Goal: Task Accomplishment & Management: Use online tool/utility

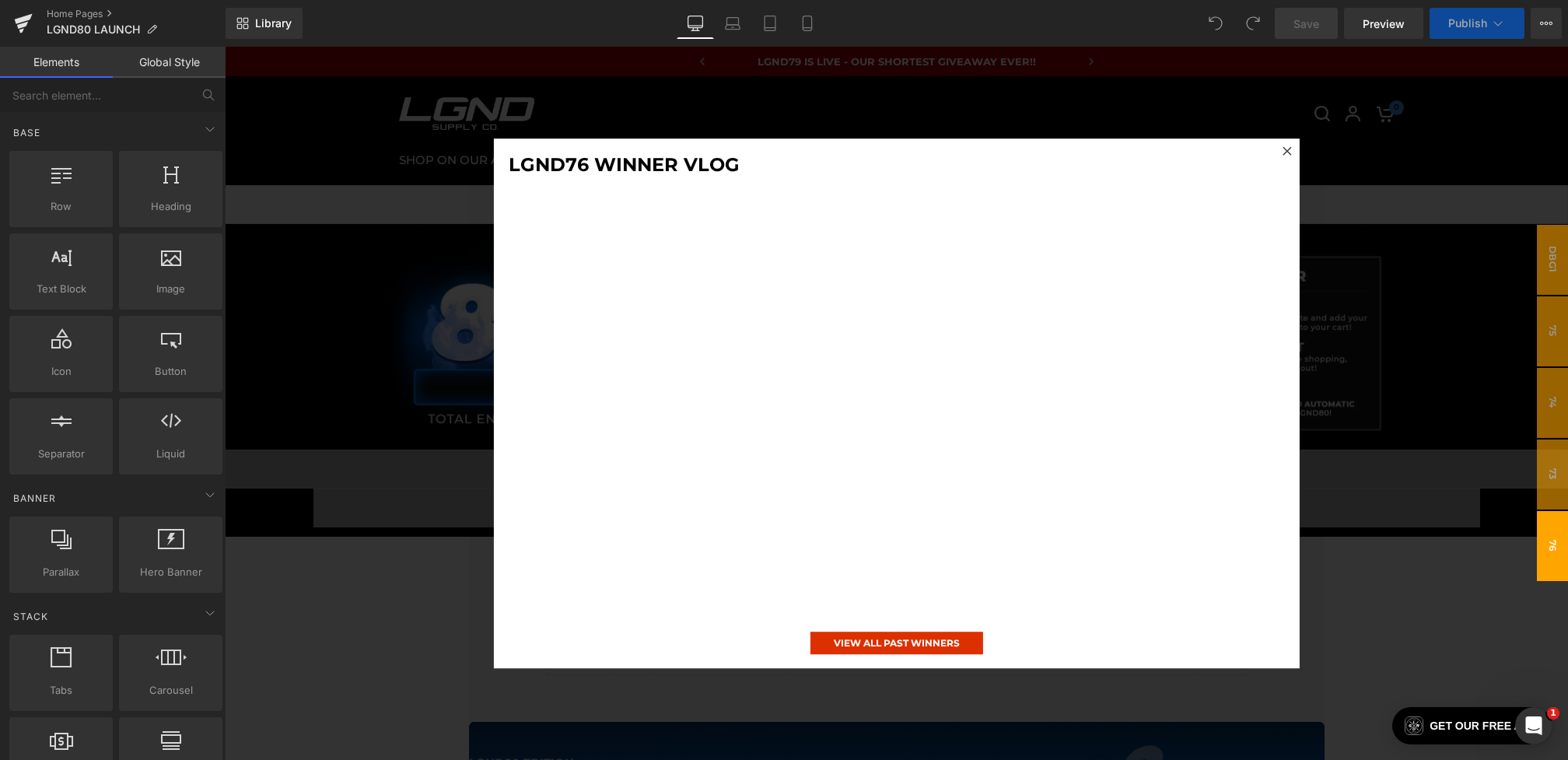
click at [1380, 283] on div at bounding box center [897, 403] width 1344 height 713
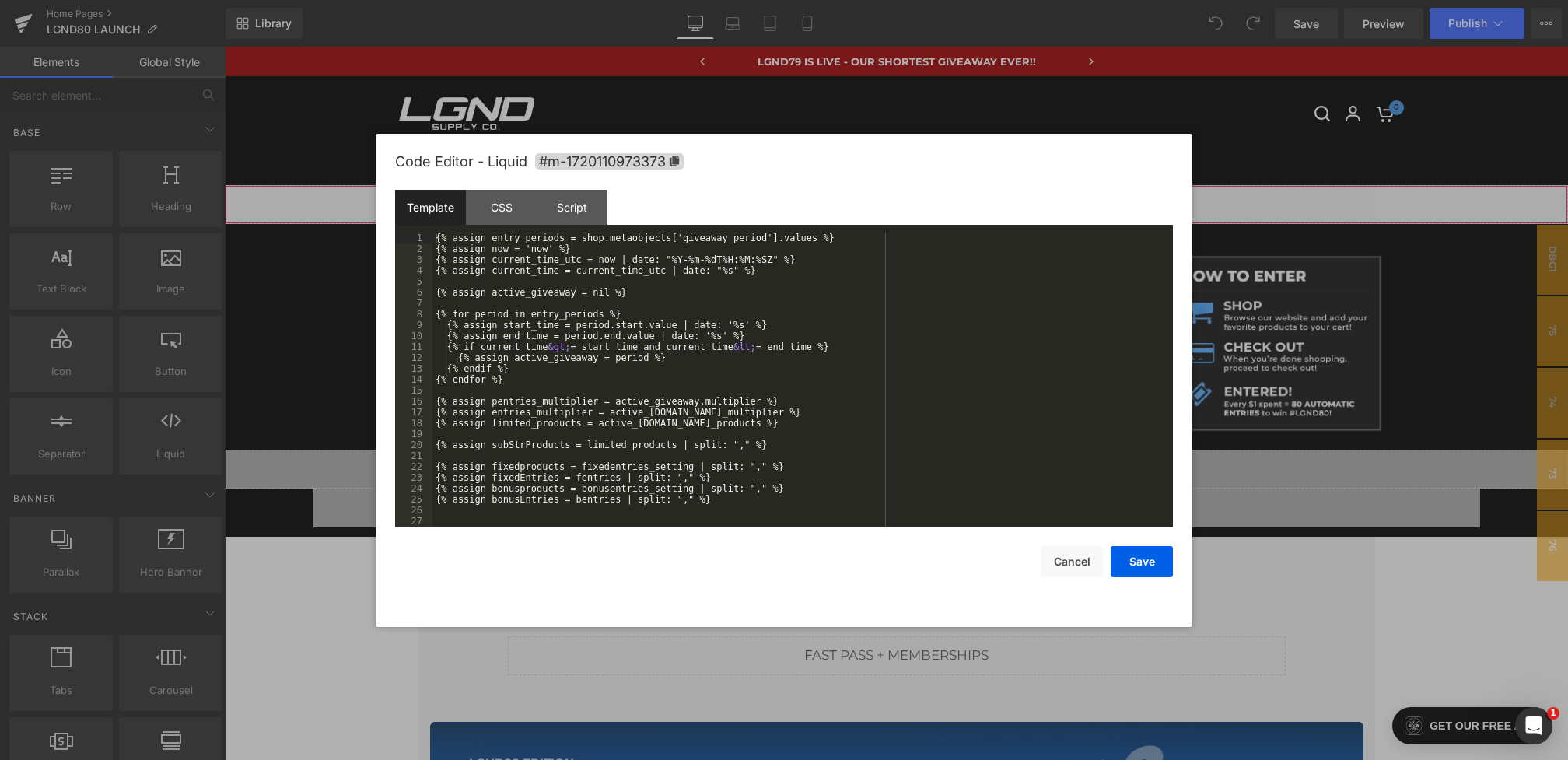
click at [639, 0] on div "You are previewing how the will restyle your page. You can not edit Elements in…" at bounding box center [784, 0] width 1568 height 0
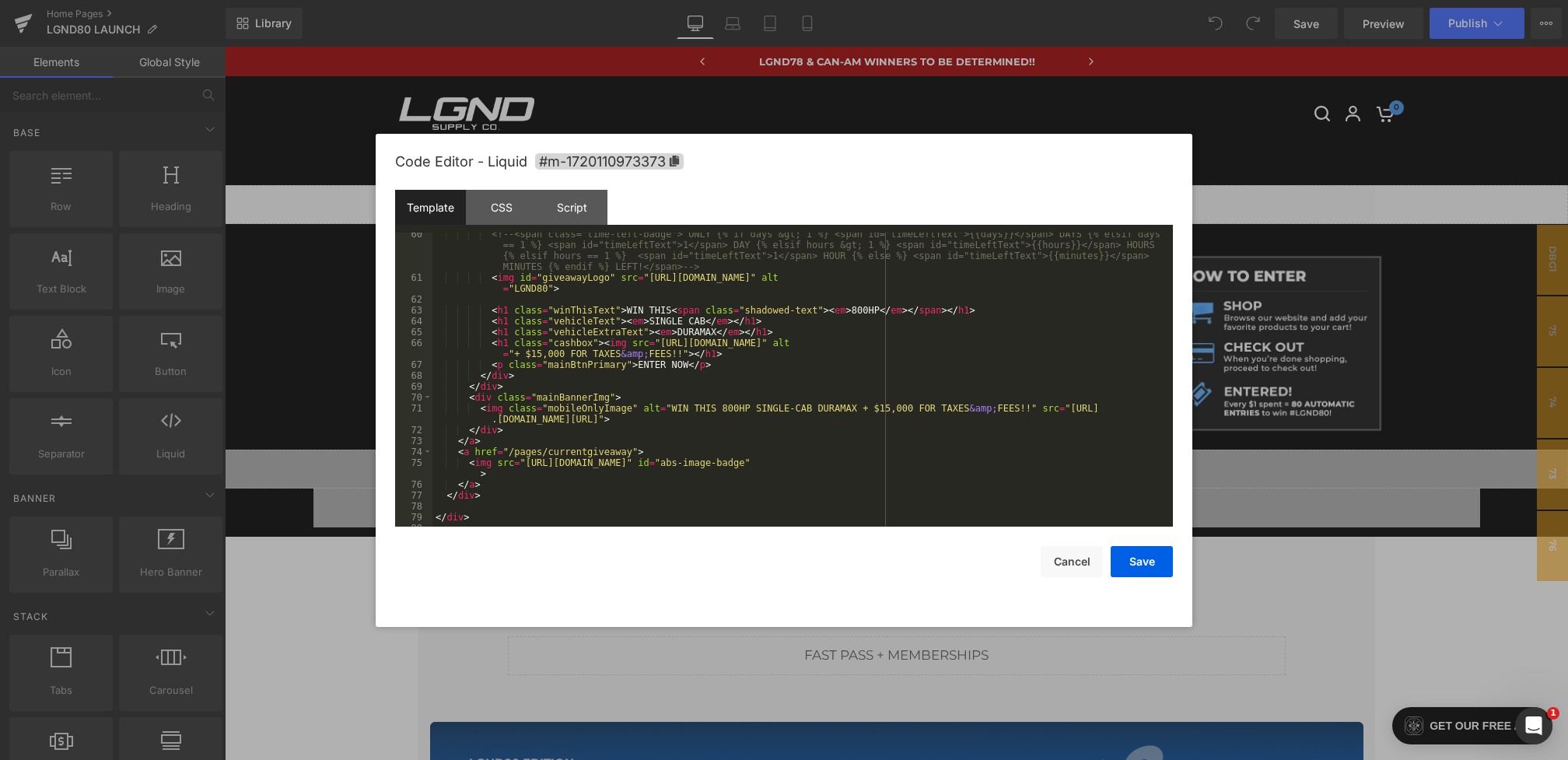
scroll to position [659, 0]
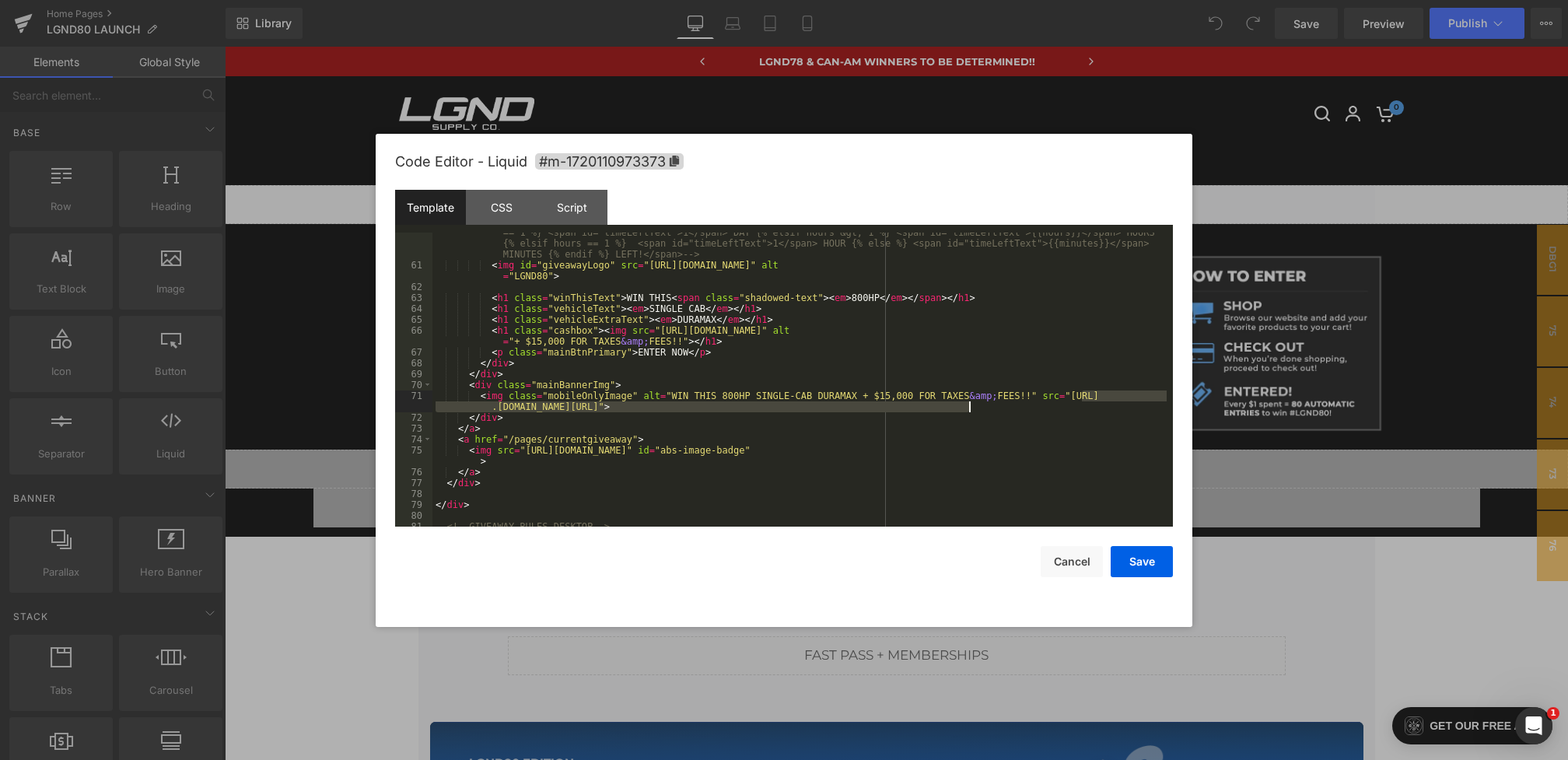
drag, startPoint x: 1082, startPoint y: 396, endPoint x: 966, endPoint y: 405, distance: 116.3
click at [966, 405] on div "<!-- <span class="time-left-badge"> ONLY {% if days &gt; 1 %} <span id="timeLef…" at bounding box center [799, 390] width 734 height 348
click at [1160, 569] on button "Save" at bounding box center [1142, 561] width 62 height 31
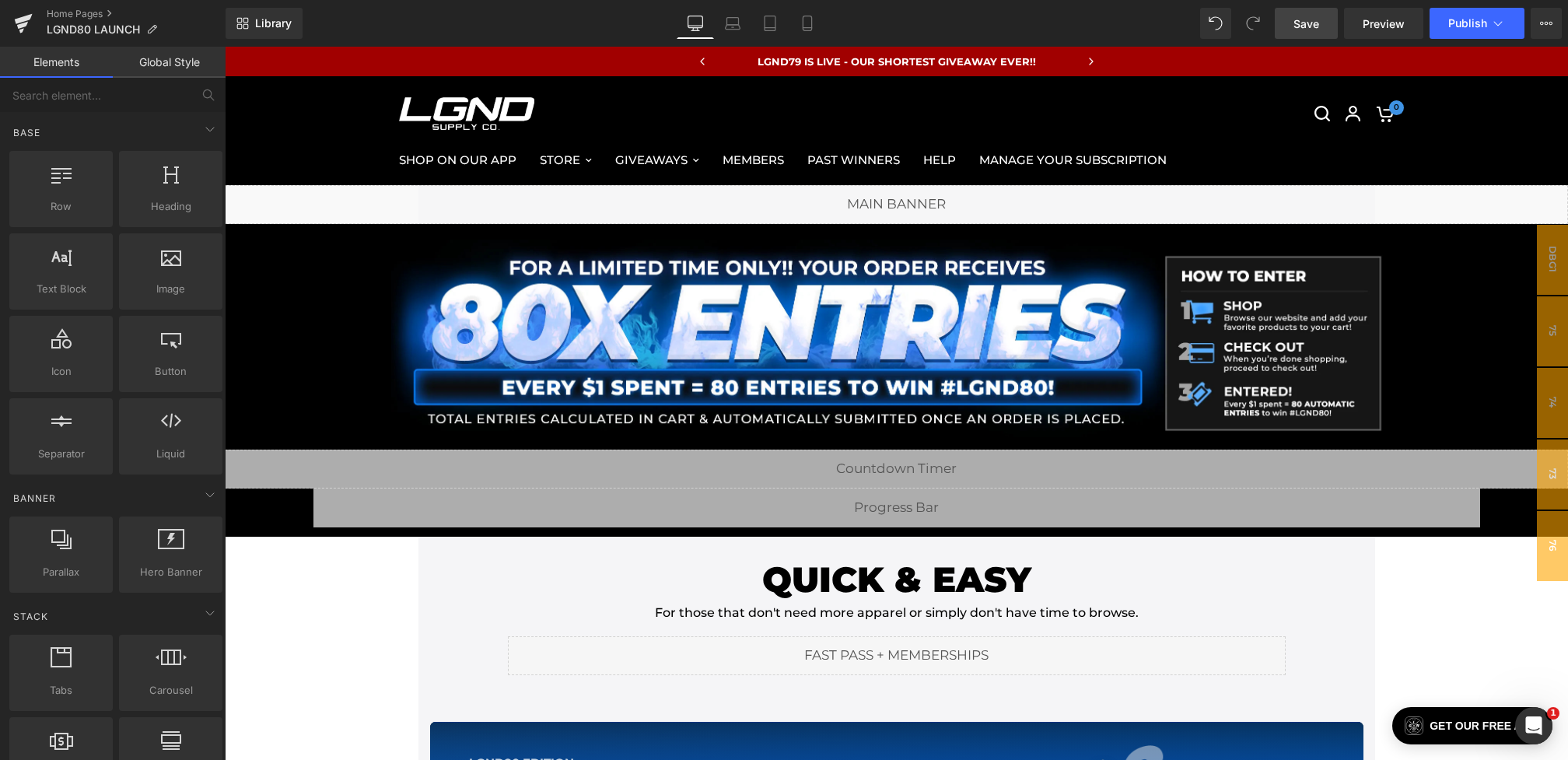
click at [1310, 26] on span "Save" at bounding box center [1306, 24] width 25 height 16
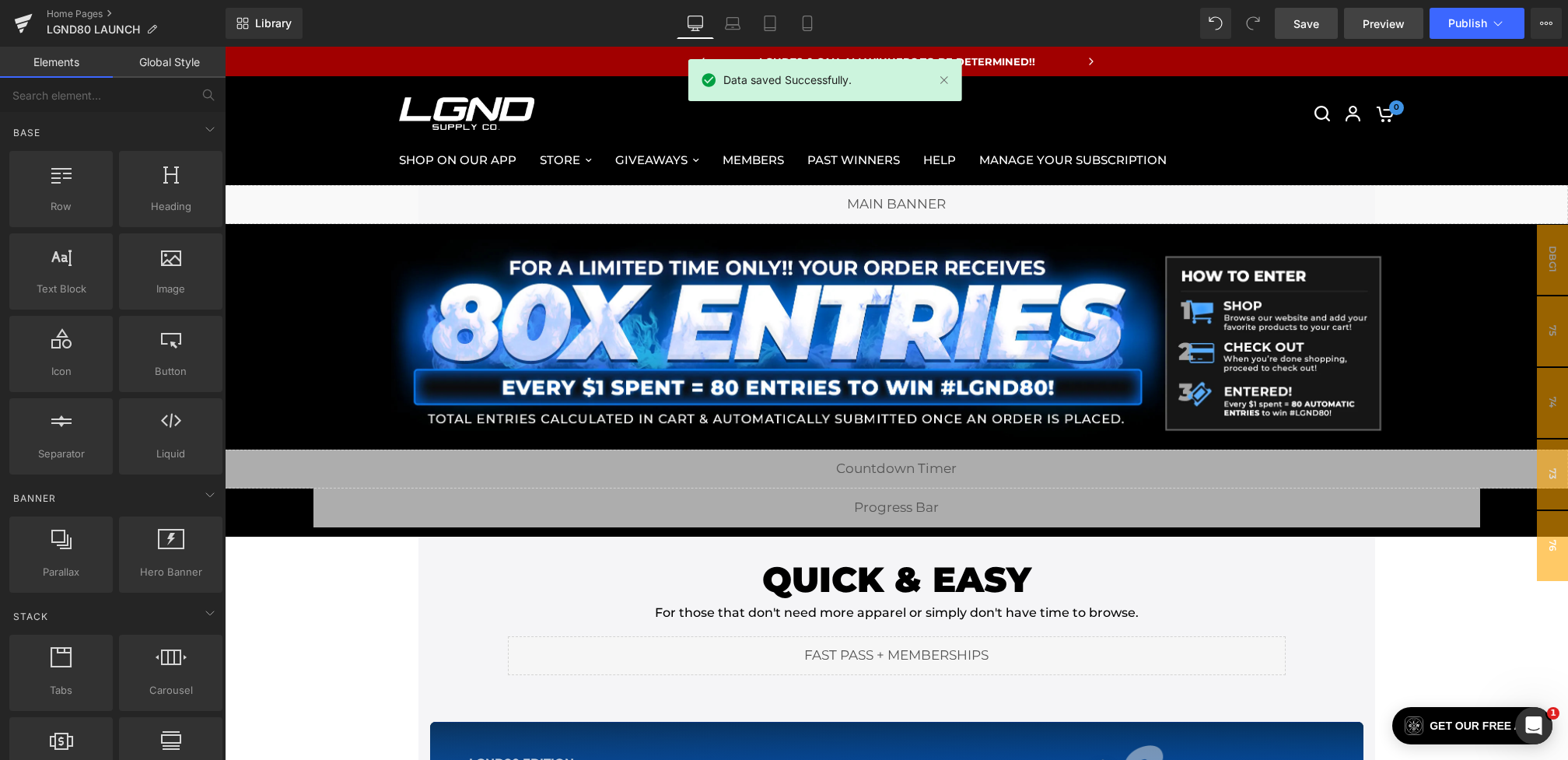
click at [1374, 16] on span "Preview" at bounding box center [1383, 24] width 42 height 16
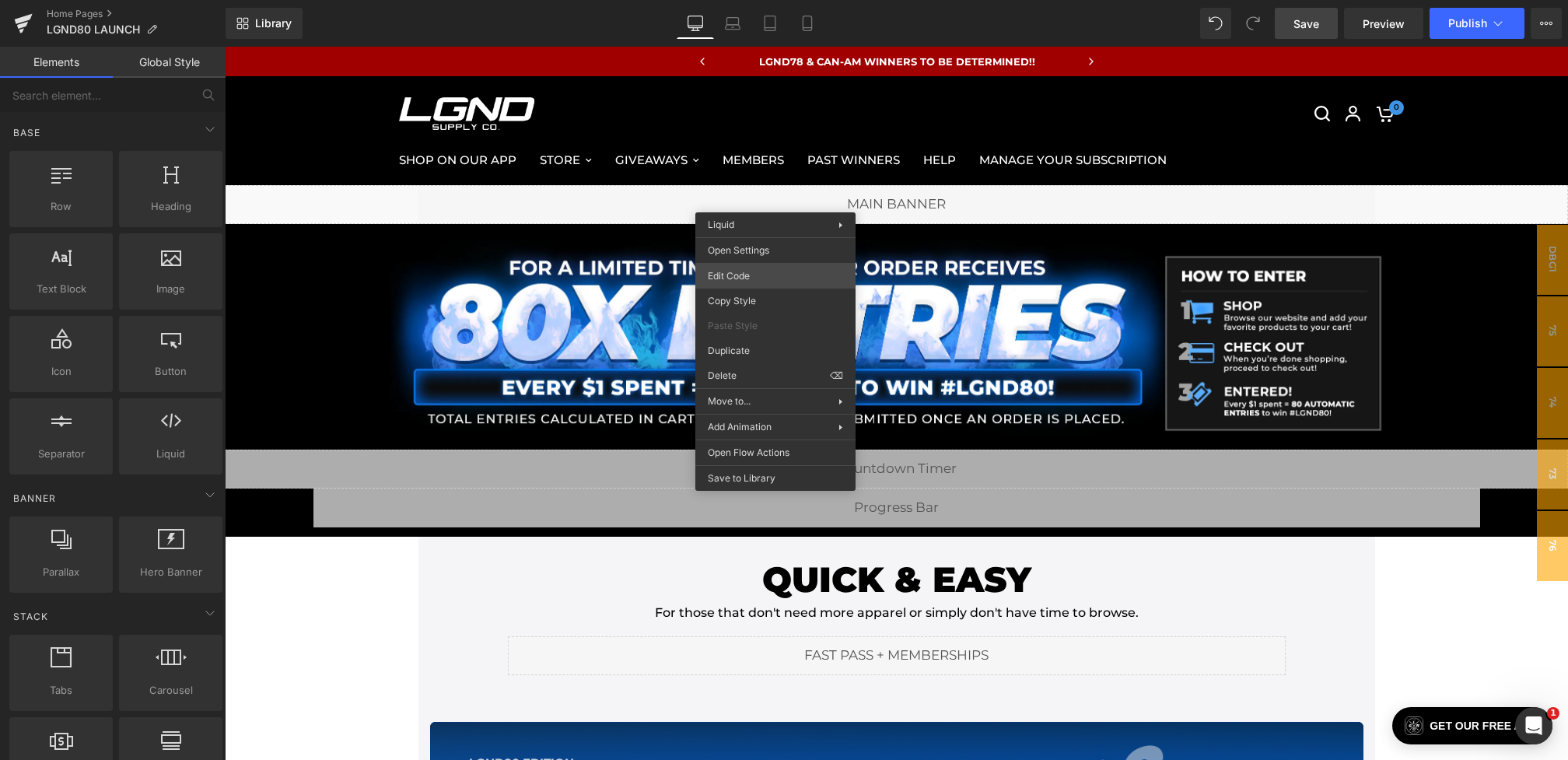
click at [740, 0] on div "You are previewing how the will restyle your page. You can not edit Elements in…" at bounding box center [784, 0] width 1568 height 0
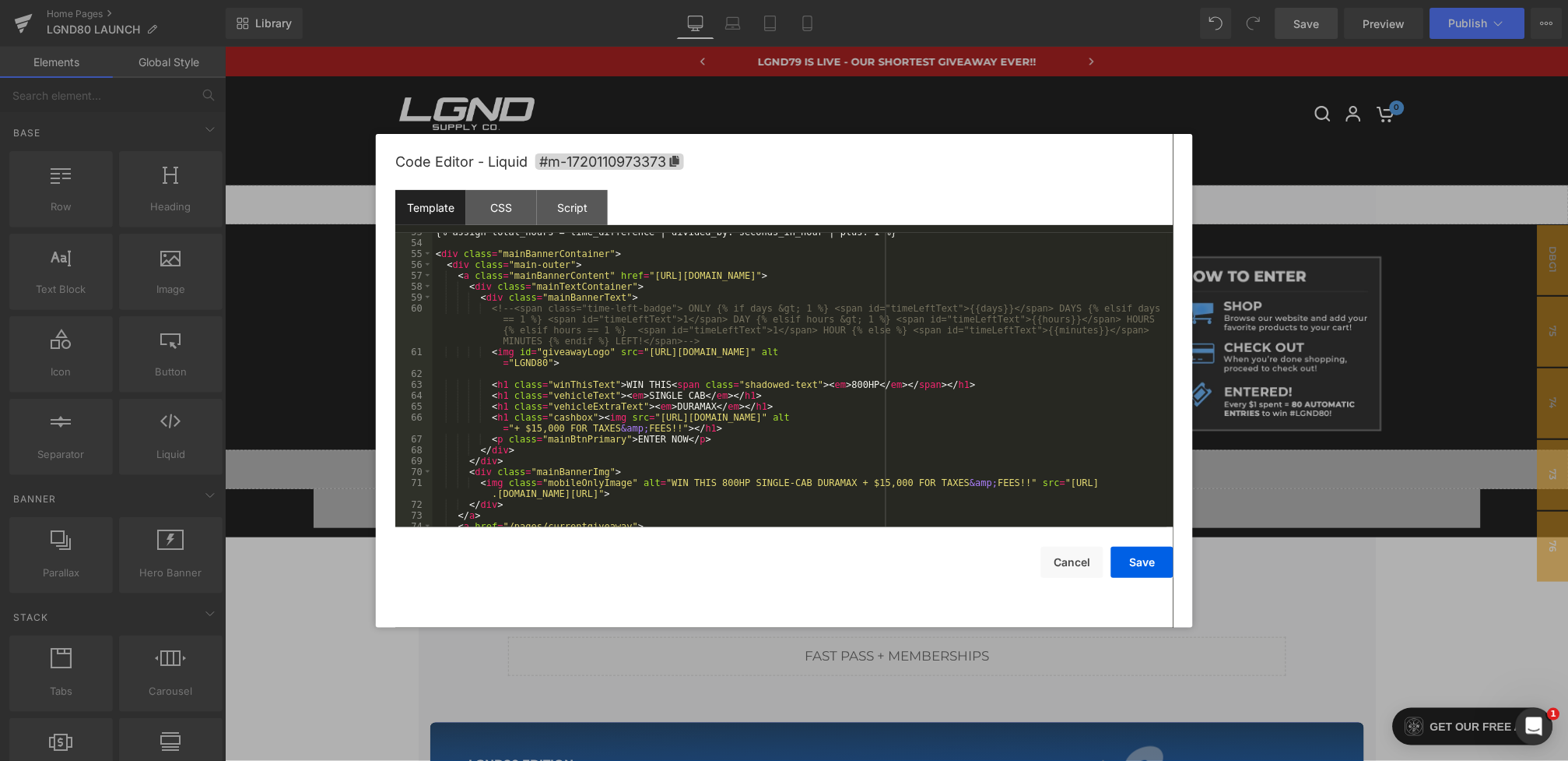
scroll to position [633, 0]
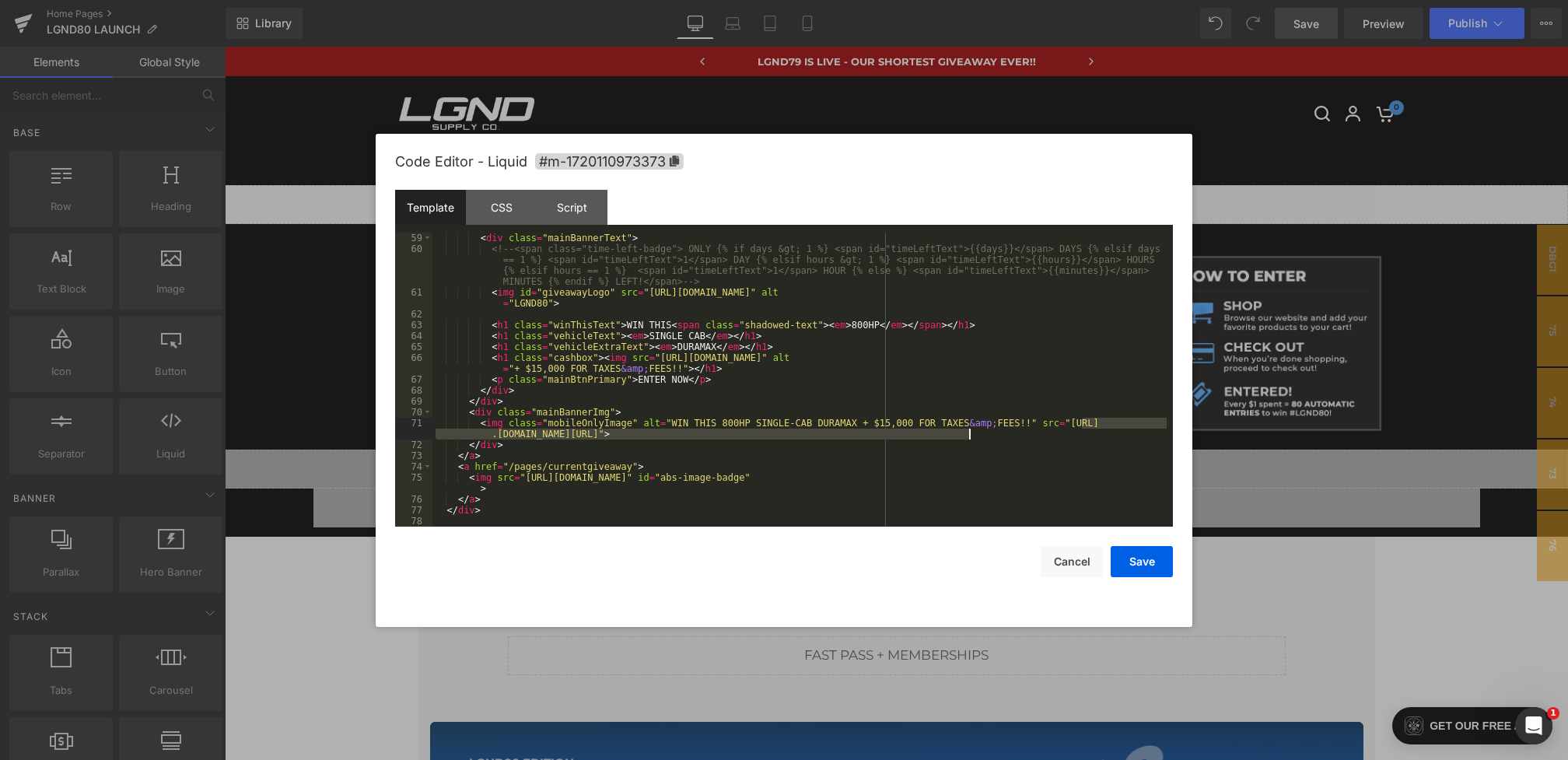
drag, startPoint x: 1080, startPoint y: 422, endPoint x: 967, endPoint y: 435, distance: 113.7
click at [967, 435] on div "< div class = "mainBannerText" > <!-- <span class="time-left-badge"> ONLY {% if…" at bounding box center [799, 390] width 734 height 316
click at [1141, 560] on button "Save" at bounding box center [1142, 561] width 62 height 31
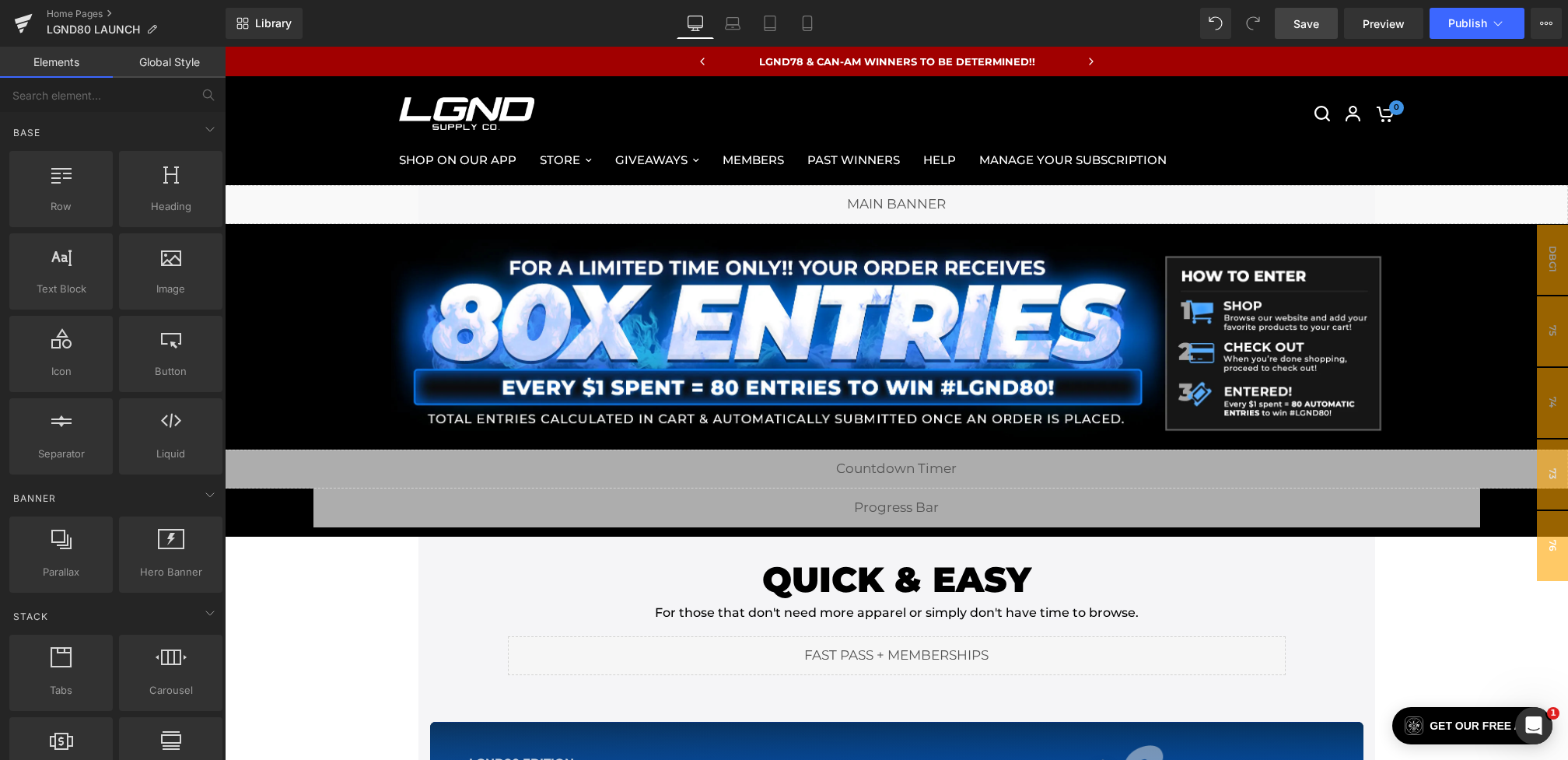
click at [1308, 28] on span "Save" at bounding box center [1306, 24] width 25 height 16
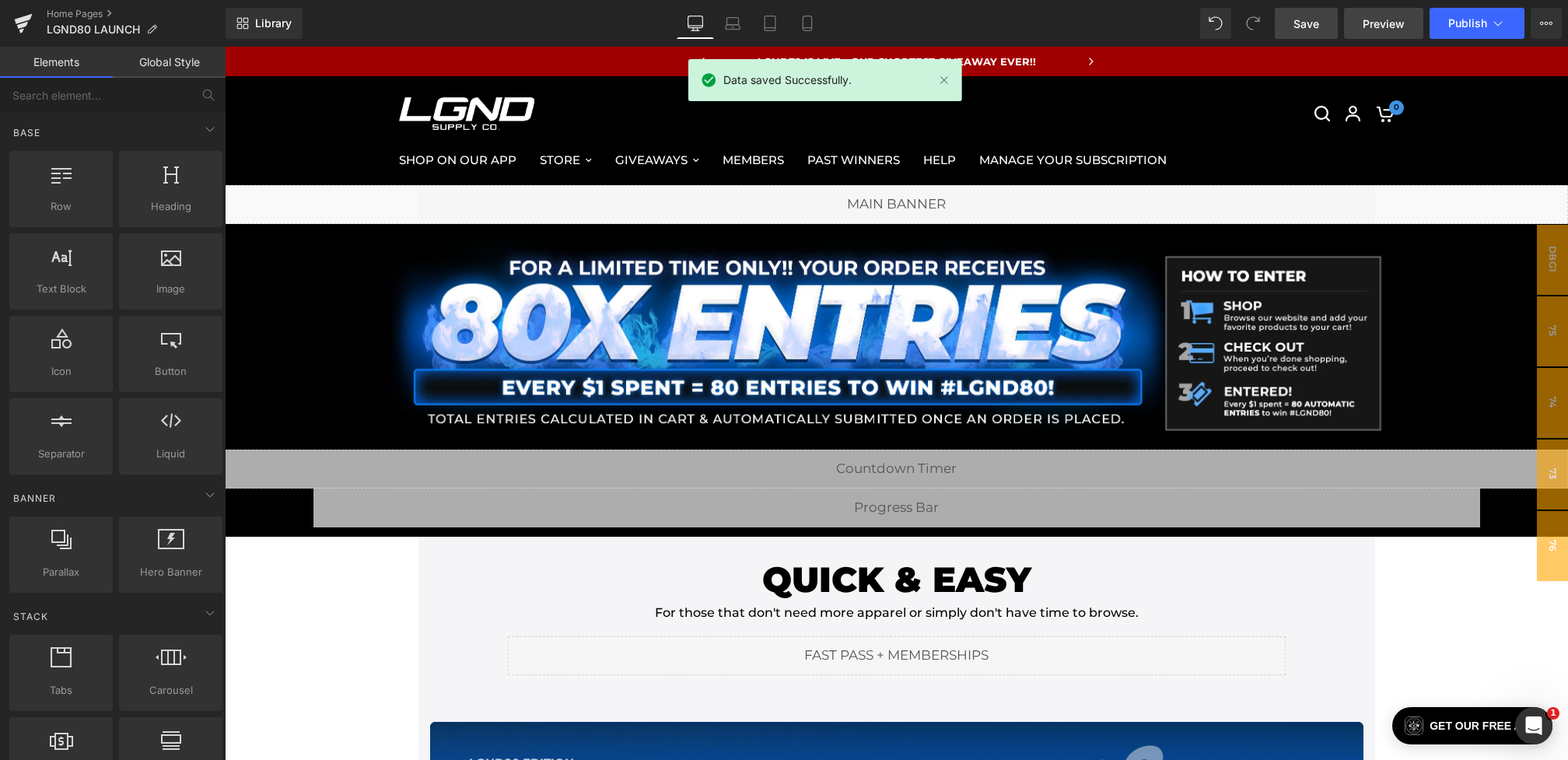
click at [1376, 26] on span "Preview" at bounding box center [1383, 24] width 42 height 16
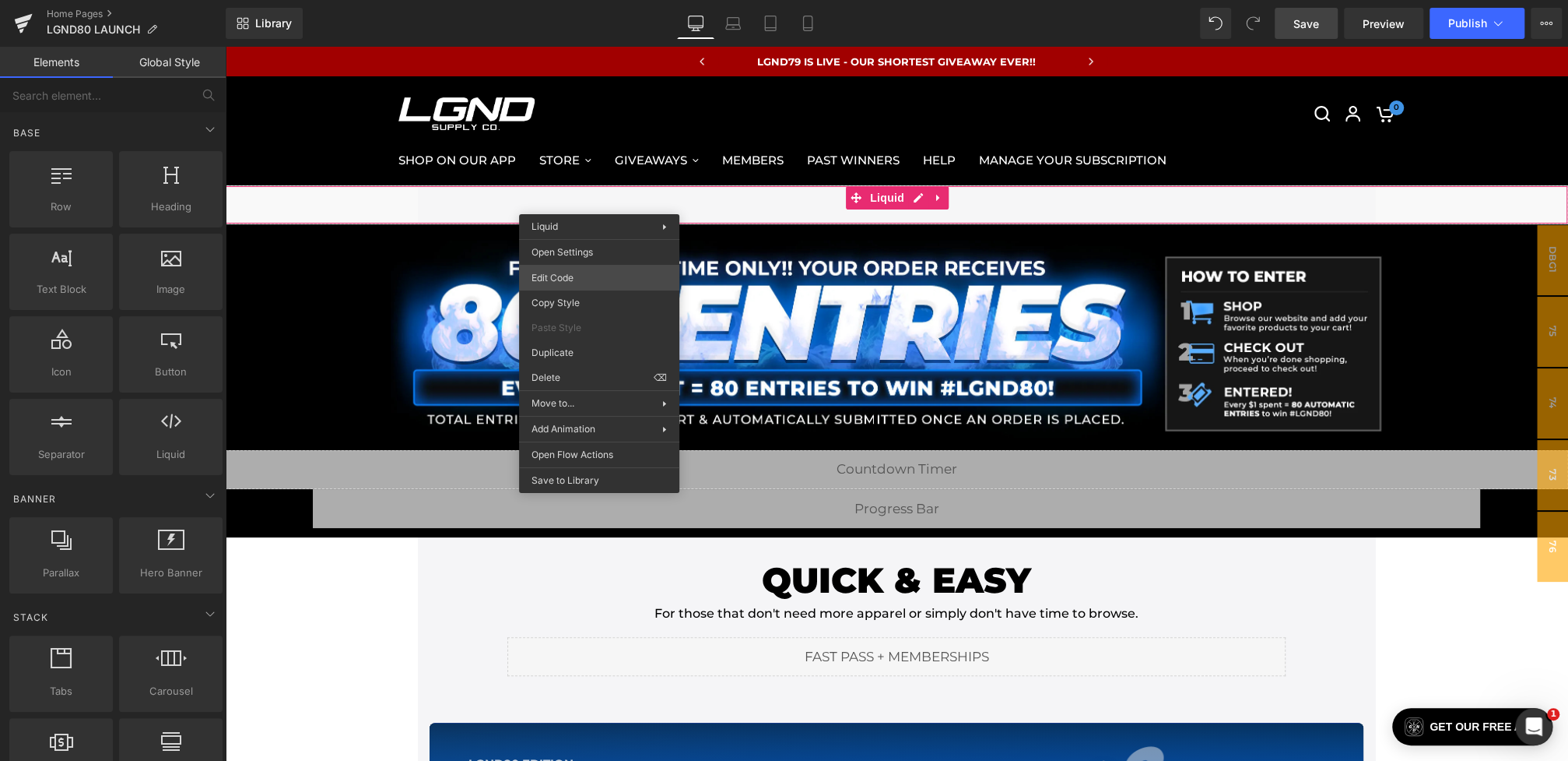
click at [562, 0] on div "You are previewing how the will restyle your page. You can not edit Elements in…" at bounding box center [784, 0] width 1568 height 0
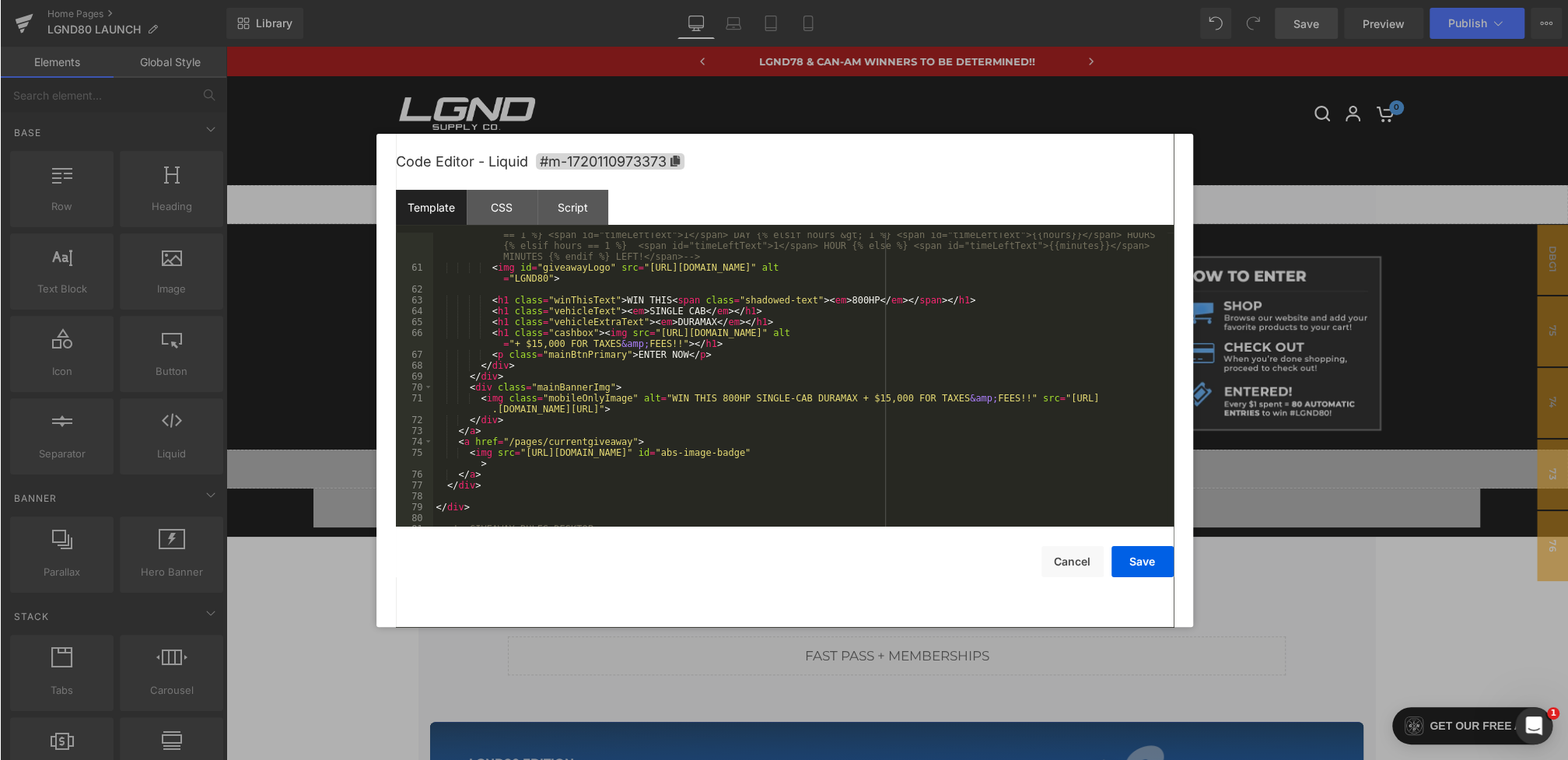
scroll to position [656, 0]
drag, startPoint x: 1081, startPoint y: 398, endPoint x: 967, endPoint y: 408, distance: 114.4
click at [967, 408] on div "<!-- <span class="time-left-badge"> ONLY {% if days &gt; 1 %} <span id="timeLef…" at bounding box center [799, 393] width 734 height 348
click at [1155, 558] on button "Save" at bounding box center [1142, 561] width 62 height 31
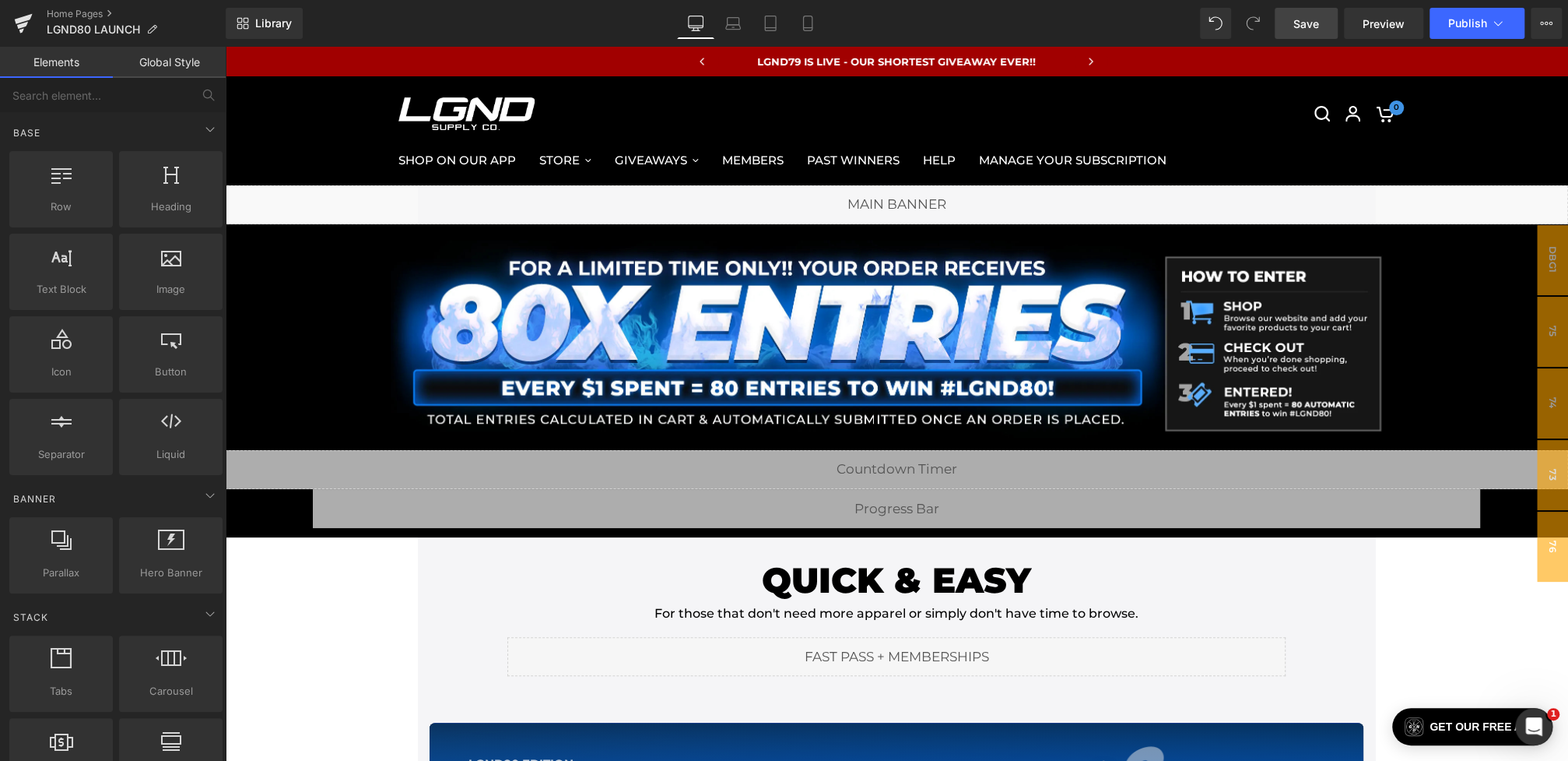
click at [1308, 30] on span "Save" at bounding box center [1306, 24] width 25 height 16
click at [1381, 29] on span "Preview" at bounding box center [1383, 24] width 42 height 16
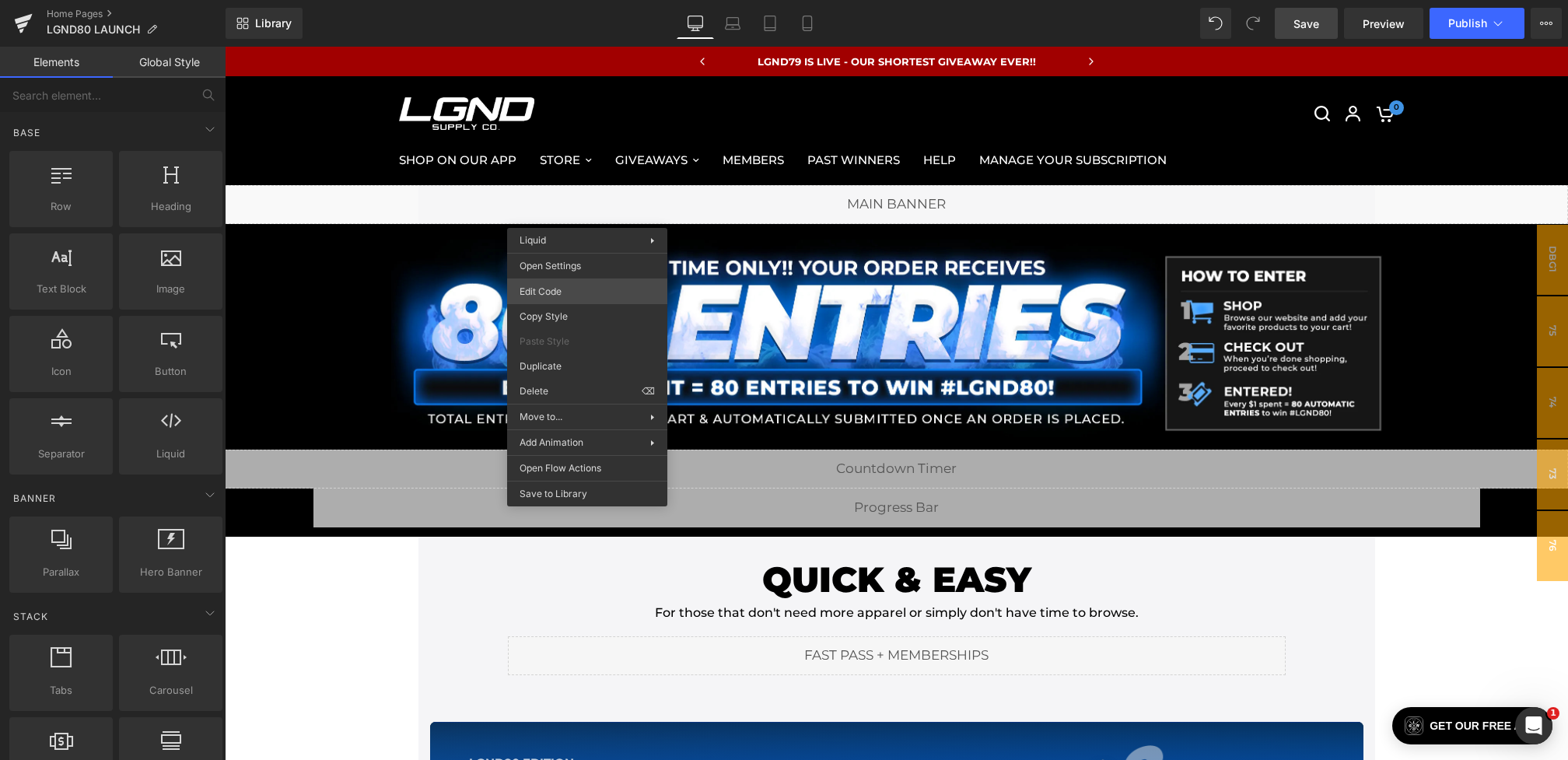
click at [547, 0] on div "You are previewing how the will restyle your page. You can not edit Elements in…" at bounding box center [784, 0] width 1568 height 0
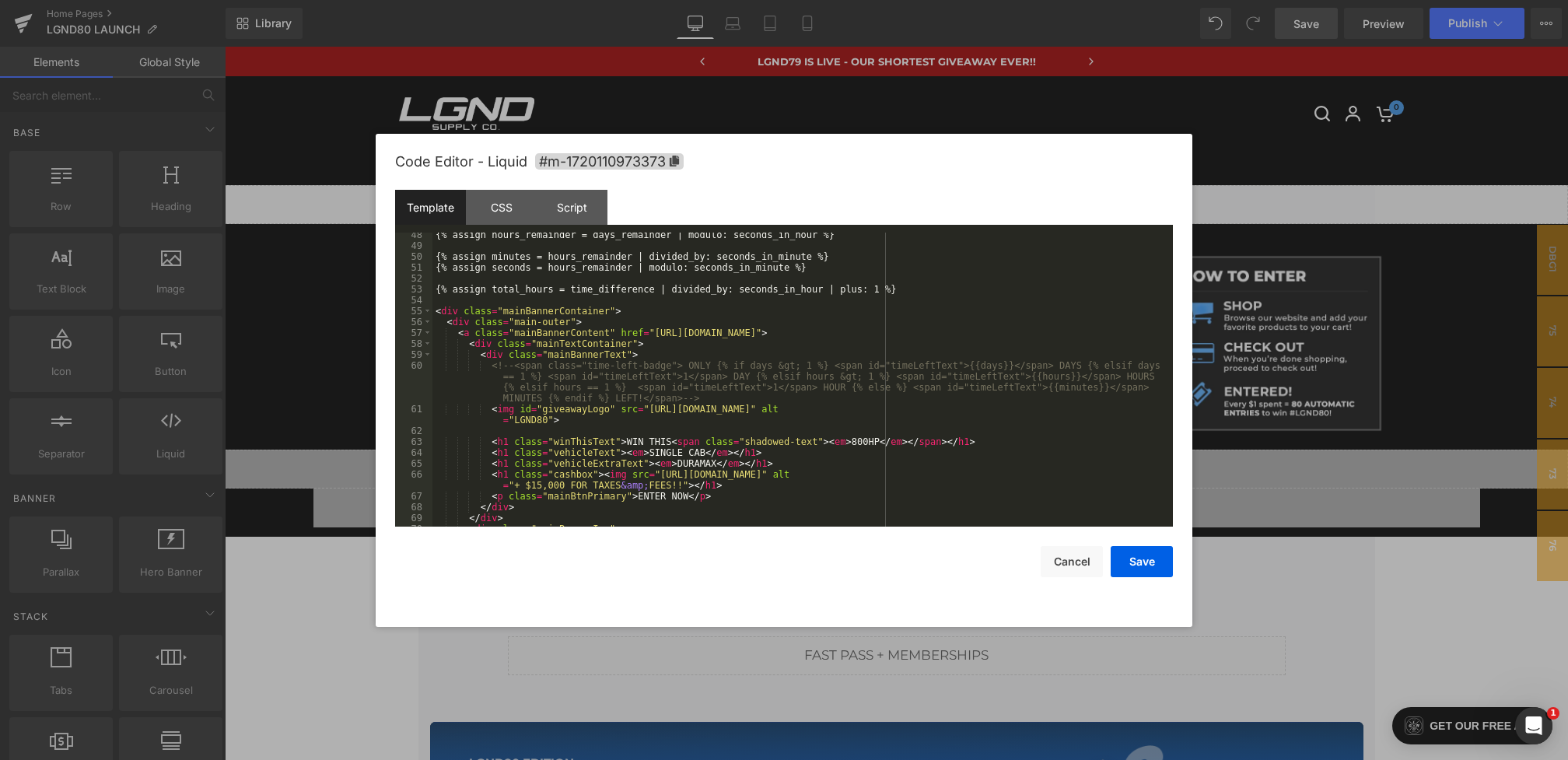
scroll to position [569, 0]
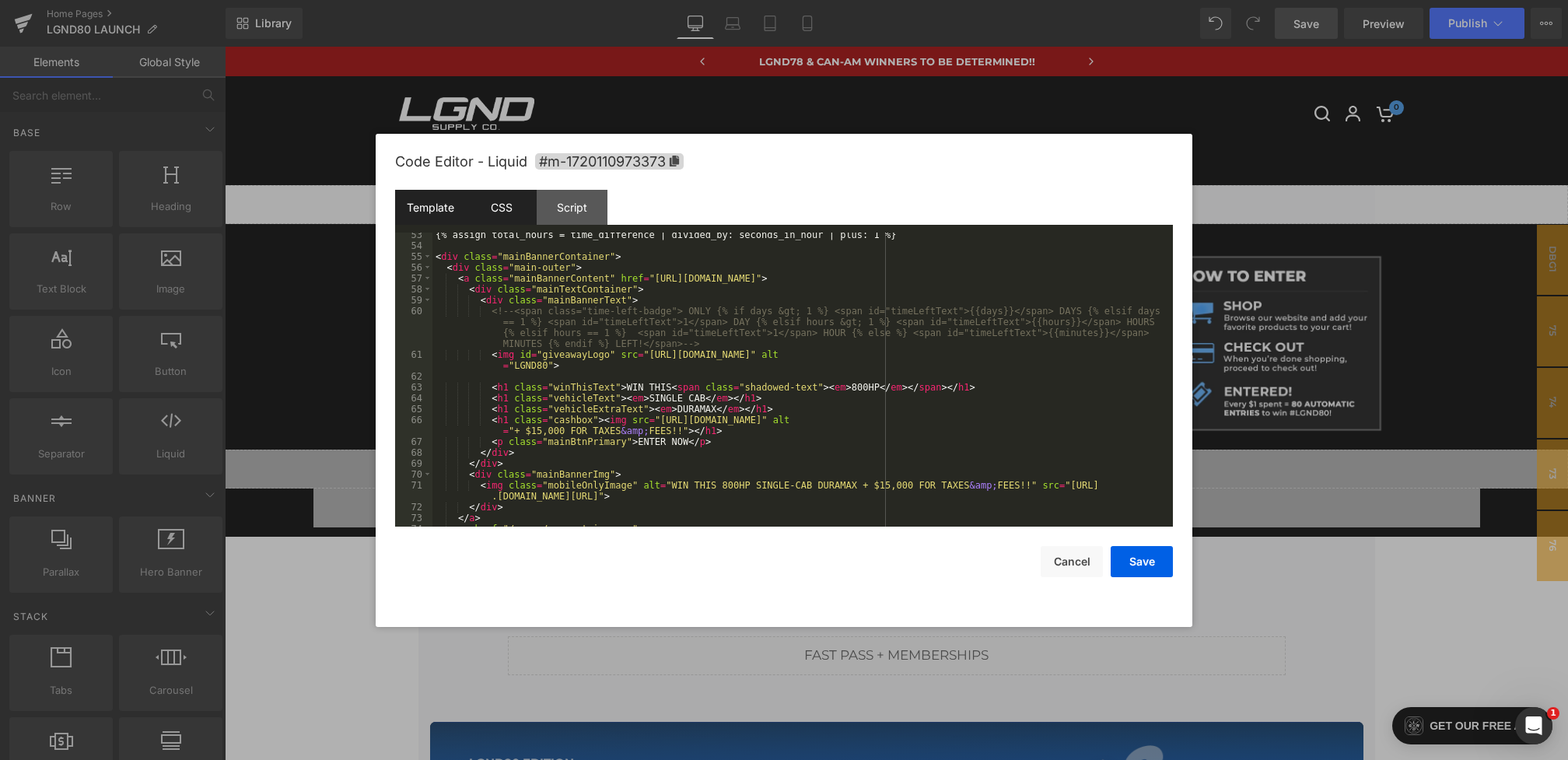
click at [508, 210] on div "CSS" at bounding box center [501, 207] width 71 height 35
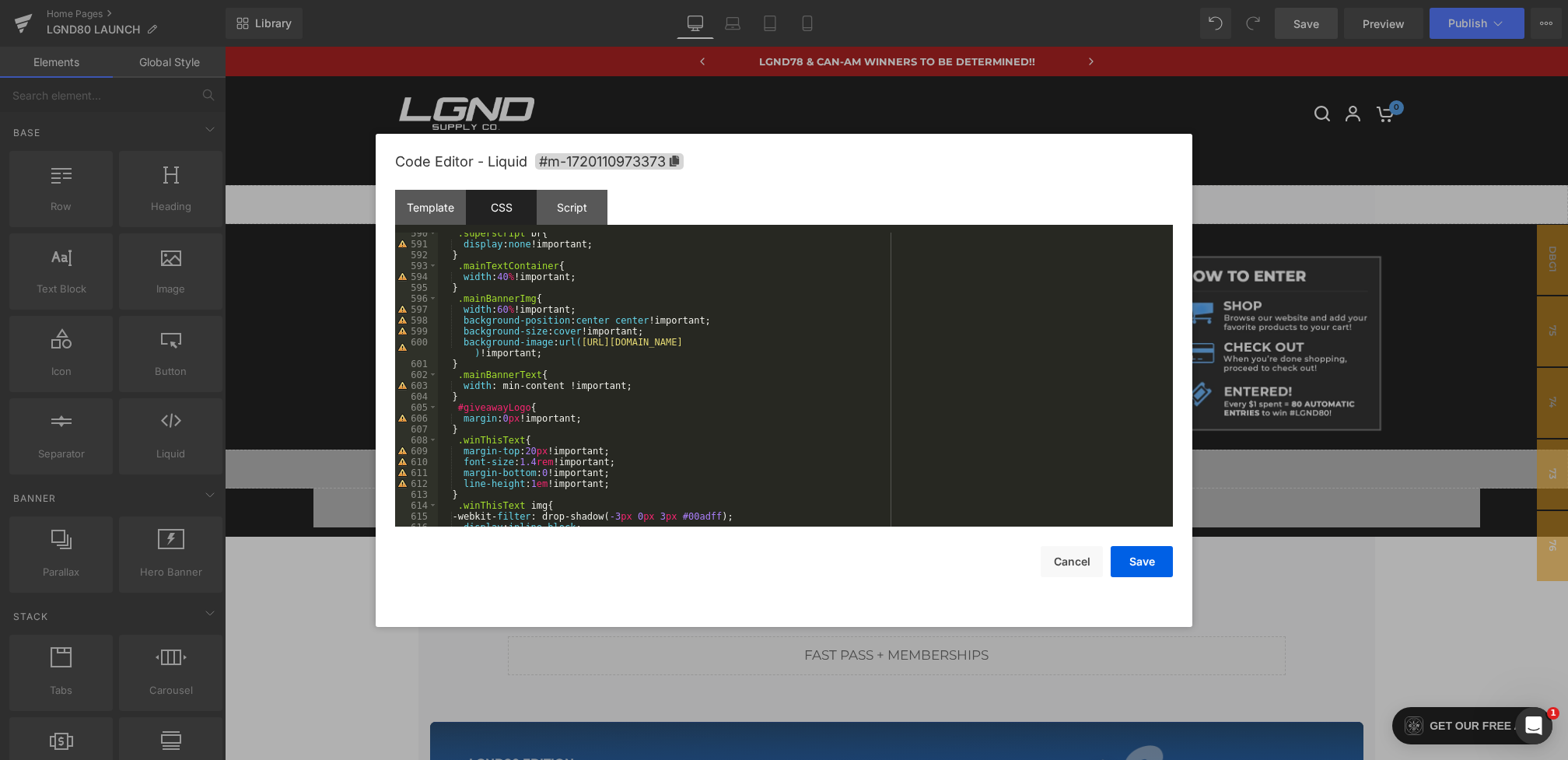
scroll to position [6580, 0]
drag, startPoint x: 585, startPoint y: 345, endPoint x: 1155, endPoint y: 339, distance: 570.0
click at [1155, 339] on div ".superscript br { display : none !important; } .mainTextContainer { width : 40 …" at bounding box center [802, 385] width 729 height 316
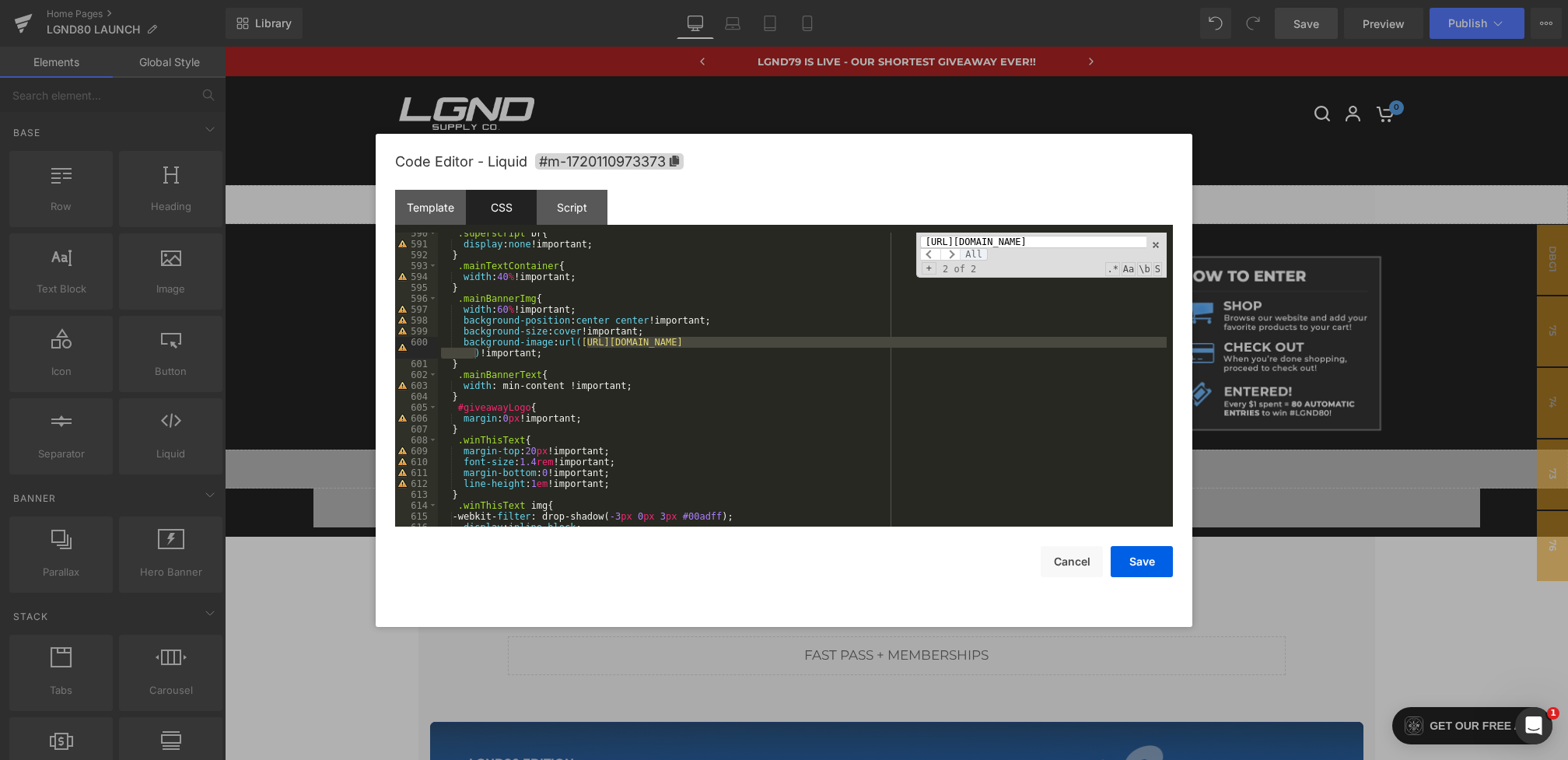
scroll to position [0, 0]
click at [969, 251] on span "All" at bounding box center [974, 254] width 28 height 12
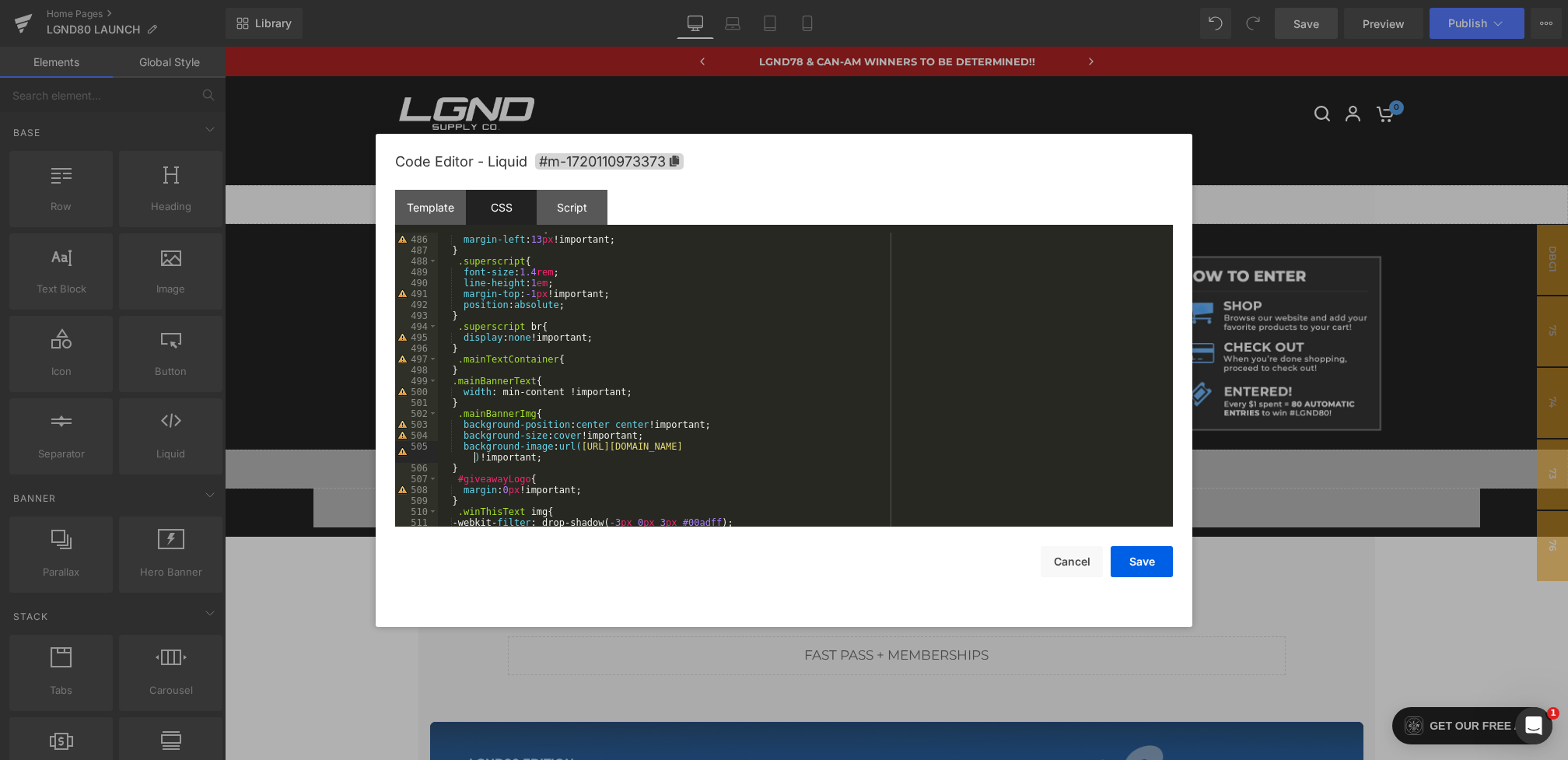
scroll to position [5431, 0]
click at [1150, 560] on button "Save" at bounding box center [1142, 561] width 62 height 31
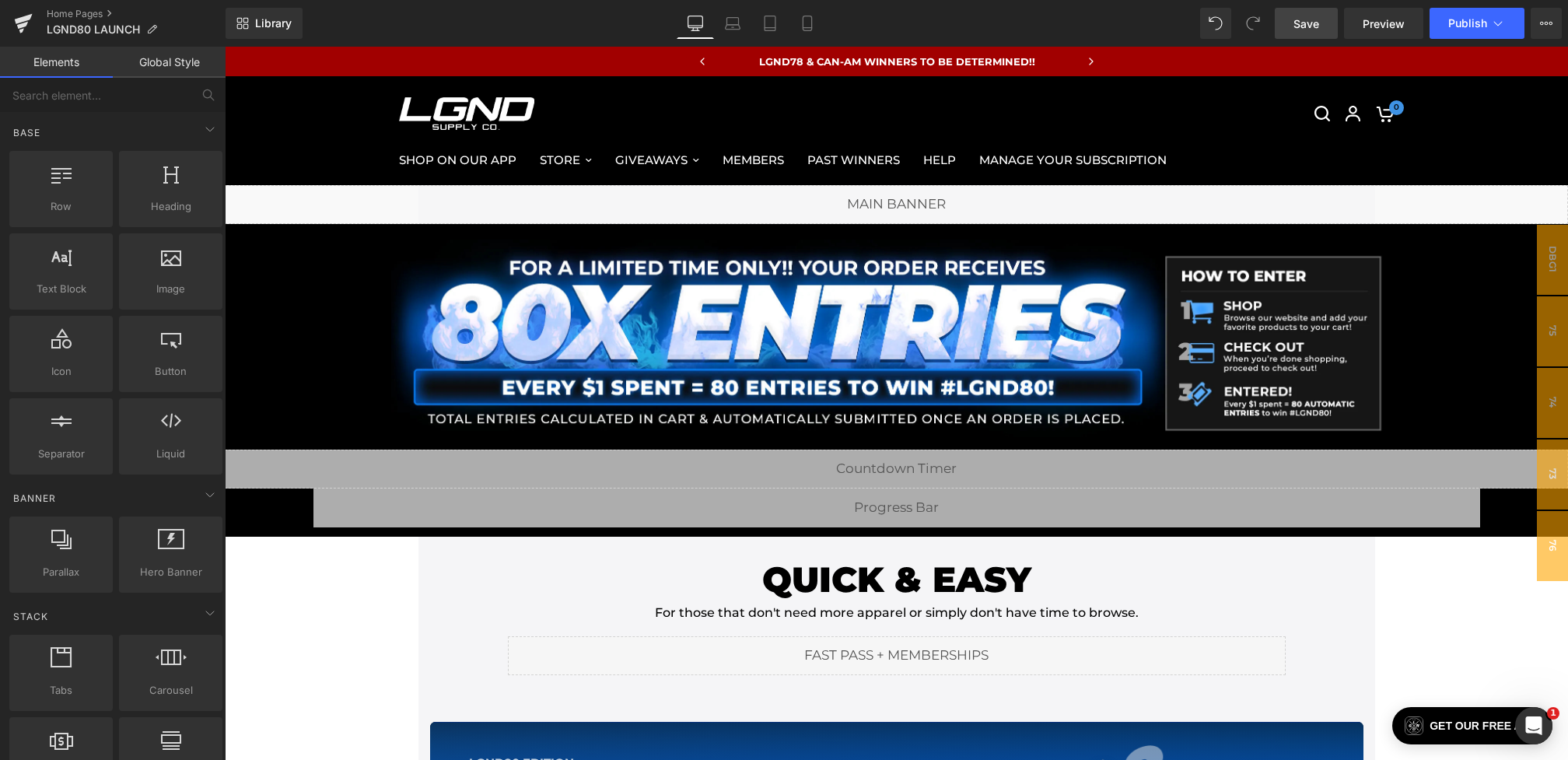
click at [1311, 16] on span "Save" at bounding box center [1306, 24] width 25 height 16
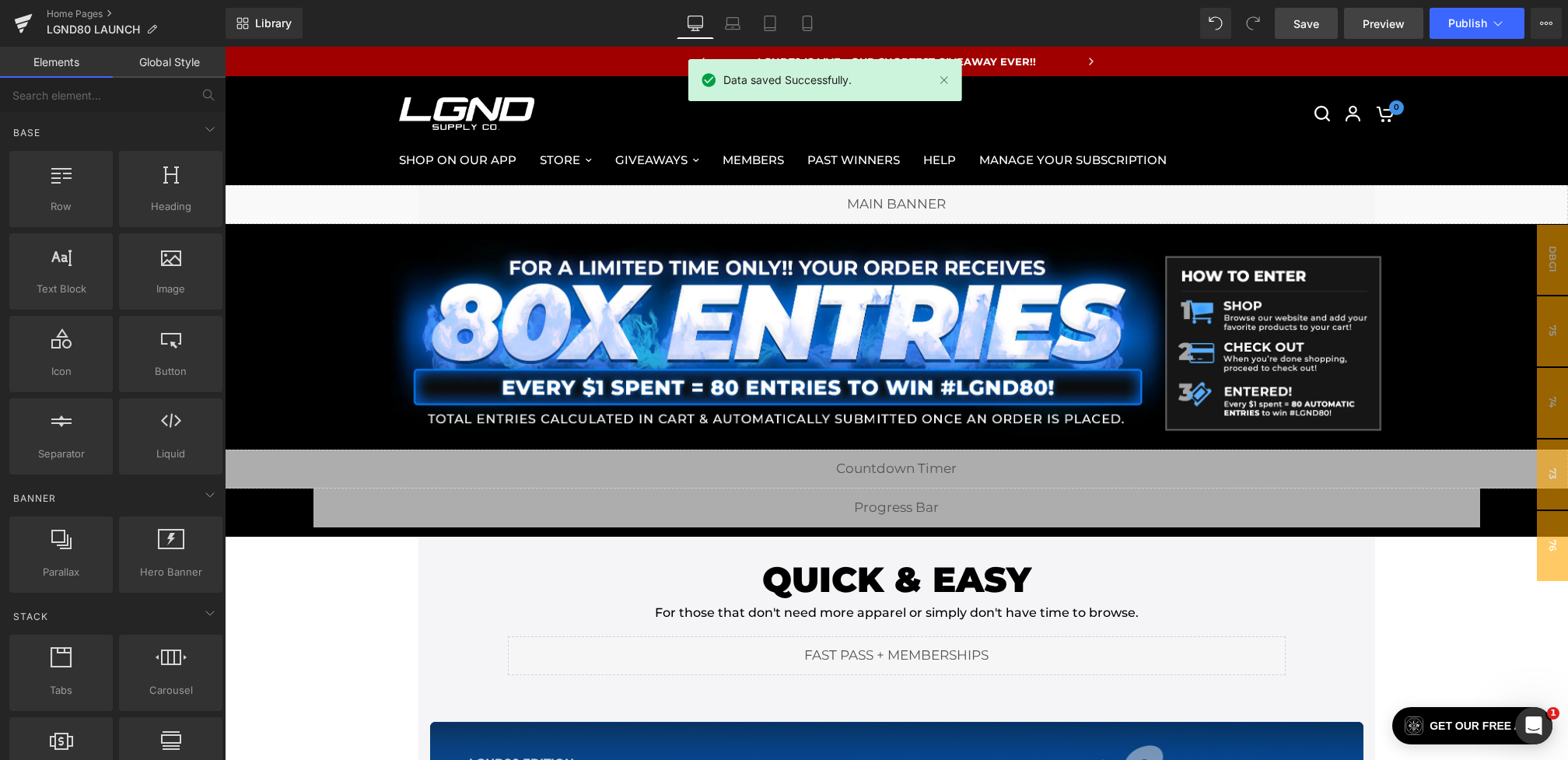
click at [1374, 27] on span "Preview" at bounding box center [1383, 24] width 42 height 16
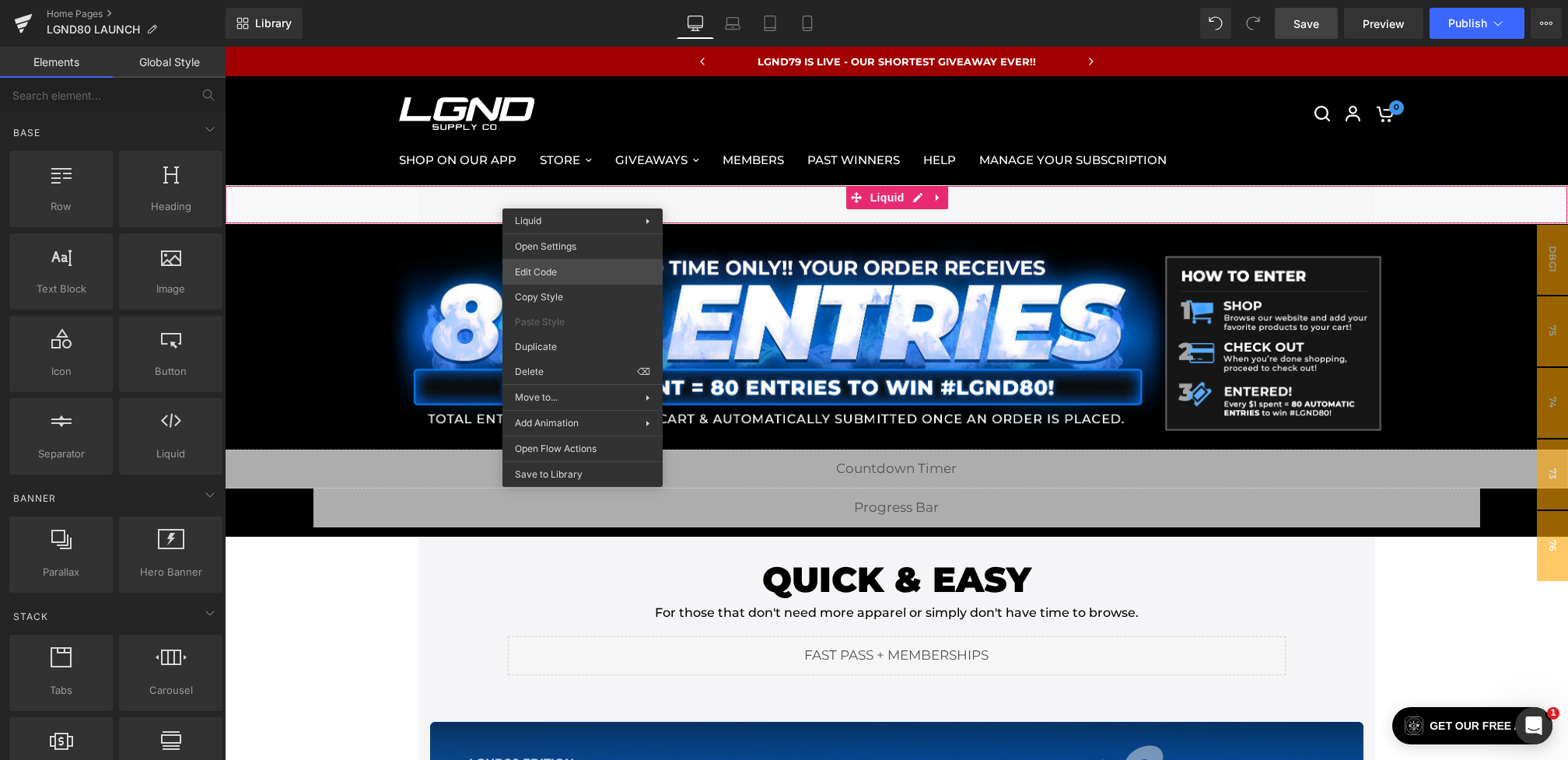
click at [559, 0] on div "You are previewing how the will restyle your page. You can not edit Elements in…" at bounding box center [784, 0] width 1568 height 0
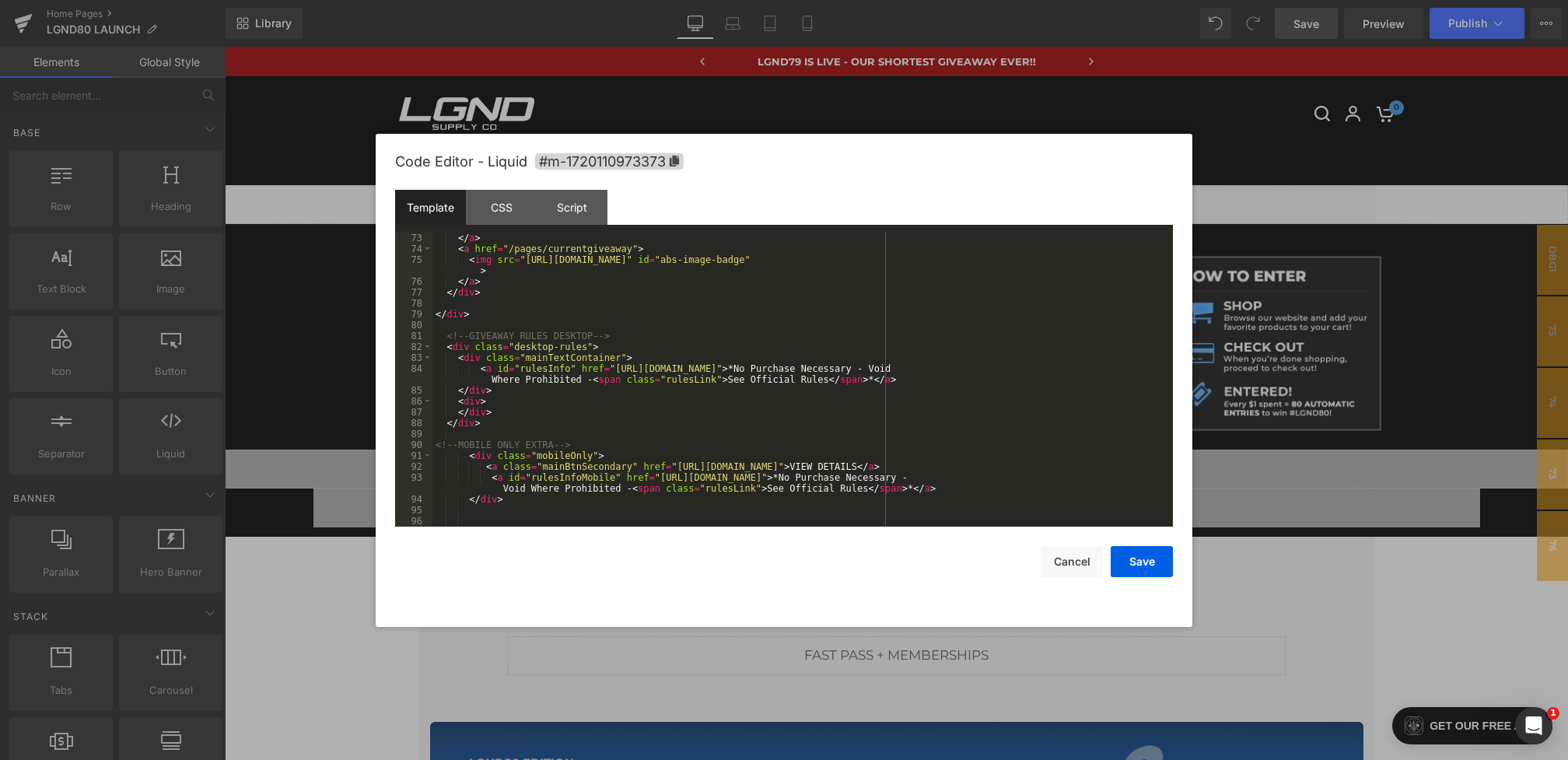
scroll to position [808, 0]
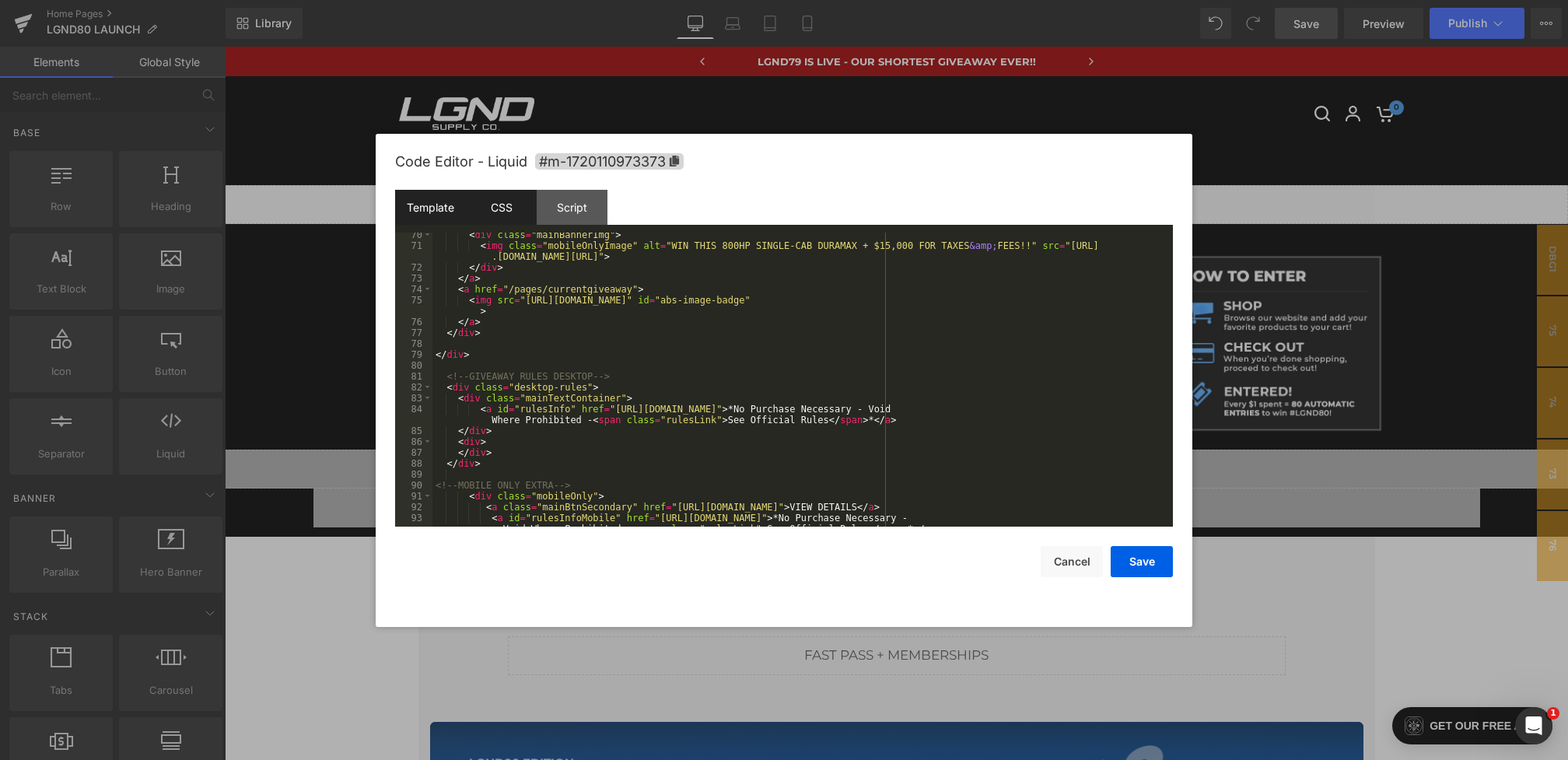
click at [496, 212] on div "CSS" at bounding box center [501, 207] width 71 height 35
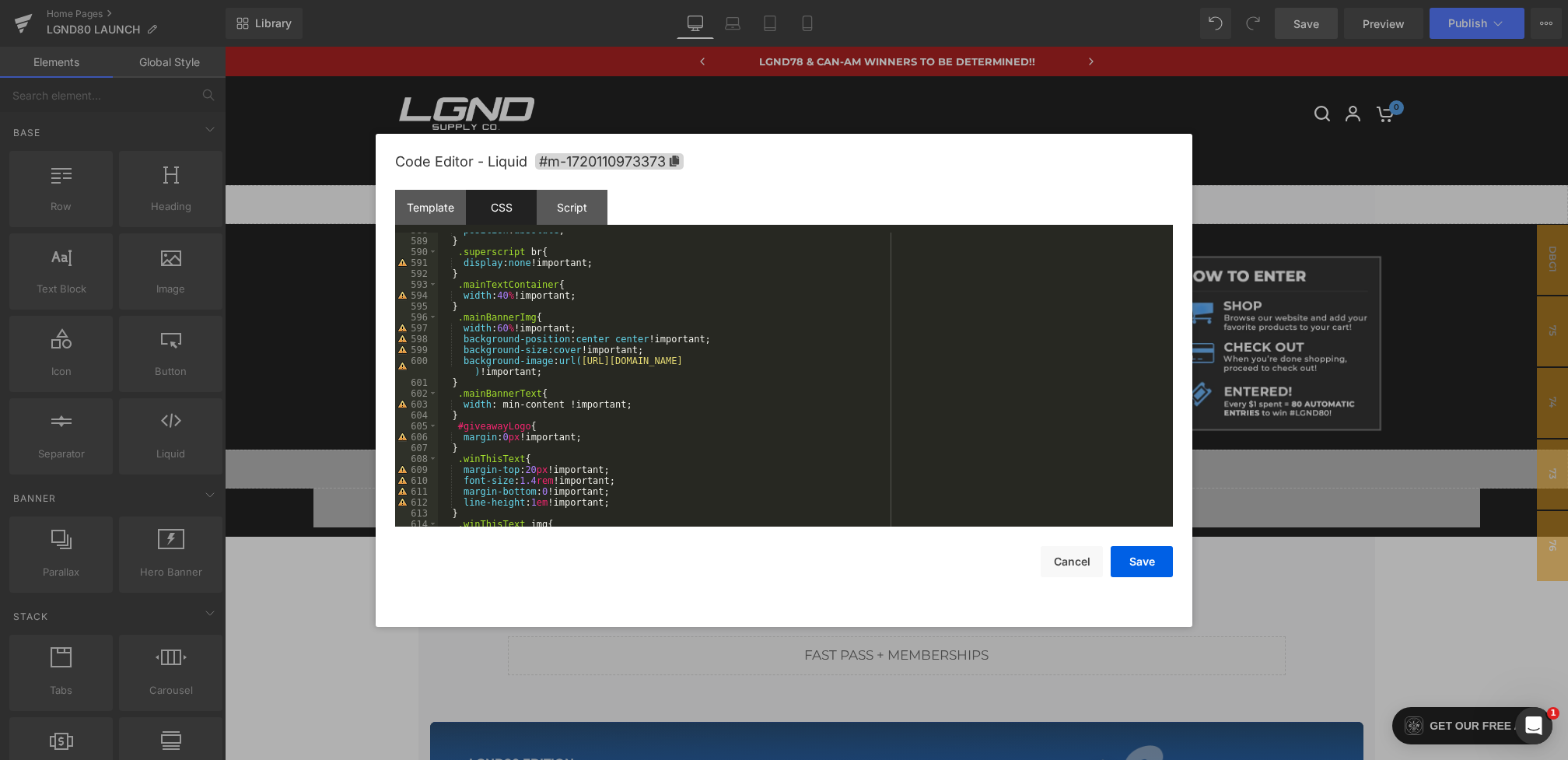
scroll to position [6579, 0]
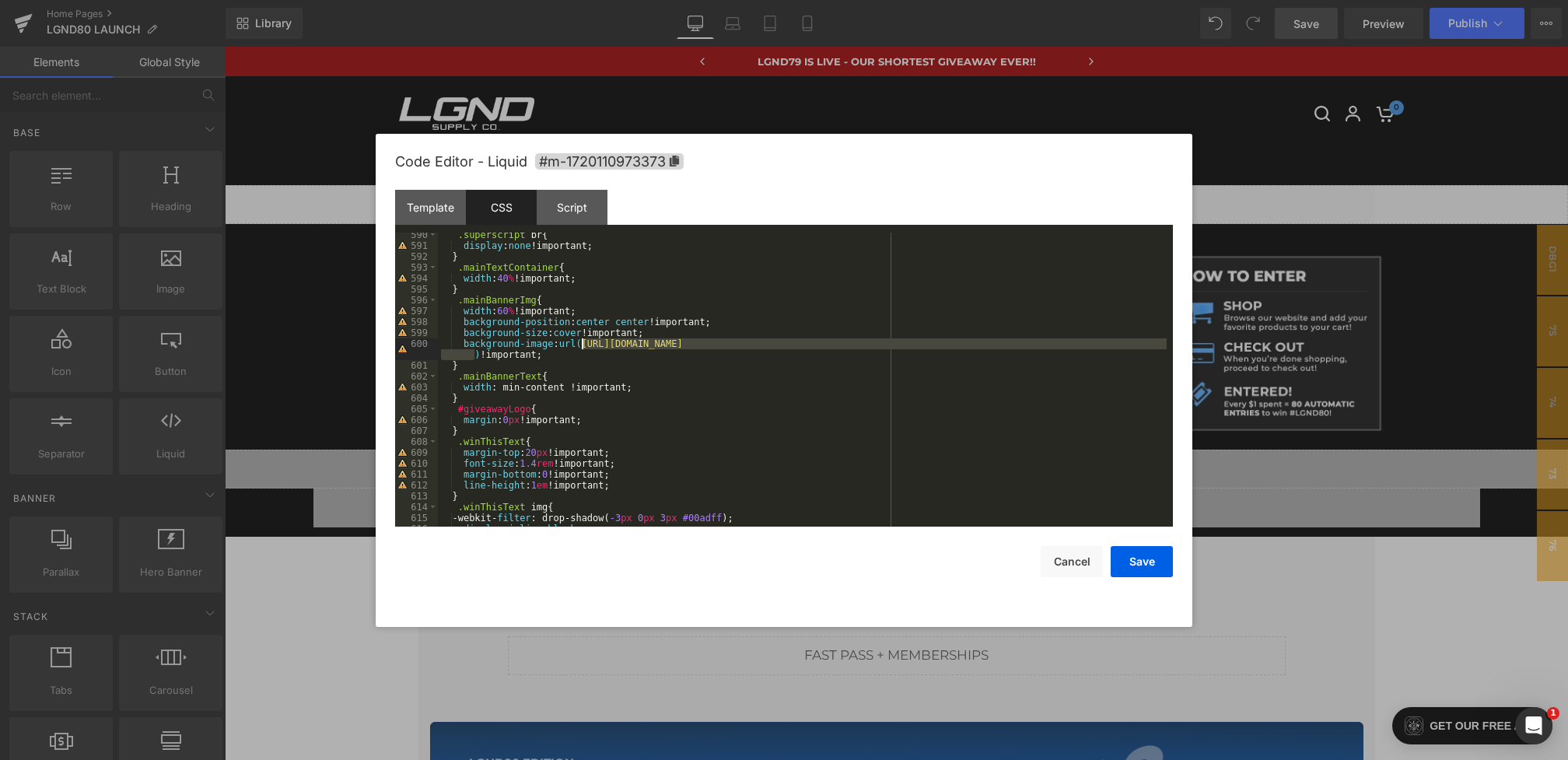
drag, startPoint x: 475, startPoint y: 352, endPoint x: 586, endPoint y: 343, distance: 111.4
click at [586, 343] on div ".superscript br { display : none !important; } .mainTextContainer { width : 40 …" at bounding box center [802, 387] width 729 height 316
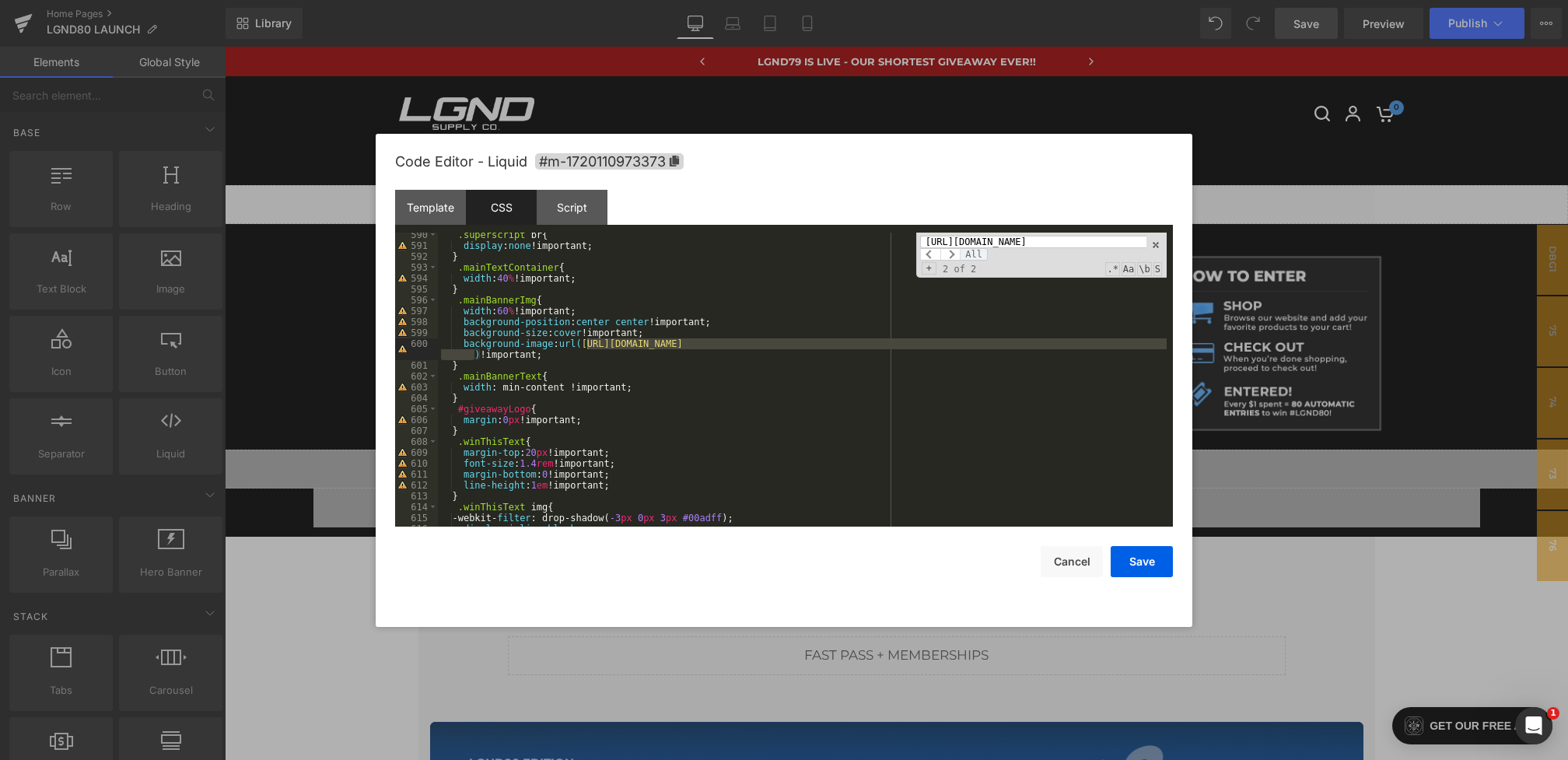
scroll to position [0, 0]
click at [975, 255] on span "All" at bounding box center [974, 254] width 28 height 12
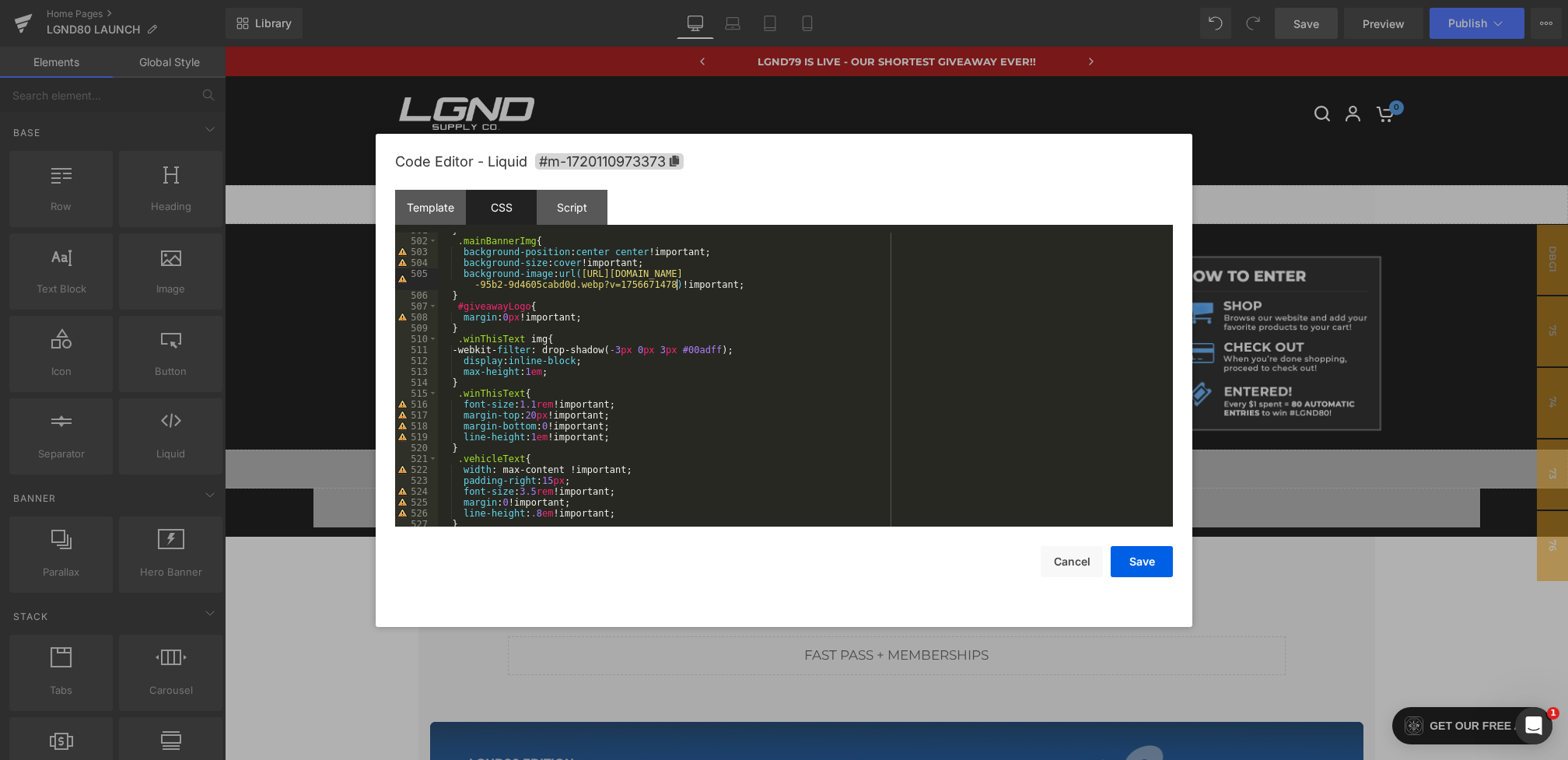
scroll to position [5591, 0]
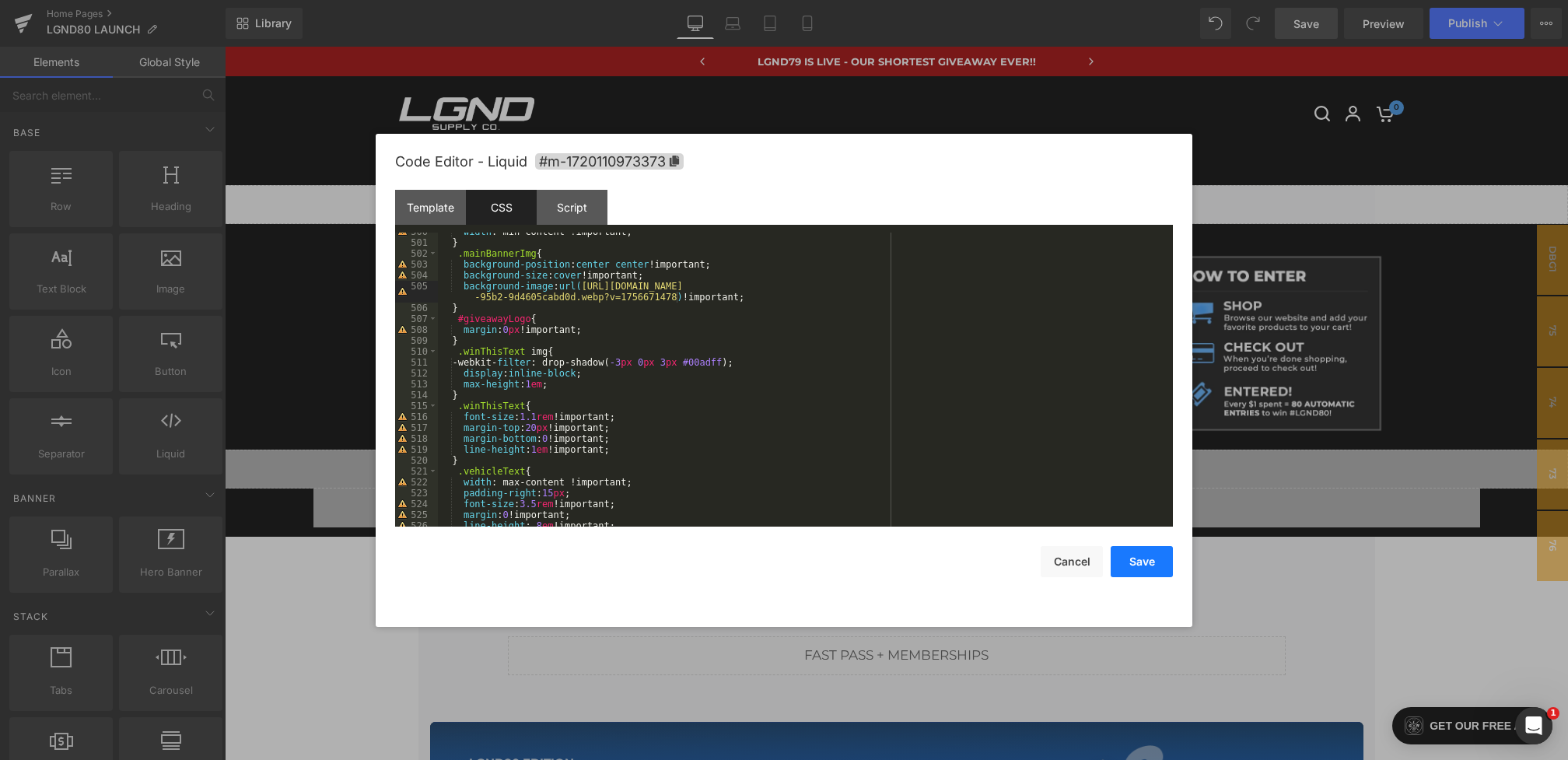
click at [1152, 560] on button "Save" at bounding box center [1142, 561] width 62 height 31
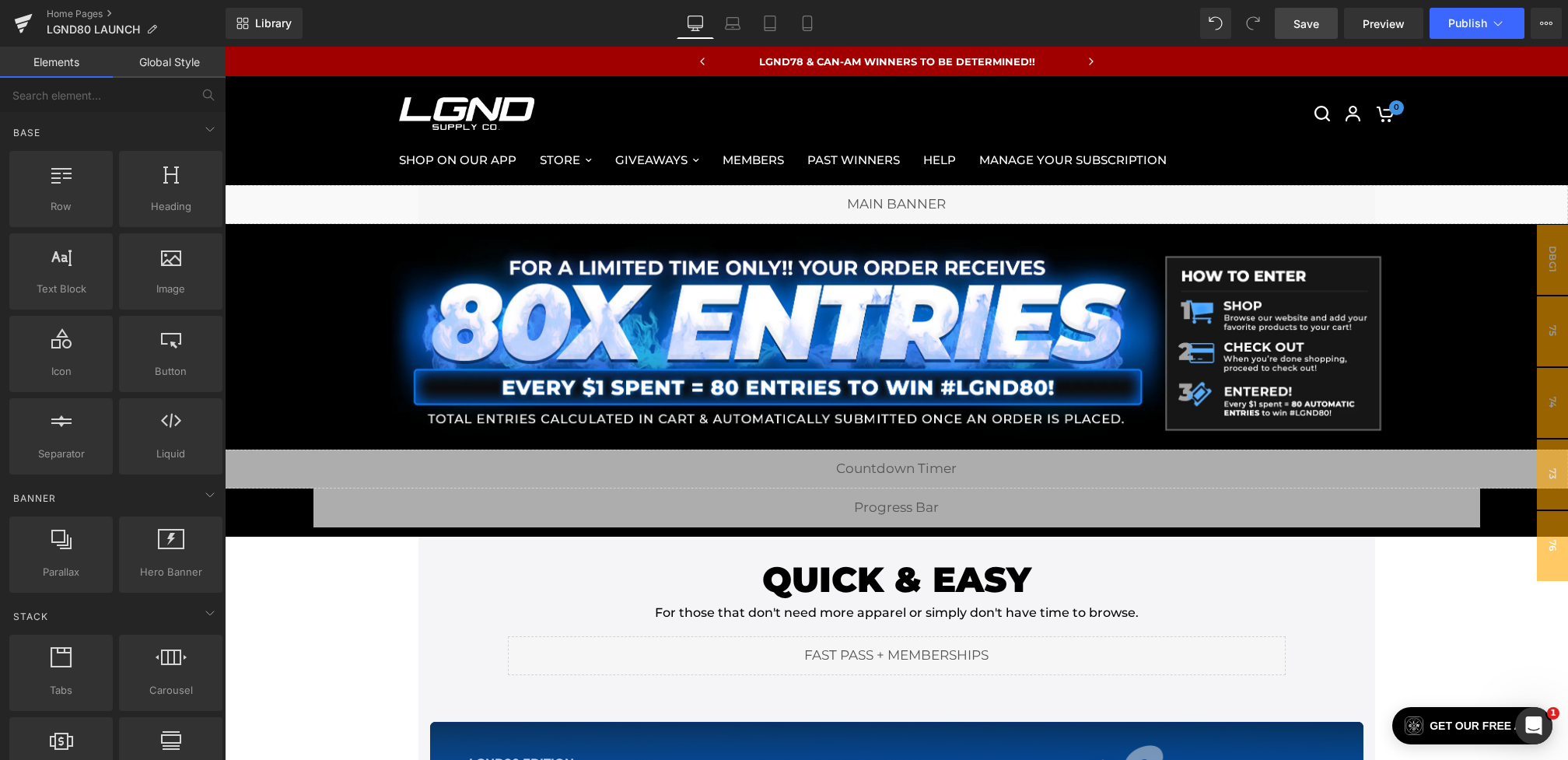
click at [1306, 29] on span "Save" at bounding box center [1306, 24] width 25 height 16
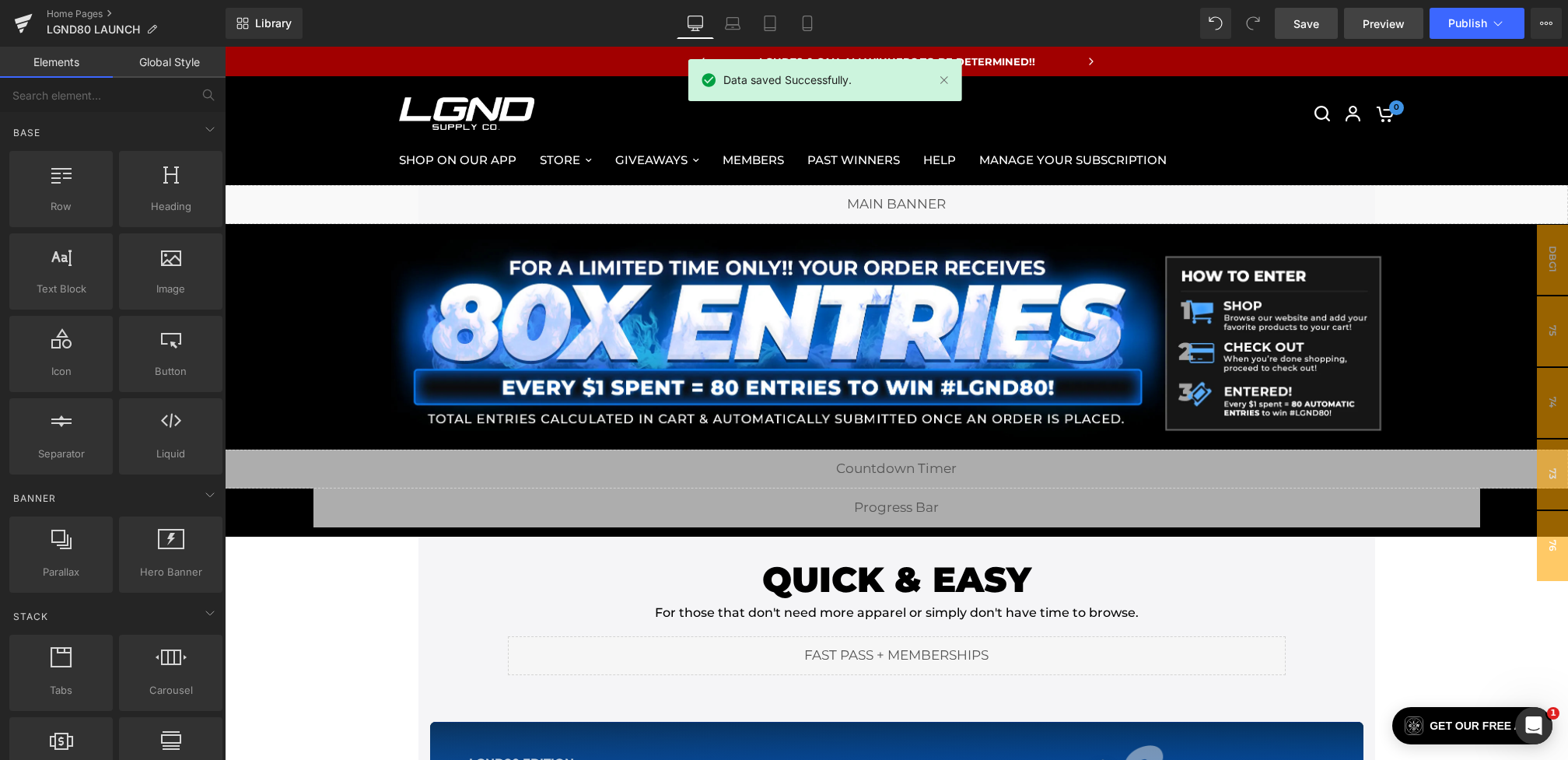
click at [1365, 17] on span "Preview" at bounding box center [1383, 24] width 42 height 16
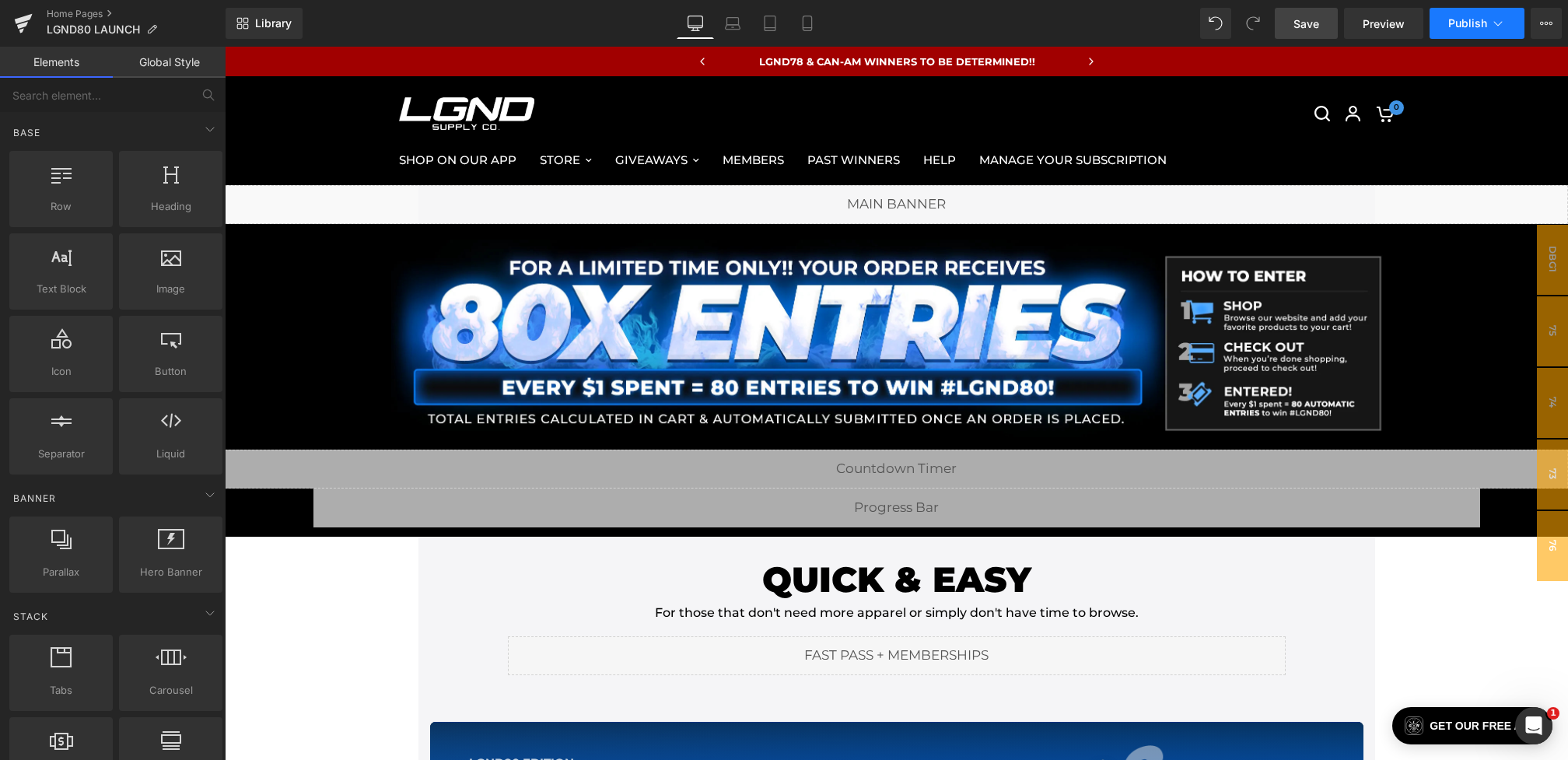
click at [1485, 22] on span "Publish" at bounding box center [1467, 23] width 39 height 12
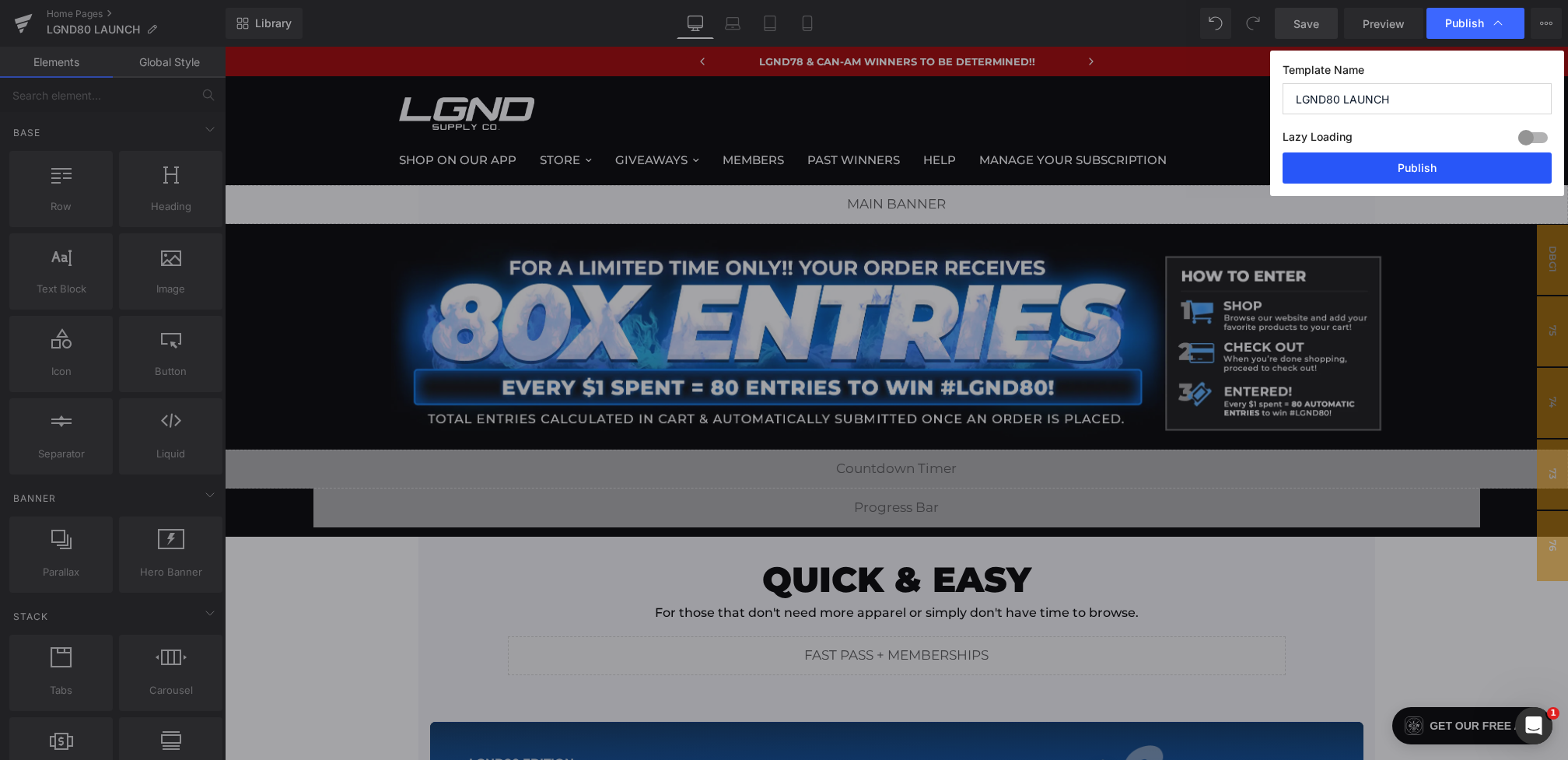
click at [1418, 181] on button "Publish" at bounding box center [1417, 168] width 269 height 31
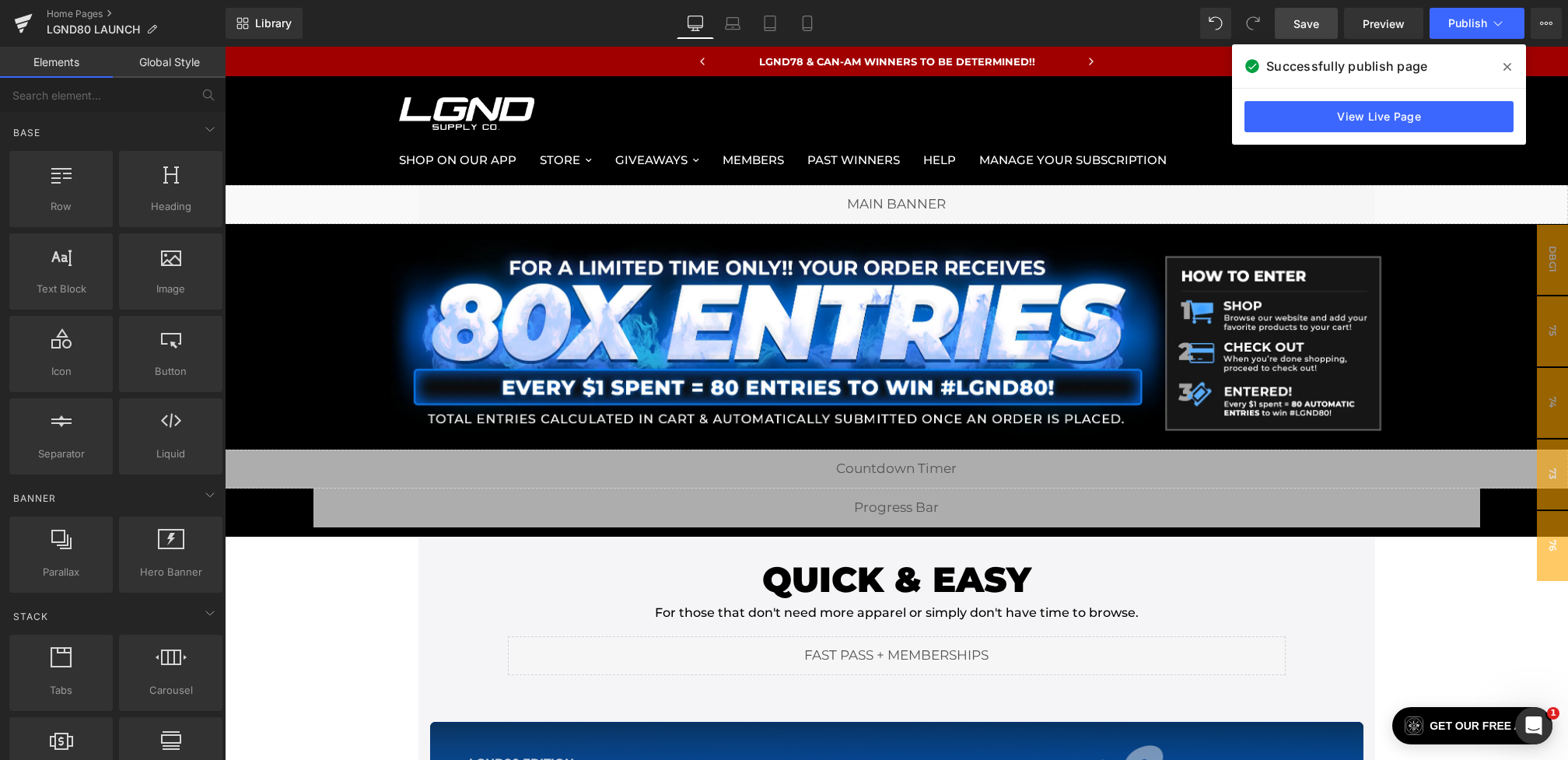
click at [1509, 66] on icon at bounding box center [1507, 67] width 7 height 12
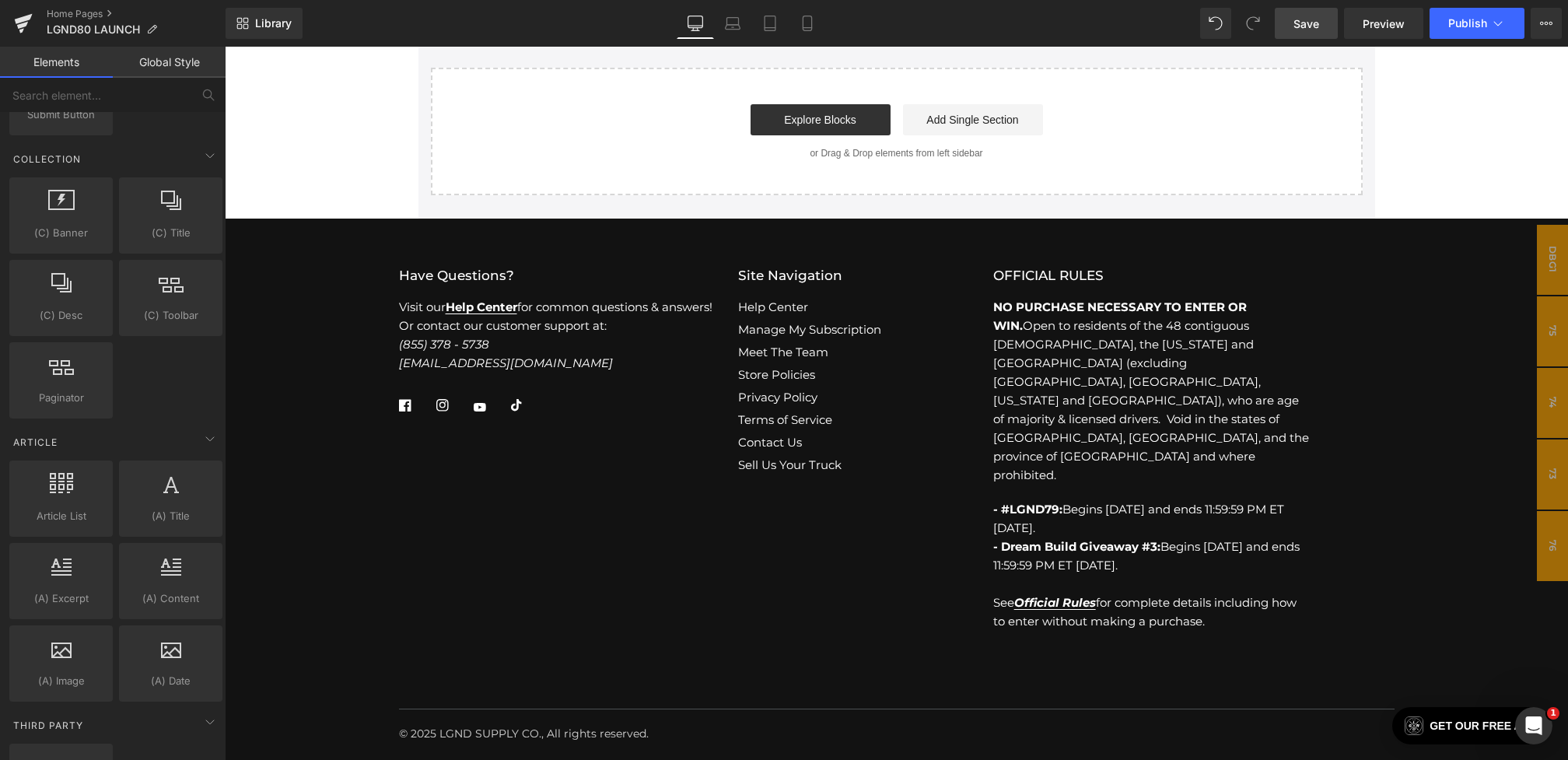
scroll to position [2683, 0]
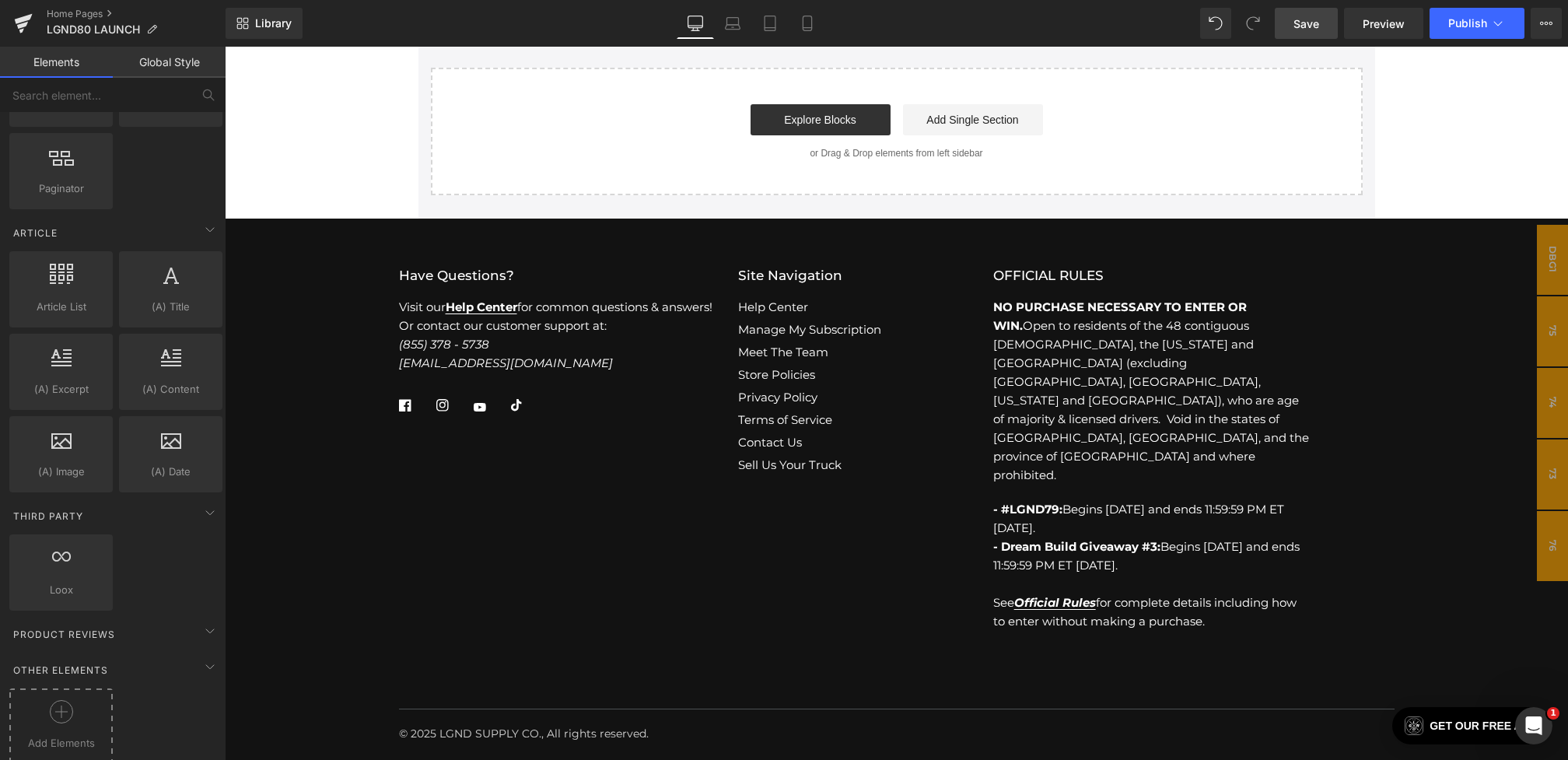
click at [59, 735] on span "Add Elements" at bounding box center [61, 743] width 95 height 16
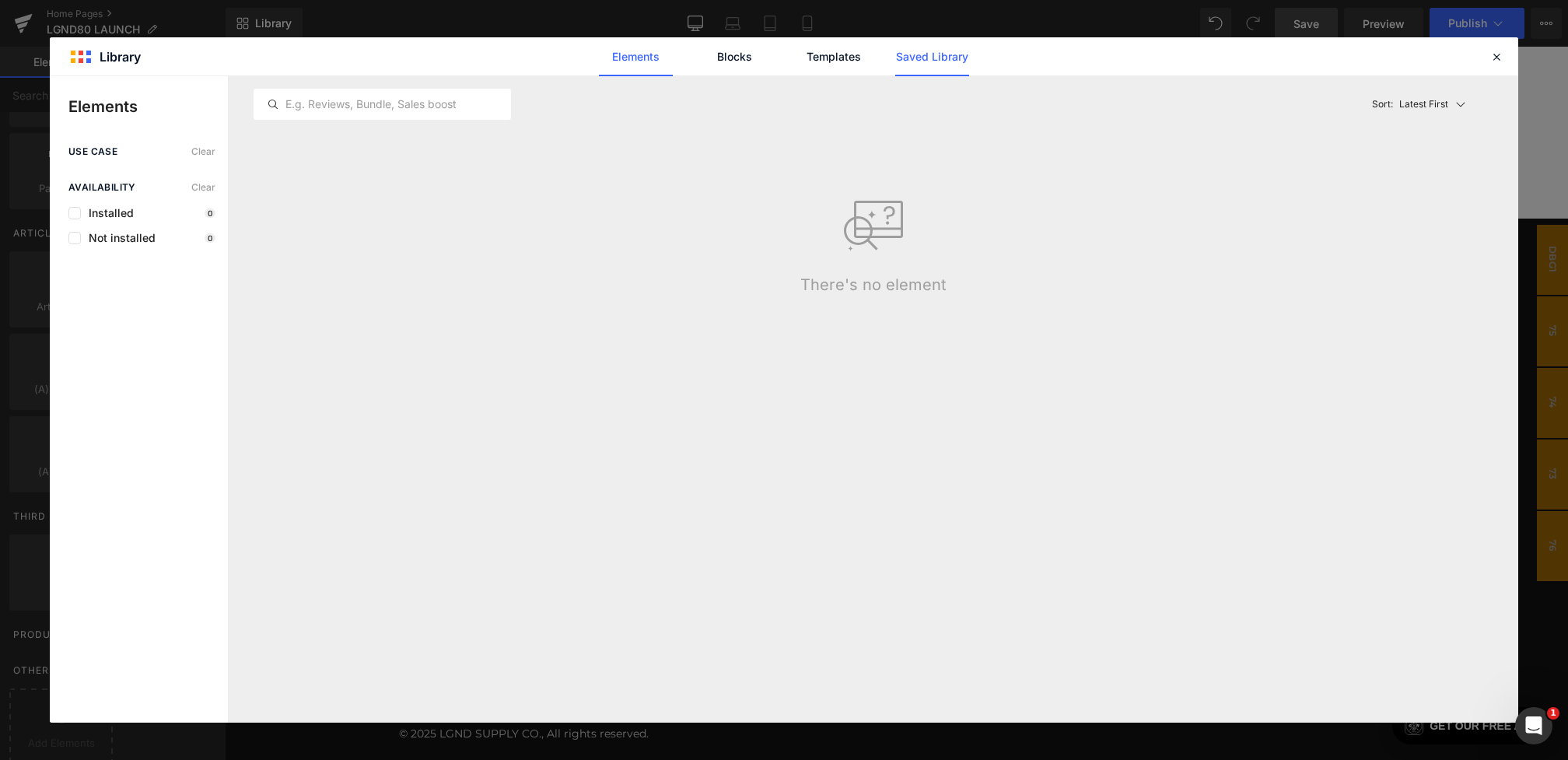
click at [925, 59] on link "Saved Library" at bounding box center [932, 56] width 74 height 39
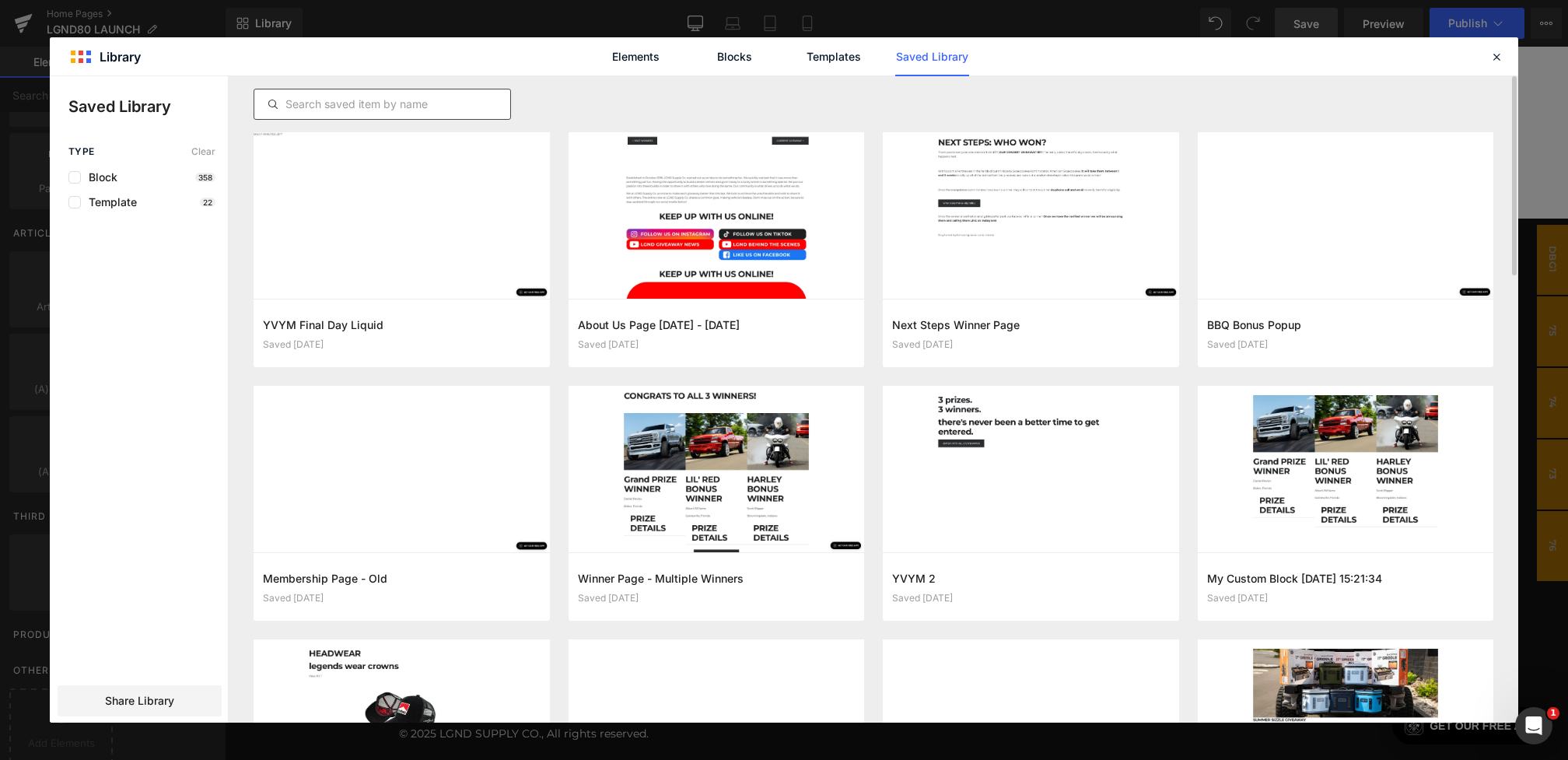
click at [443, 107] on input "text" at bounding box center [382, 104] width 256 height 19
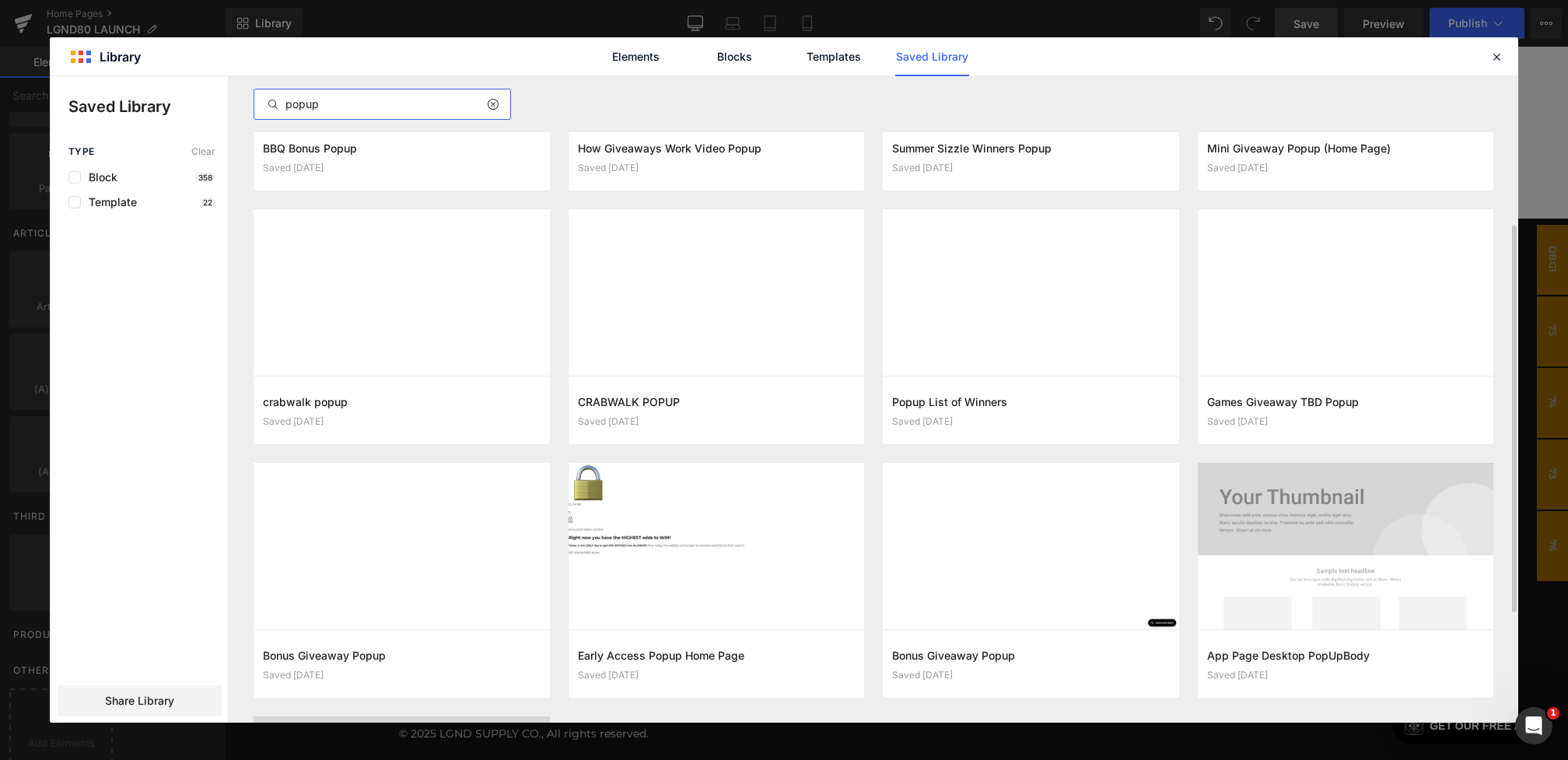
scroll to position [224, 0]
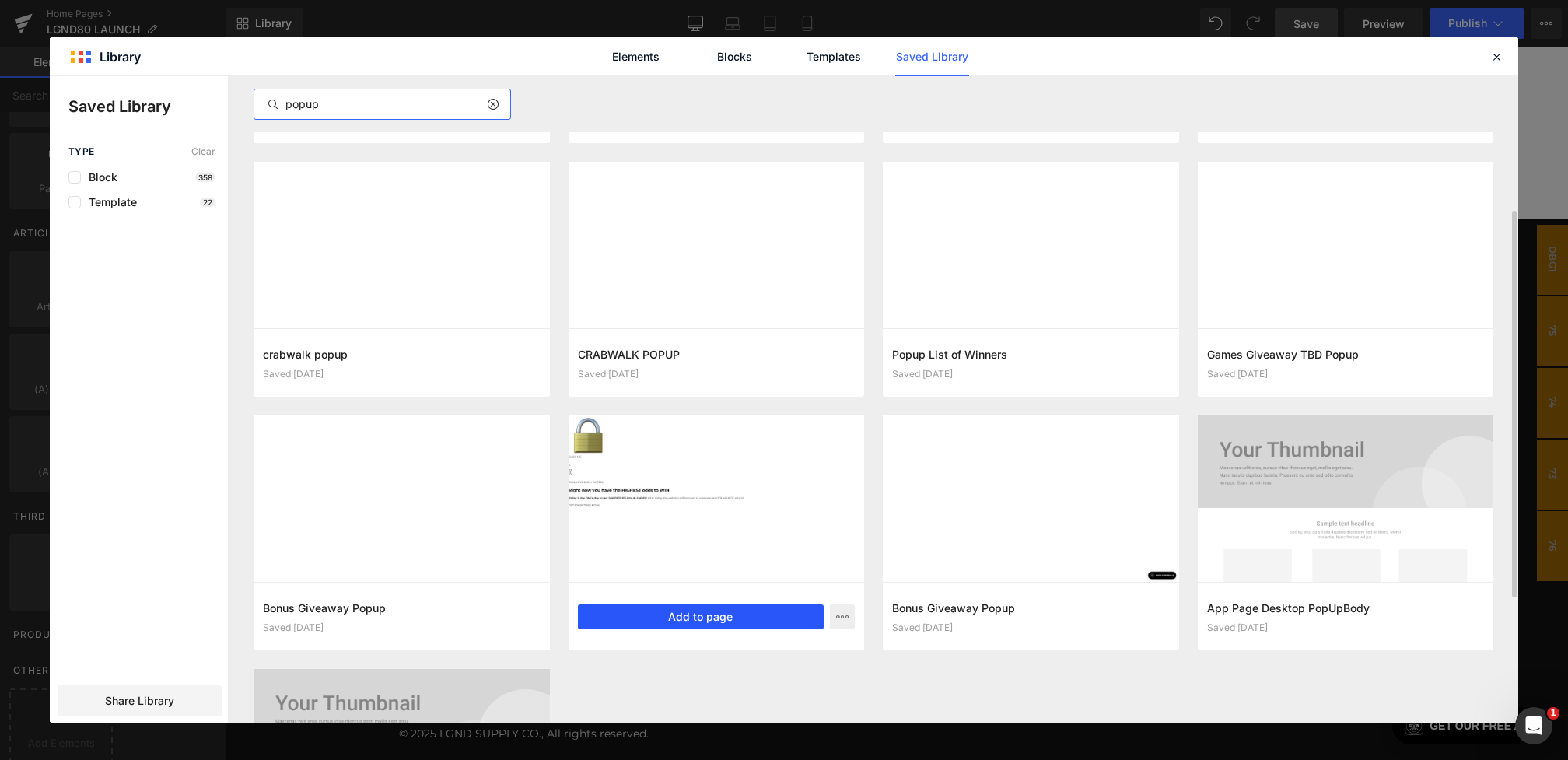
type input "popup"
click at [670, 610] on button "Add to page" at bounding box center [701, 616] width 247 height 25
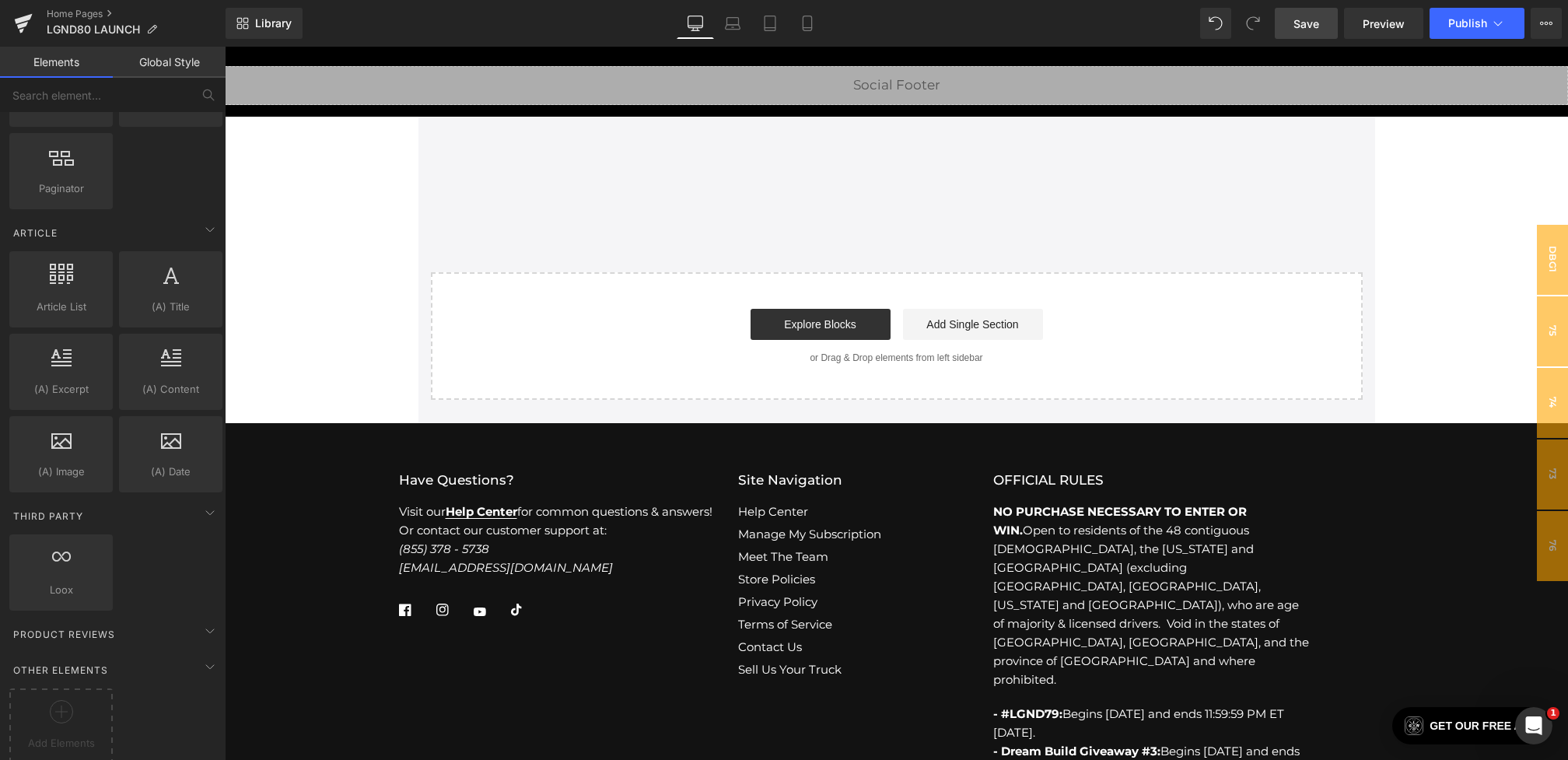
scroll to position [5705, 0]
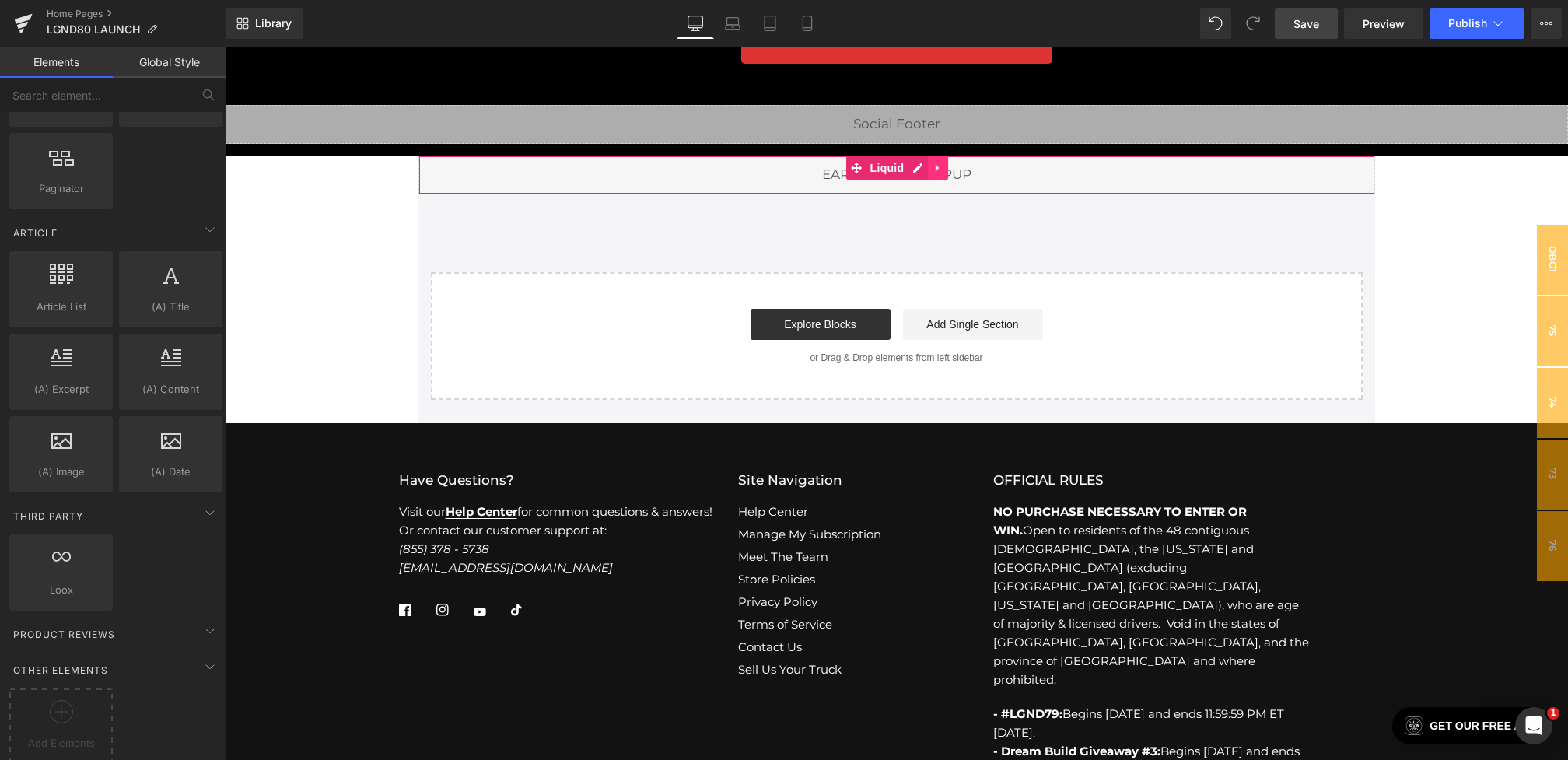
click at [943, 171] on icon at bounding box center [938, 168] width 11 height 12
click at [1294, 25] on span "Save" at bounding box center [1306, 24] width 25 height 16
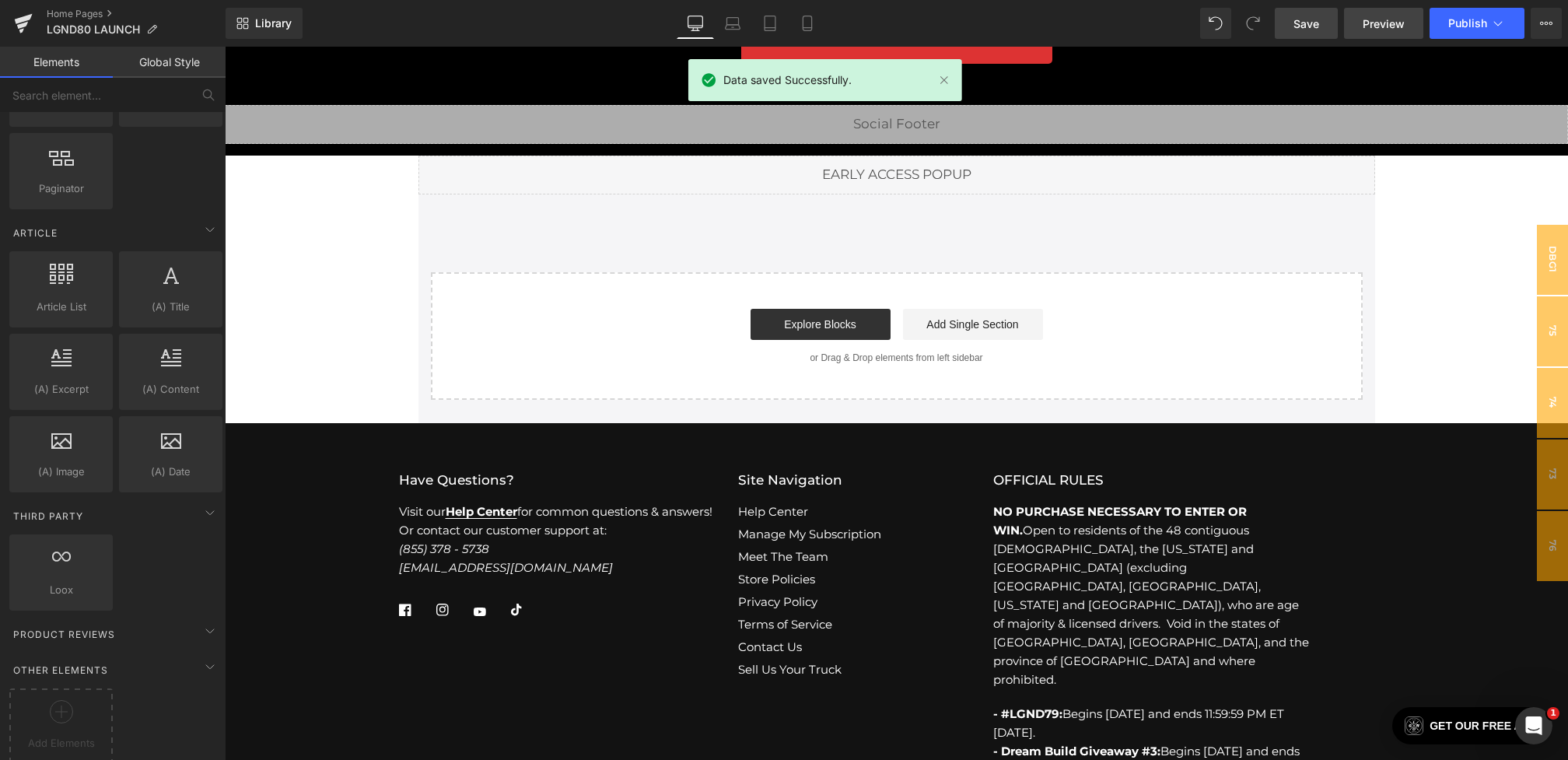
click at [1394, 25] on span "Preview" at bounding box center [1383, 24] width 42 height 16
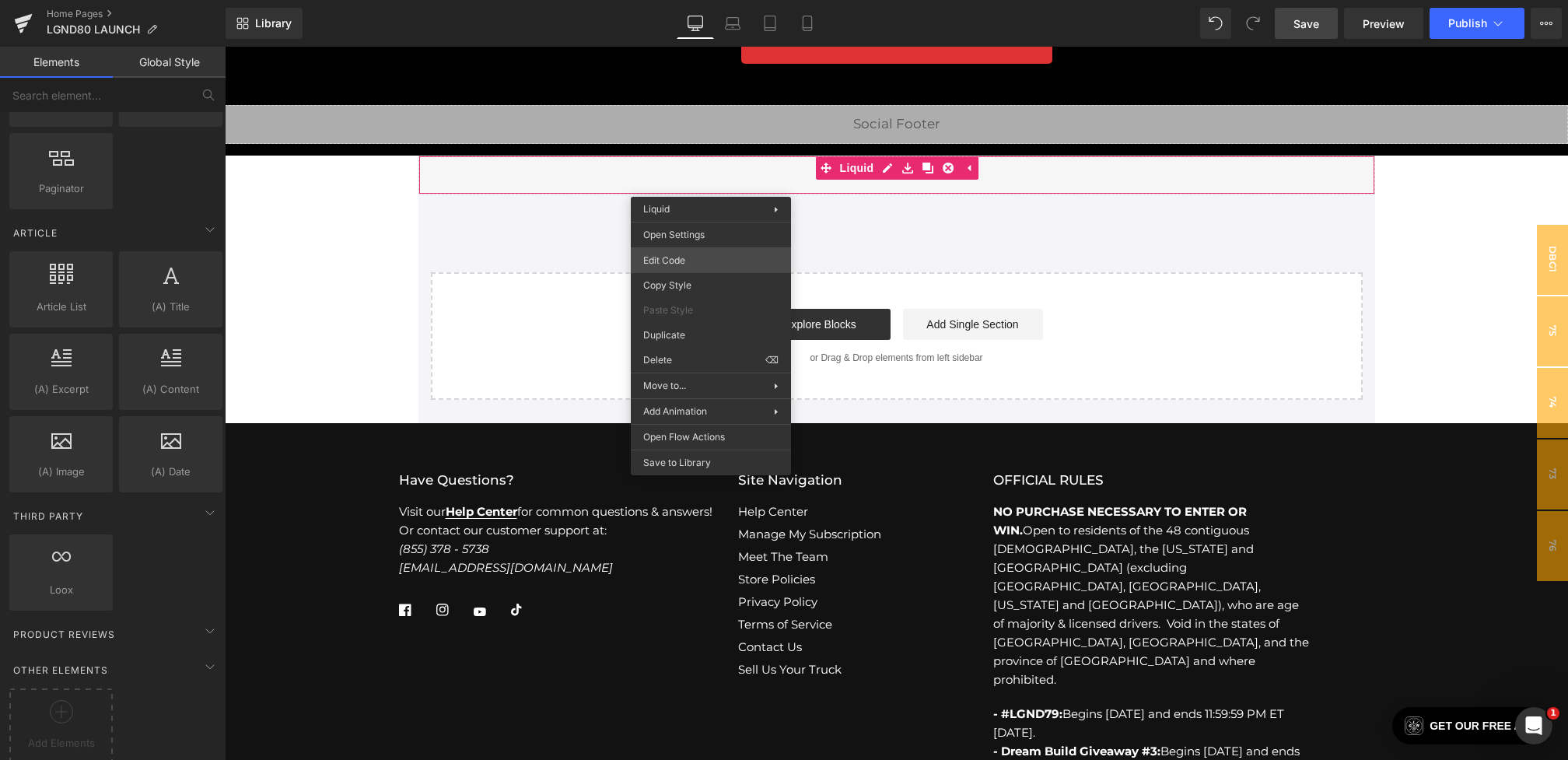
click at [696, 0] on div "You are previewing how the will restyle your page. You can not edit Elements in…" at bounding box center [784, 0] width 1568 height 0
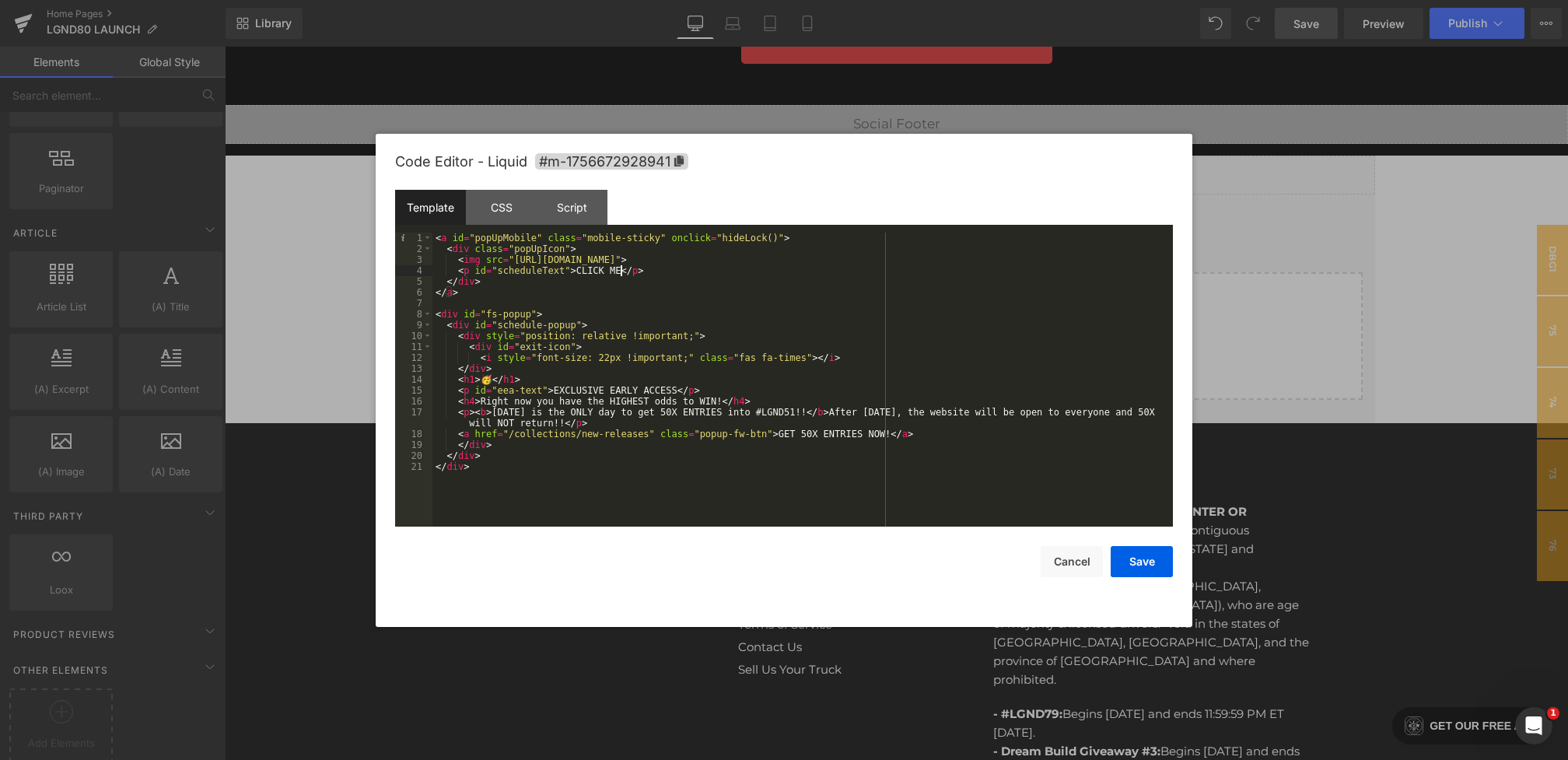
drag, startPoint x: 618, startPoint y: 272, endPoint x: 588, endPoint y: 272, distance: 30.0
click at [588, 272] on div "< a id = "popUpMobile" class = "mobile-sticky" onclick = "hideLock()" > < div c…" at bounding box center [802, 390] width 740 height 316
drag, startPoint x: 680, startPoint y: 395, endPoint x: 588, endPoint y: 392, distance: 92.0
click at [588, 392] on div "< a id = "popUpMobile" class = "mobile-sticky" onclick = "hideLock()" > < div c…" at bounding box center [802, 390] width 740 height 316
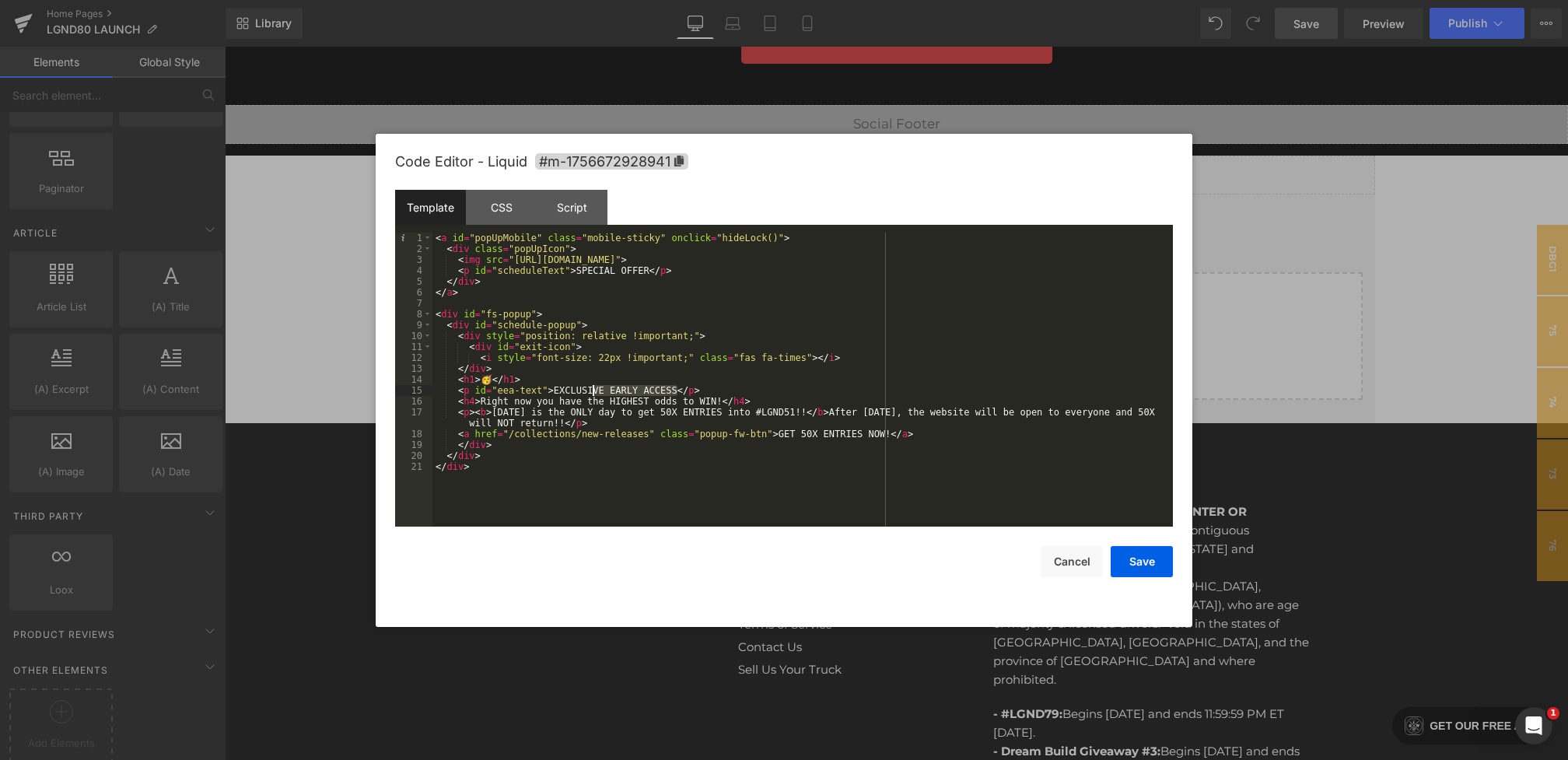
drag, startPoint x: 678, startPoint y: 392, endPoint x: 593, endPoint y: 386, distance: 85.2
click at [593, 386] on div "< a id = "popUpMobile" class = "mobile-sticky" onclick = "hideLock()" > < div c…" at bounding box center [802, 390] width 740 height 316
drag, startPoint x: 676, startPoint y: 394, endPoint x: 633, endPoint y: 394, distance: 43.0
click at [633, 394] on div "< a id = "popUpMobile" class = "mobile-sticky" onclick = "hideLock()" > < div c…" at bounding box center [802, 390] width 740 height 316
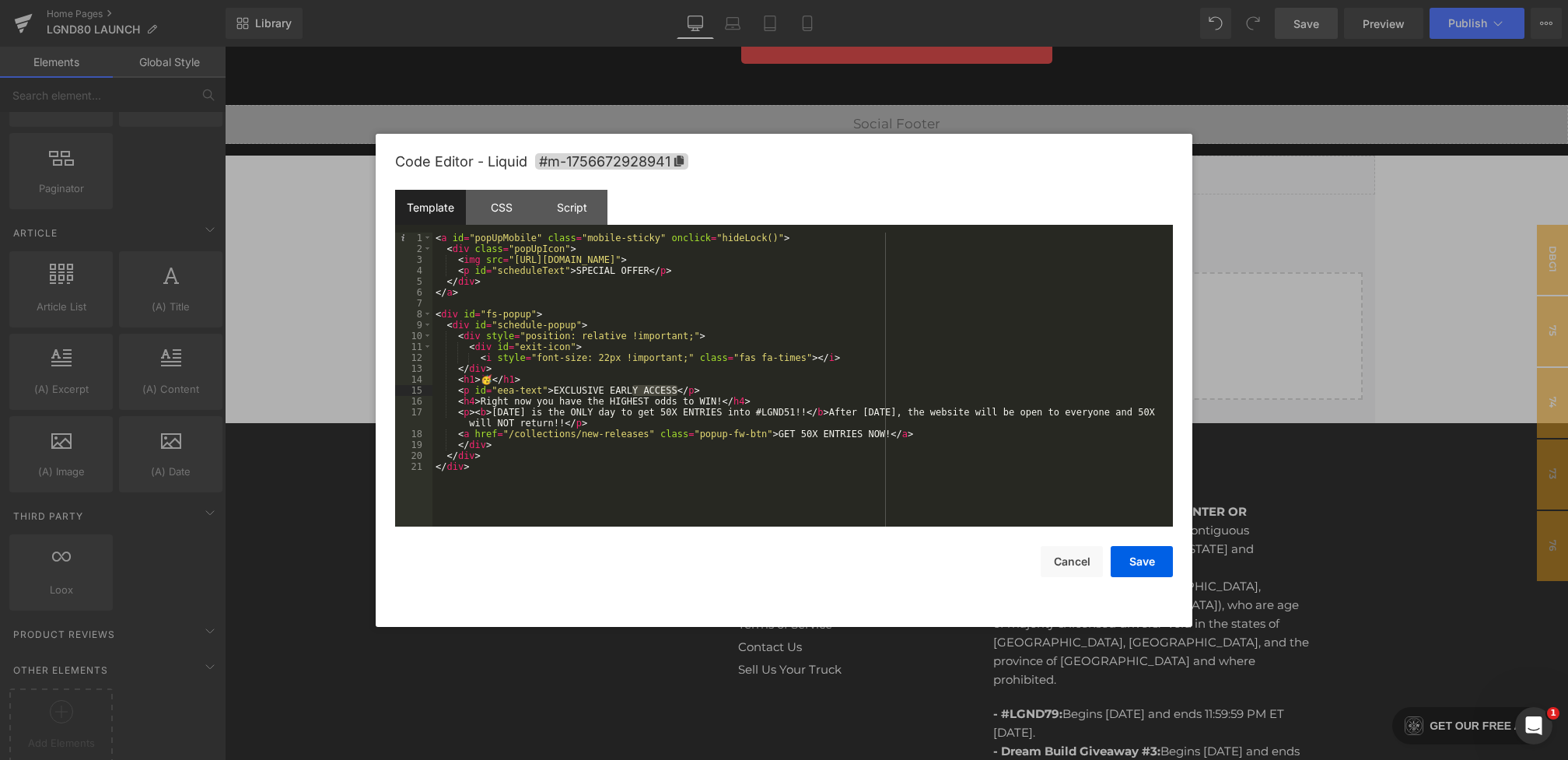
click at [675, 401] on div "< a id = "popUpMobile" class = "mobile-sticky" onclick = "hideLock()" > < div c…" at bounding box center [802, 390] width 740 height 316
drag, startPoint x: 677, startPoint y: 390, endPoint x: 556, endPoint y: 391, distance: 121.0
click at [556, 391] on div "< a id = "popUpMobile" class = "mobile-sticky" onclick = "hideLock()" > < div c…" at bounding box center [802, 390] width 740 height 316
drag, startPoint x: 718, startPoint y: 403, endPoint x: 501, endPoint y: 403, distance: 217.0
click at [501, 403] on div "< a id = "popUpMobile" class = "mobile-sticky" onclick = "hideLock()" > < div c…" at bounding box center [802, 390] width 740 height 316
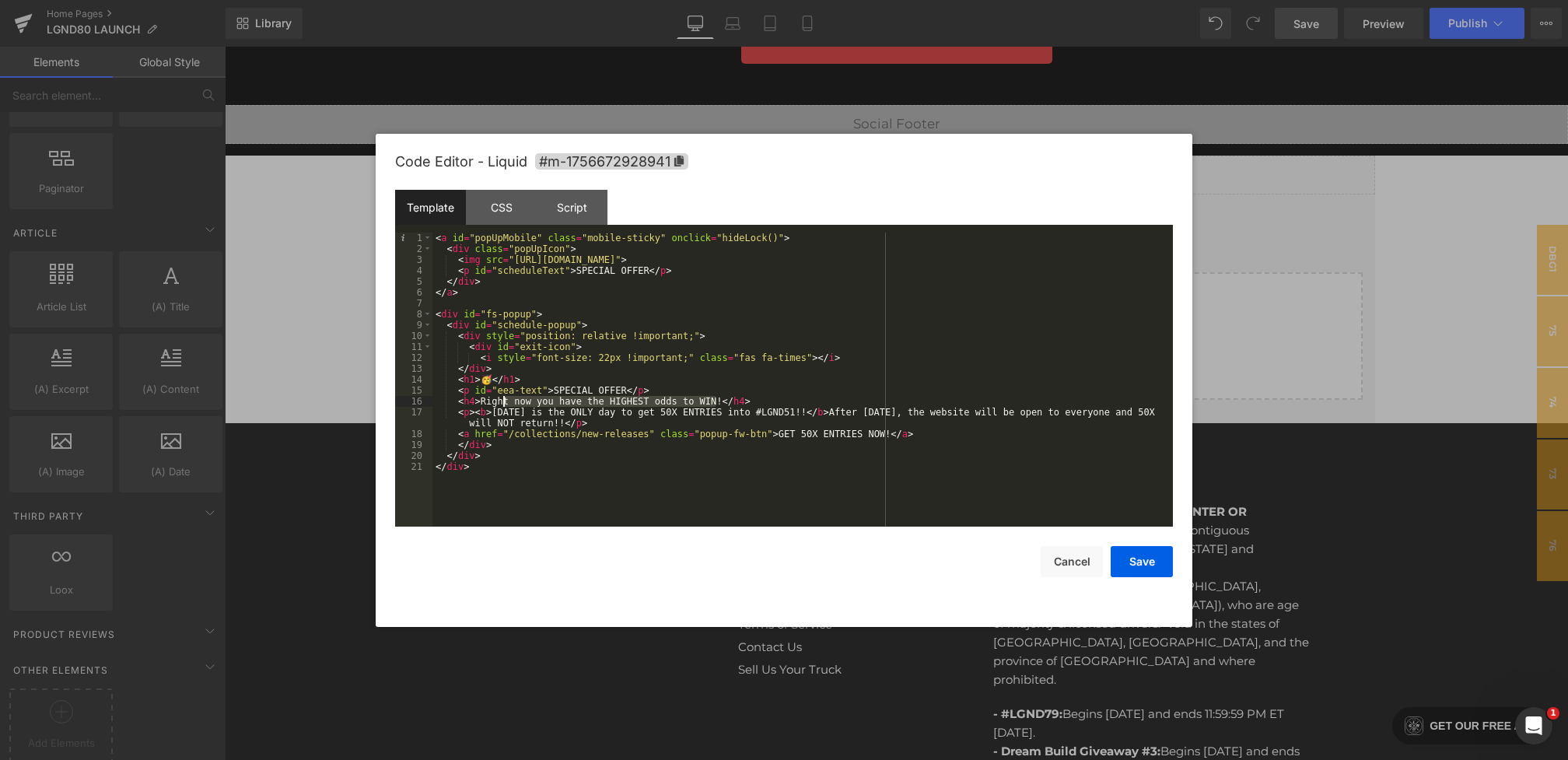
click at [846, 429] on div "< a id = "popUpMobile" class = "mobile-sticky" onclick = "hideLock()" > < div c…" at bounding box center [802, 390] width 740 height 316
click at [1156, 565] on button "Save" at bounding box center [1142, 561] width 62 height 31
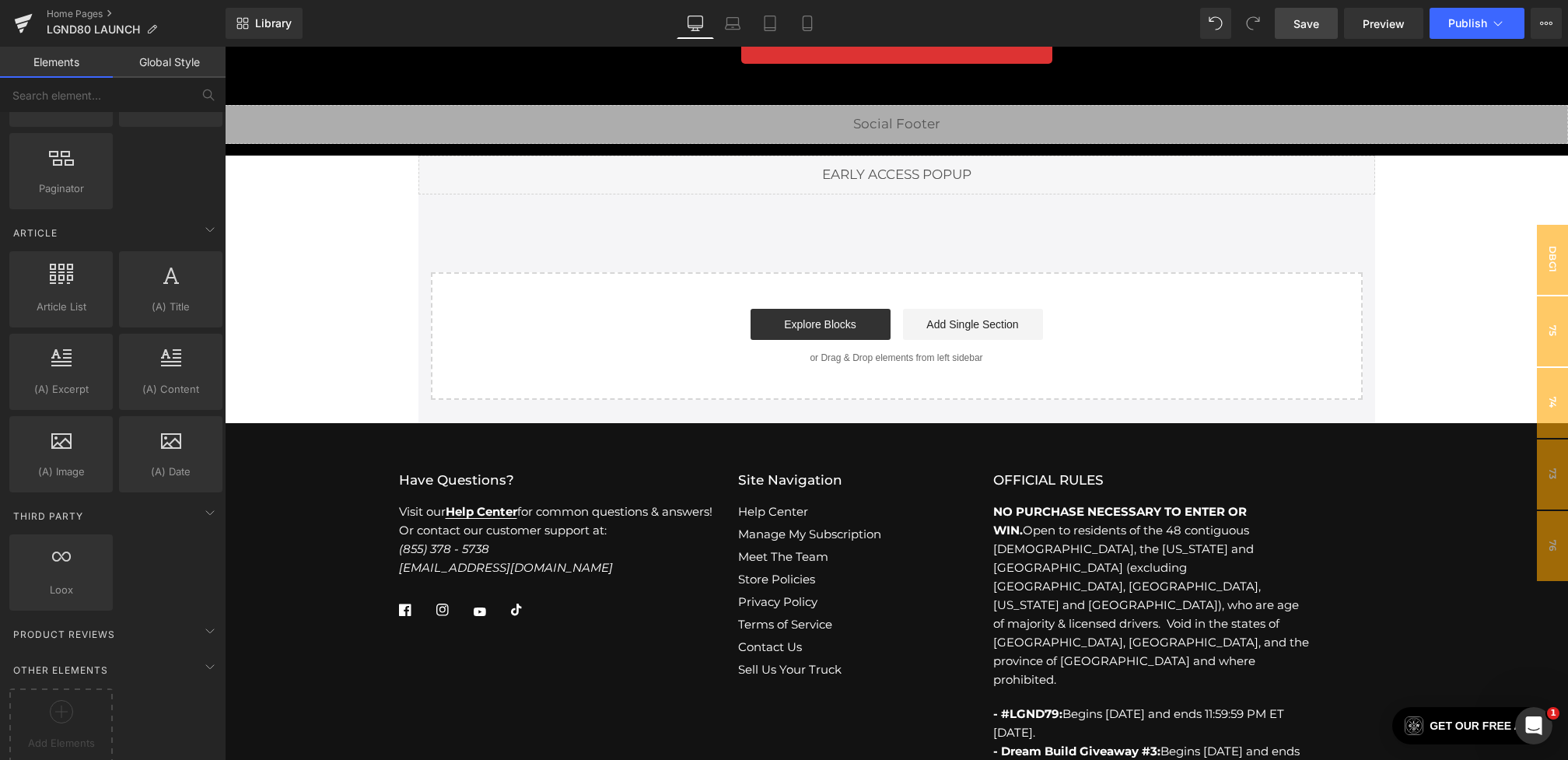
click at [1304, 22] on span "Save" at bounding box center [1306, 24] width 25 height 16
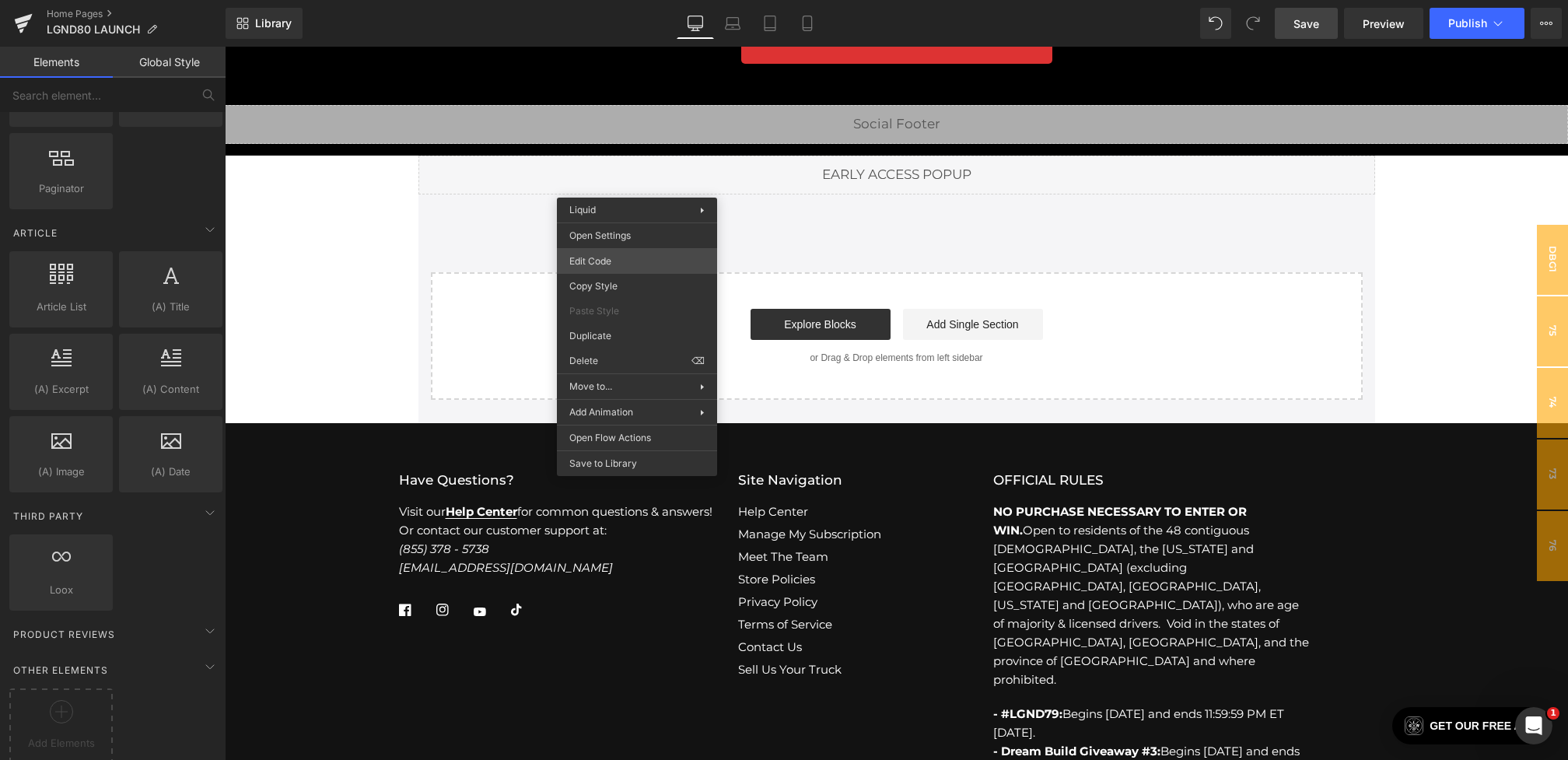
click at [595, 0] on div "You are previewing how the will restyle your page. You can not edit Elements in…" at bounding box center [784, 0] width 1568 height 0
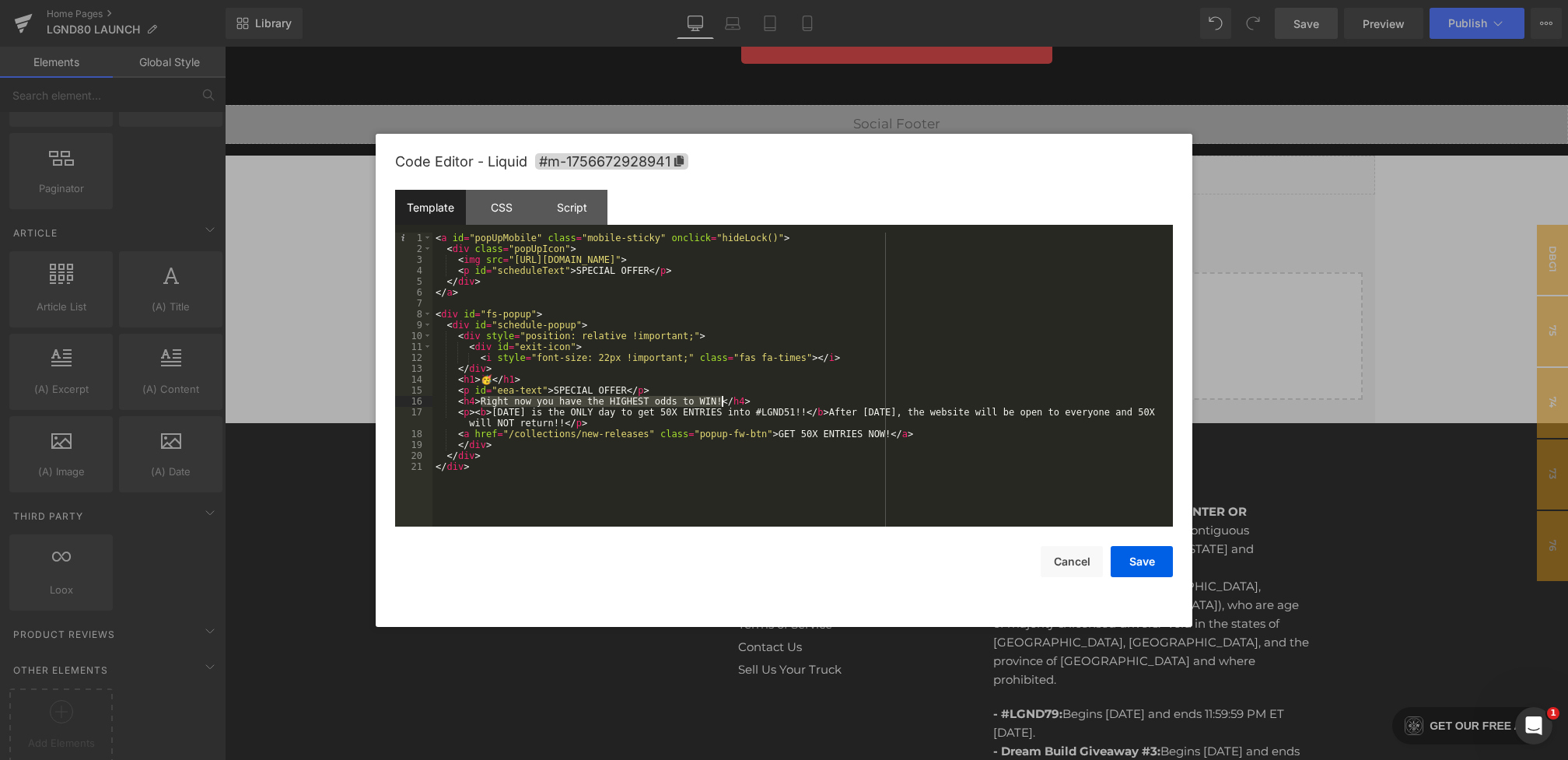
drag, startPoint x: 480, startPoint y: 401, endPoint x: 720, endPoint y: 403, distance: 240.0
click at [720, 403] on div "< a id = "popUpMobile" class = "mobile-sticky" onclick = "hideLock()" > < div c…" at bounding box center [802, 390] width 740 height 316
click at [500, 205] on div "CSS" at bounding box center [501, 207] width 71 height 35
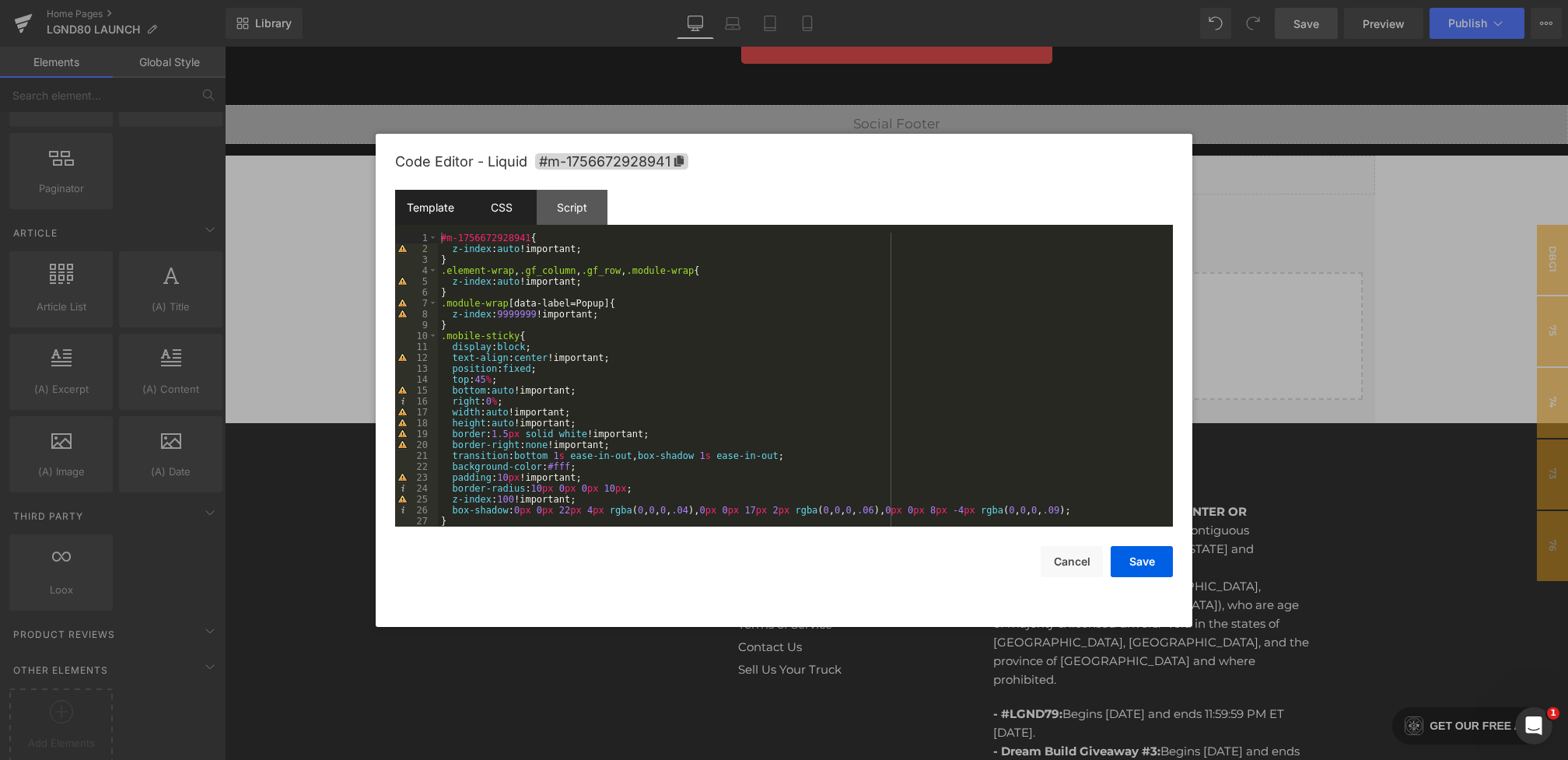
click at [436, 210] on div "Template" at bounding box center [431, 207] width 71 height 35
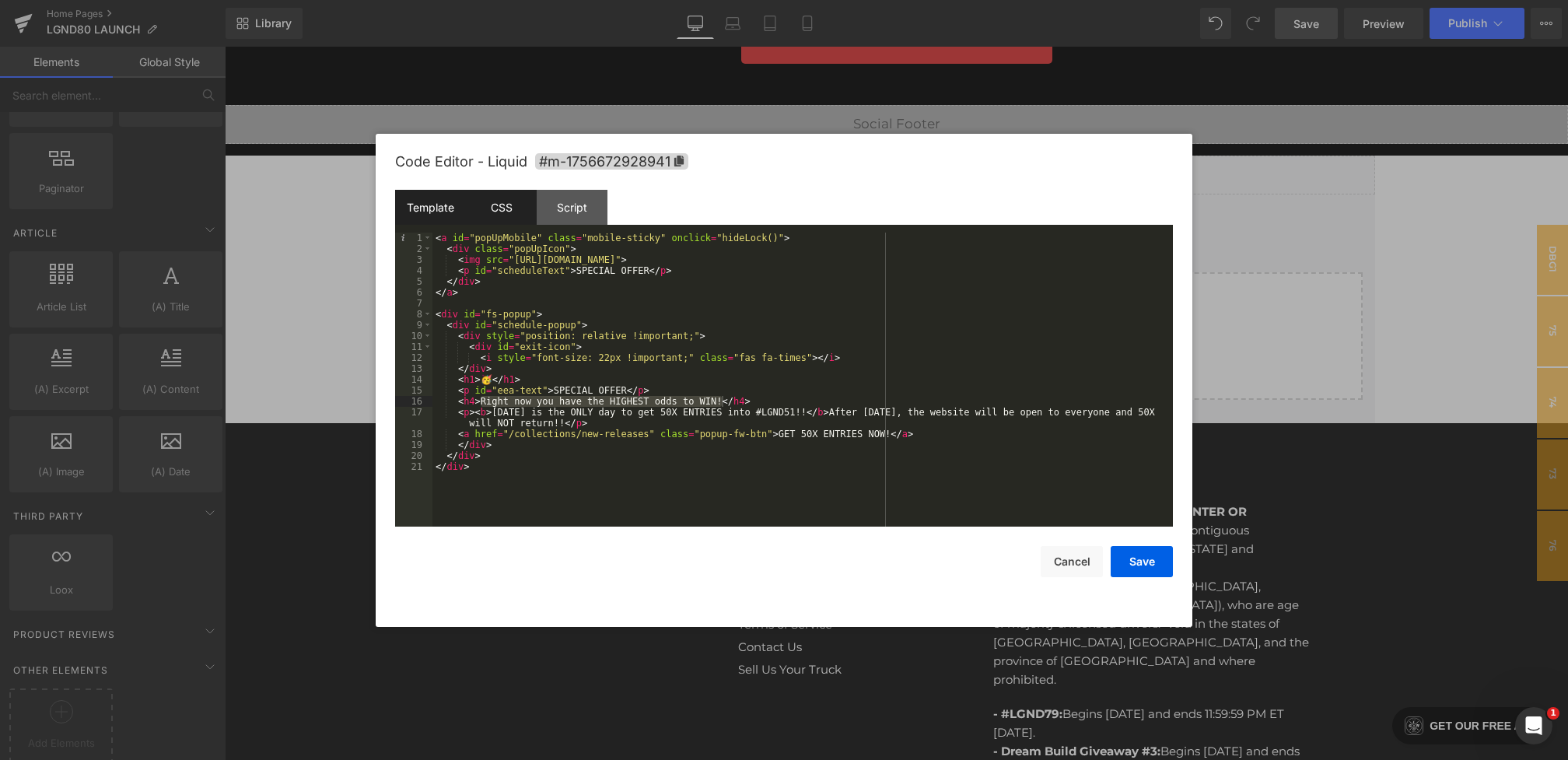
click at [516, 212] on div "CSS" at bounding box center [501, 207] width 71 height 35
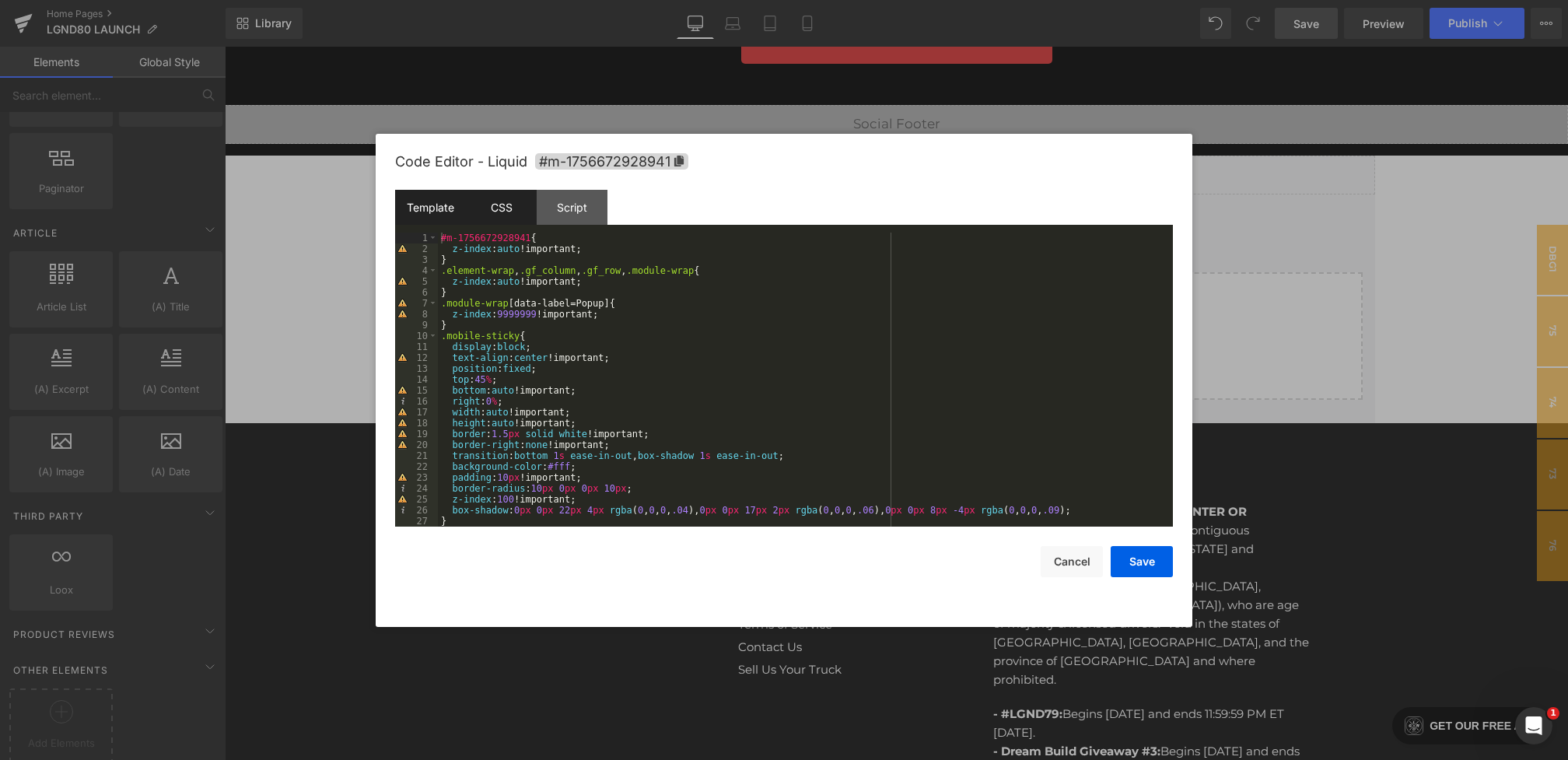
click at [431, 214] on div "Template" at bounding box center [431, 207] width 71 height 35
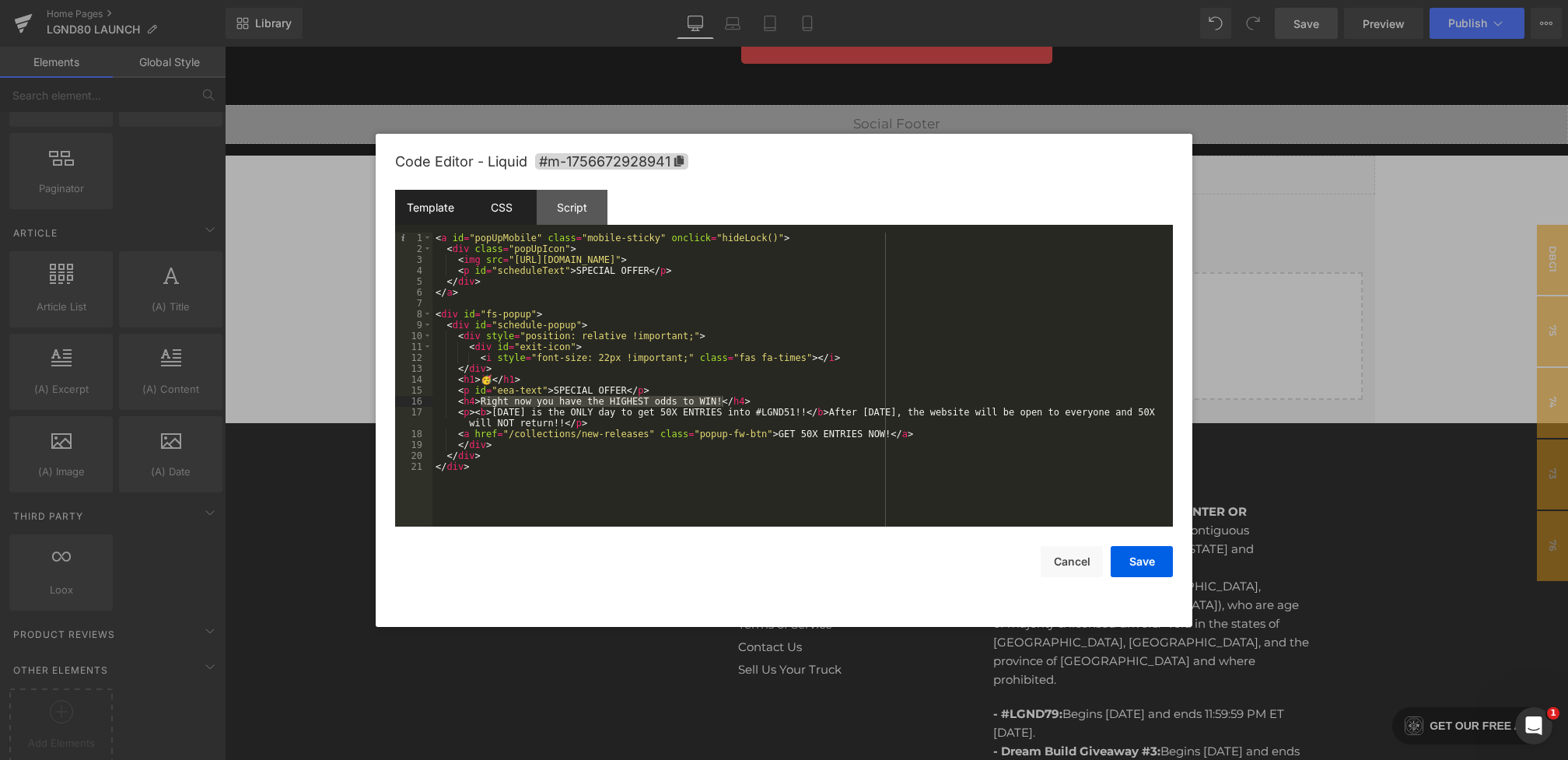
click at [505, 201] on div "CSS" at bounding box center [501, 207] width 71 height 35
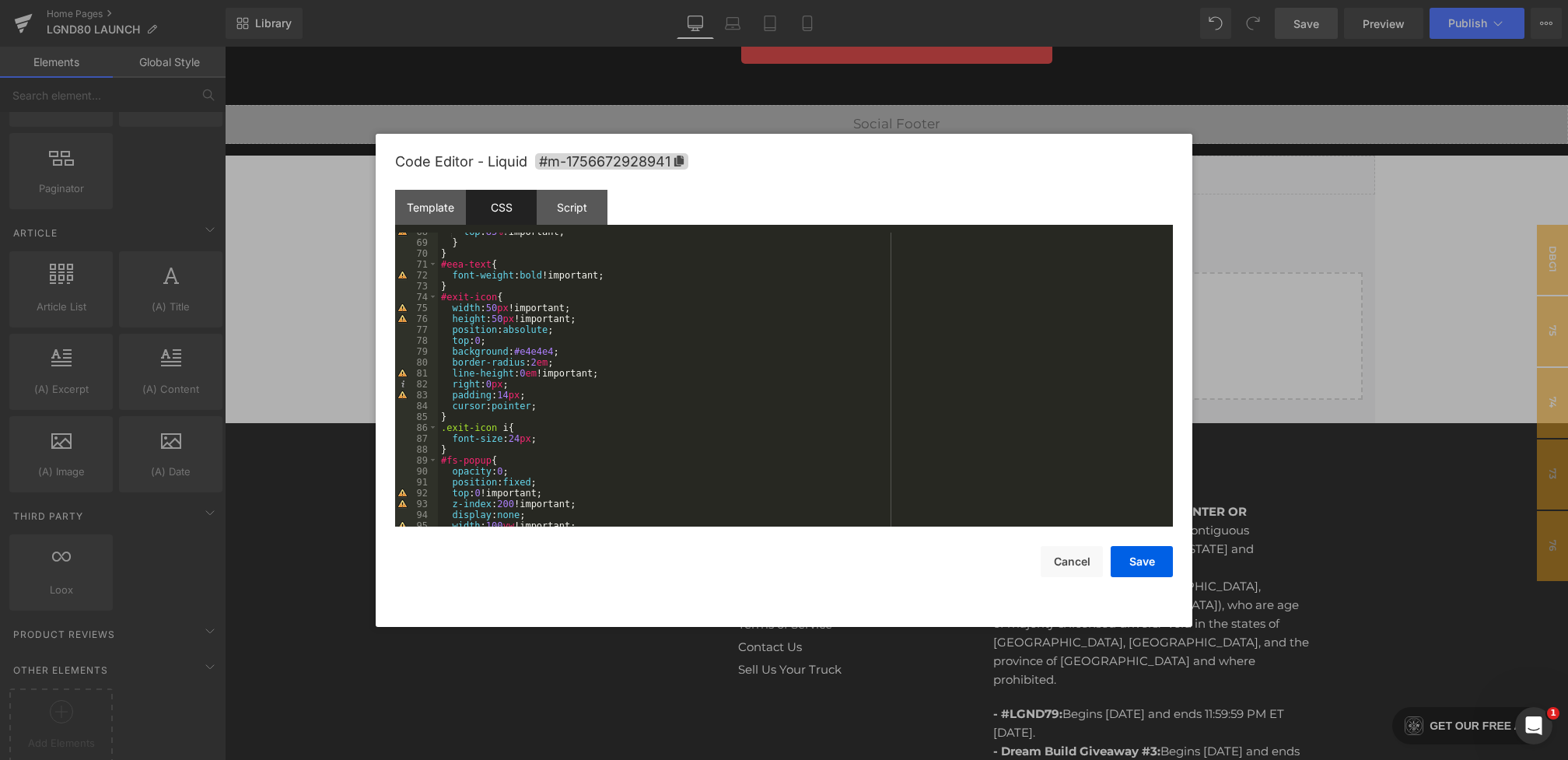
scroll to position [815, 0]
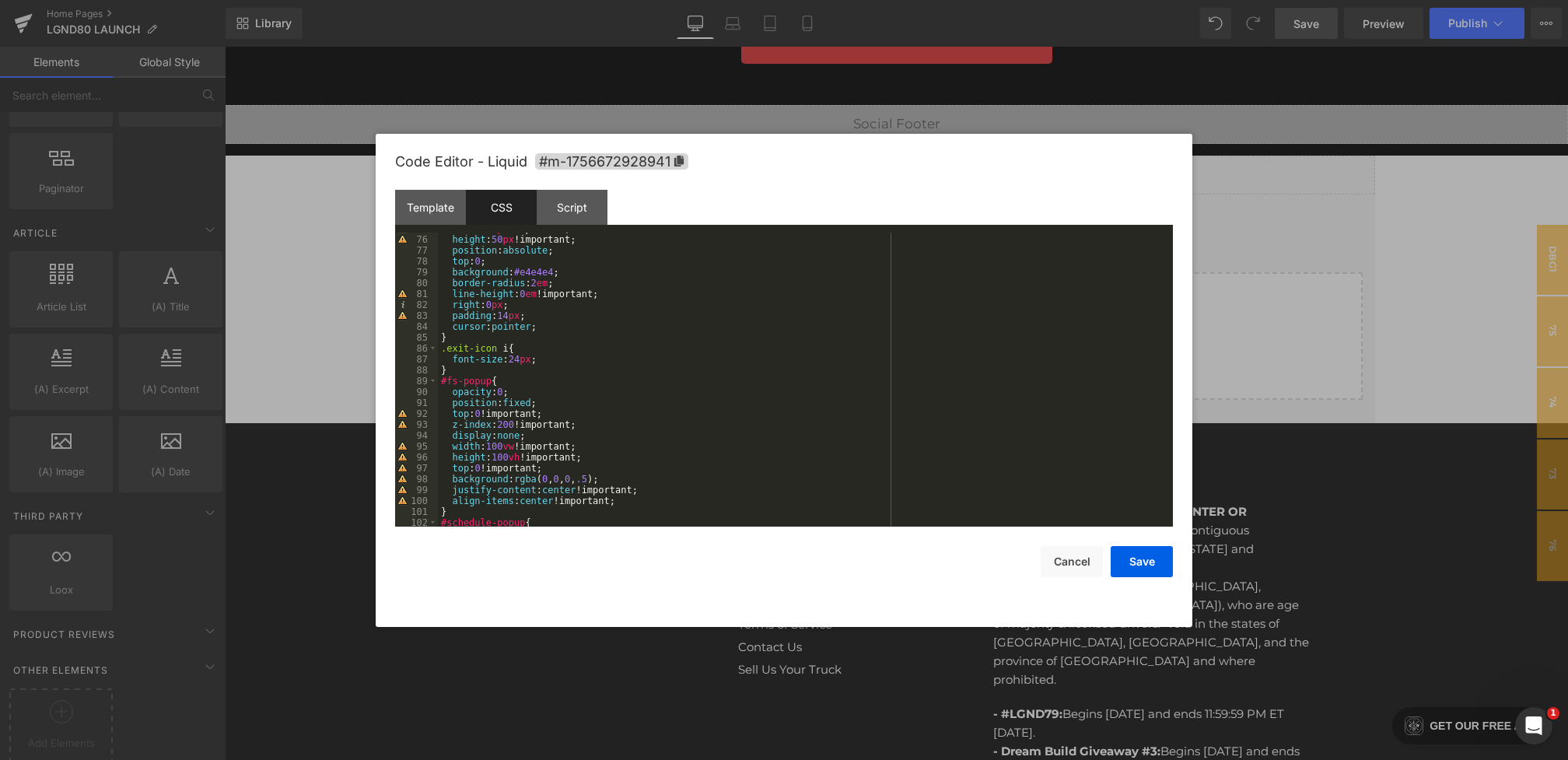
click at [522, 385] on div "width : 50 px !important; height : 50 px !important; position : absolute ; top …" at bounding box center [802, 381] width 729 height 316
click at [479, 389] on div "width : 50 px !important; height : 50 px !important; position : absolute ; top …" at bounding box center [802, 381] width 729 height 316
click at [1146, 566] on button "Save" at bounding box center [1142, 561] width 62 height 31
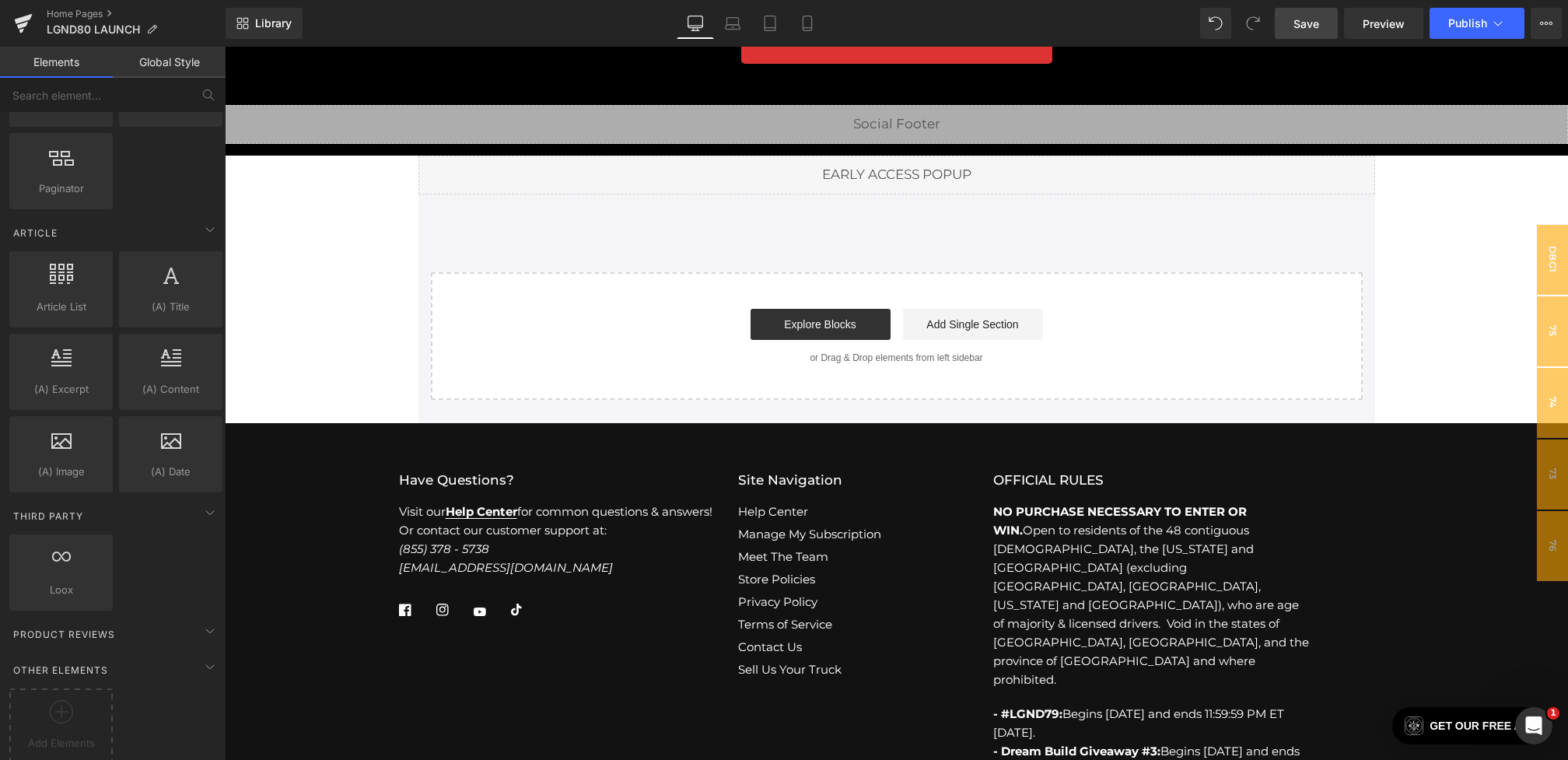
drag, startPoint x: 1300, startPoint y: 21, endPoint x: 976, endPoint y: 255, distance: 399.7
click at [1300, 21] on span "Save" at bounding box center [1306, 24] width 25 height 16
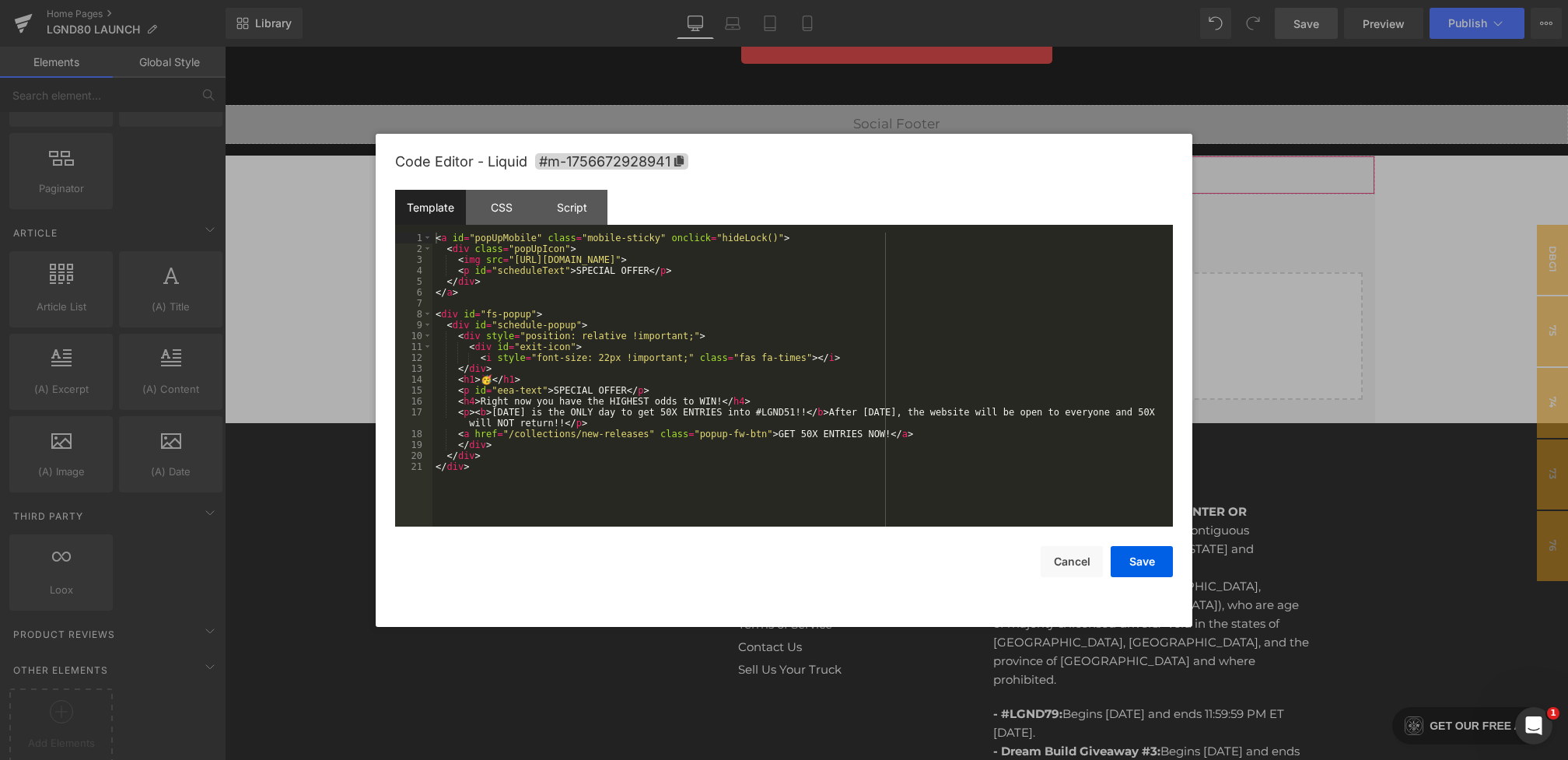
click at [635, 0] on div "You are previewing how the will restyle your page. You can not edit Elements in…" at bounding box center [784, 0] width 1568 height 0
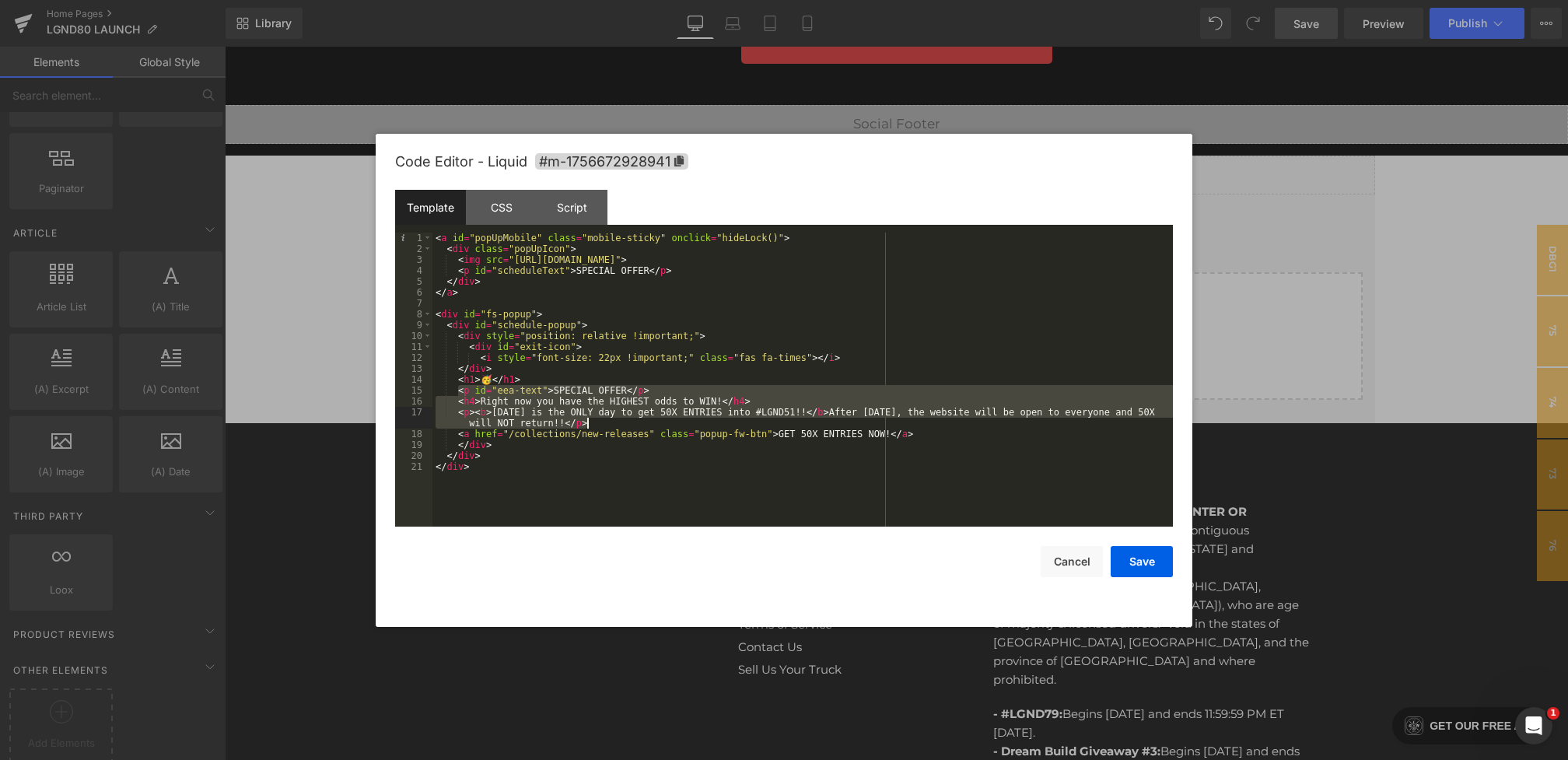
drag, startPoint x: 458, startPoint y: 393, endPoint x: 625, endPoint y: 423, distance: 169.7
click at [625, 423] on div "< a id = "popUpMobile" class = "mobile-sticky" onclick = "hideLock()" > < div c…" at bounding box center [802, 390] width 740 height 316
click at [491, 378] on div "< a id = "popUpMobile" class = "mobile-sticky" onclick = "hideLock()" > < div c…" at bounding box center [802, 390] width 740 height 316
drag, startPoint x: 464, startPoint y: 390, endPoint x: 602, endPoint y: 425, distance: 142.4
click at [602, 425] on div "< a id = "popUpMobile" class = "mobile-sticky" onclick = "hideLock()" > < div c…" at bounding box center [802, 390] width 740 height 316
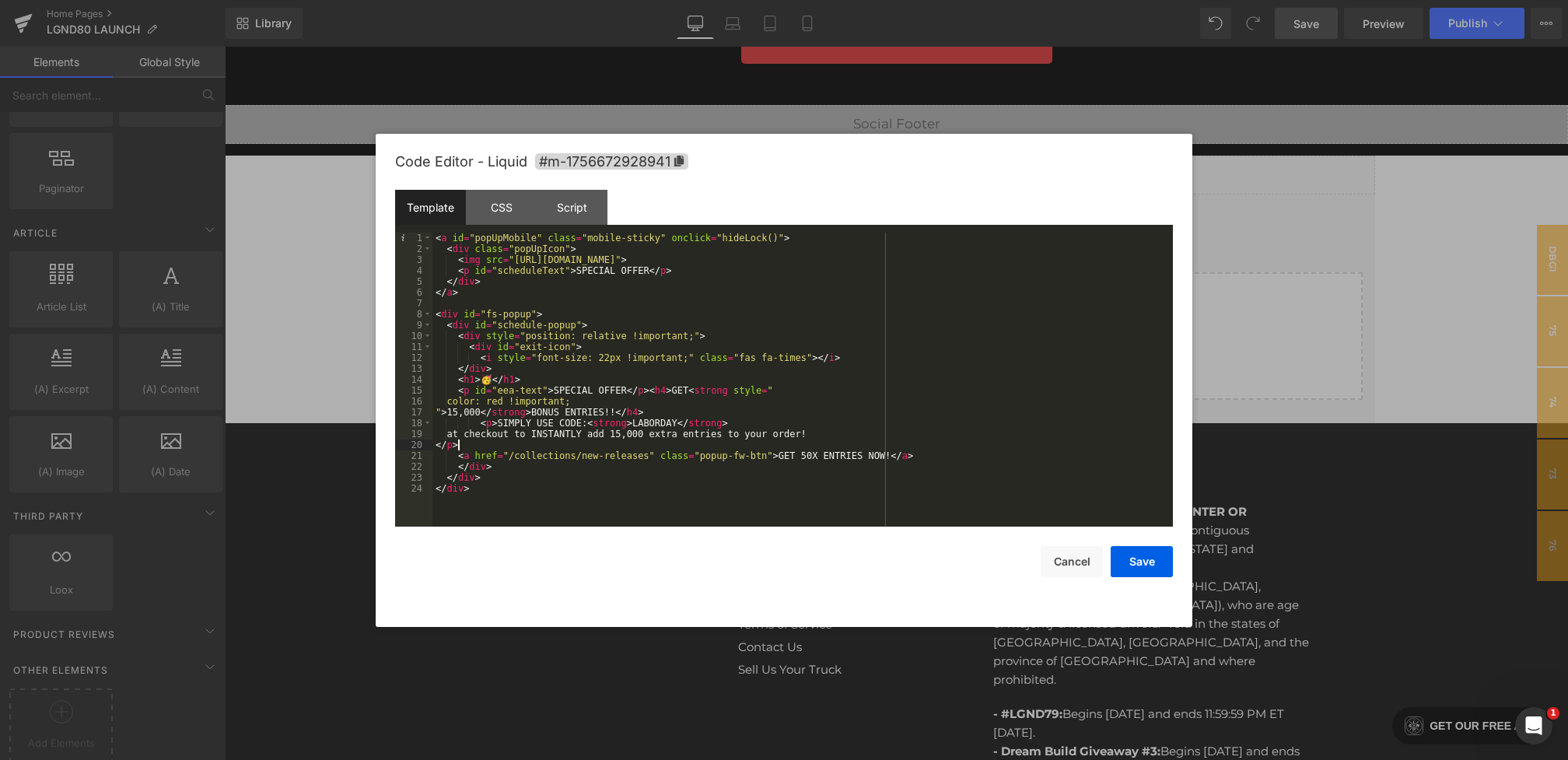
click at [436, 412] on div "< a id = "popUpMobile" class = "mobile-sticky" onclick = "hideLock()" > < div c…" at bounding box center [802, 390] width 740 height 316
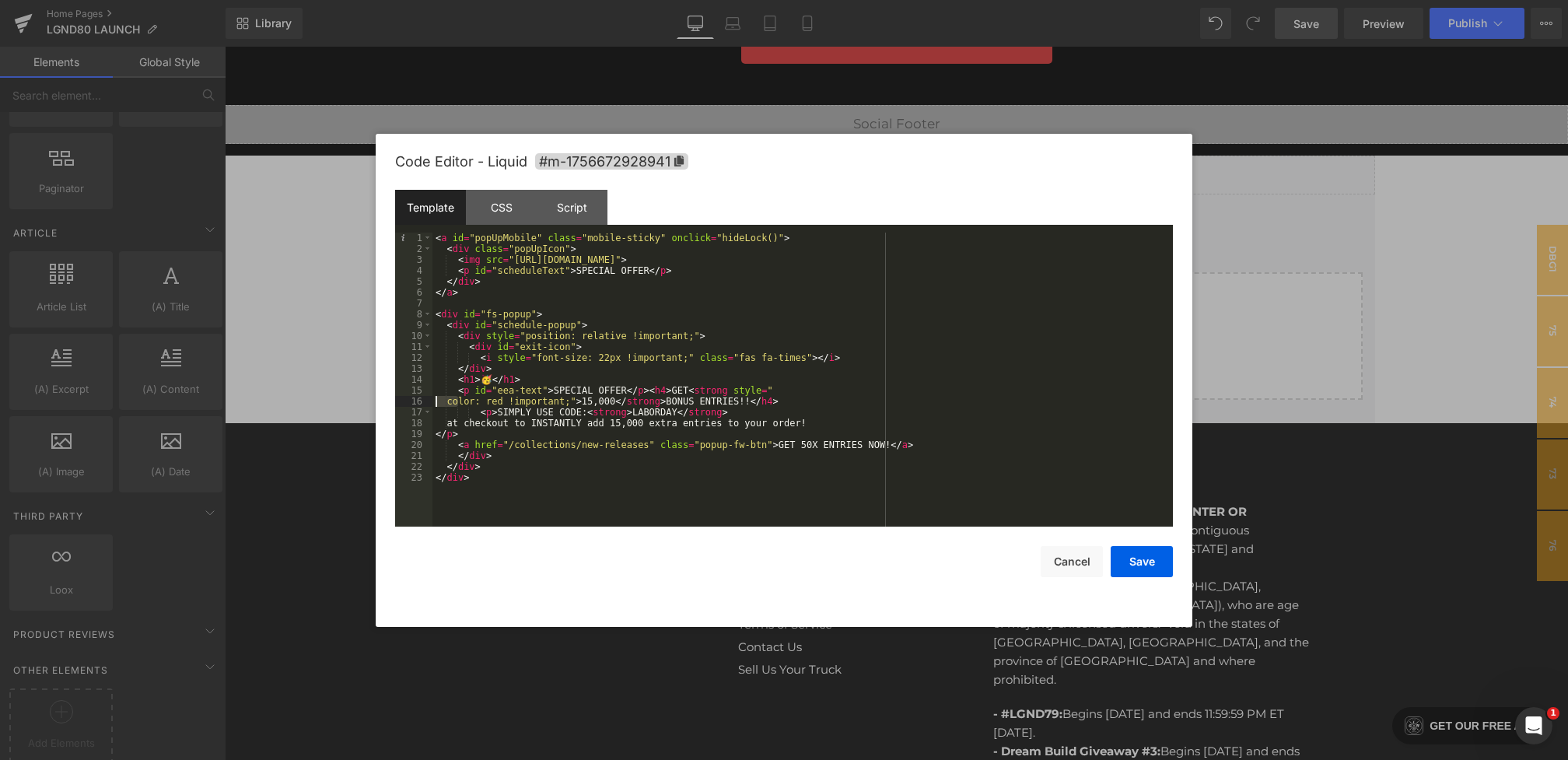
drag, startPoint x: 457, startPoint y: 403, endPoint x: 393, endPoint y: 403, distance: 64.0
click at [393, 403] on div "Code Editor - Liquid #m-1756672928941 Template CSS Script Data 1 2 3 4 5 6 7 8 …" at bounding box center [784, 380] width 817 height 493
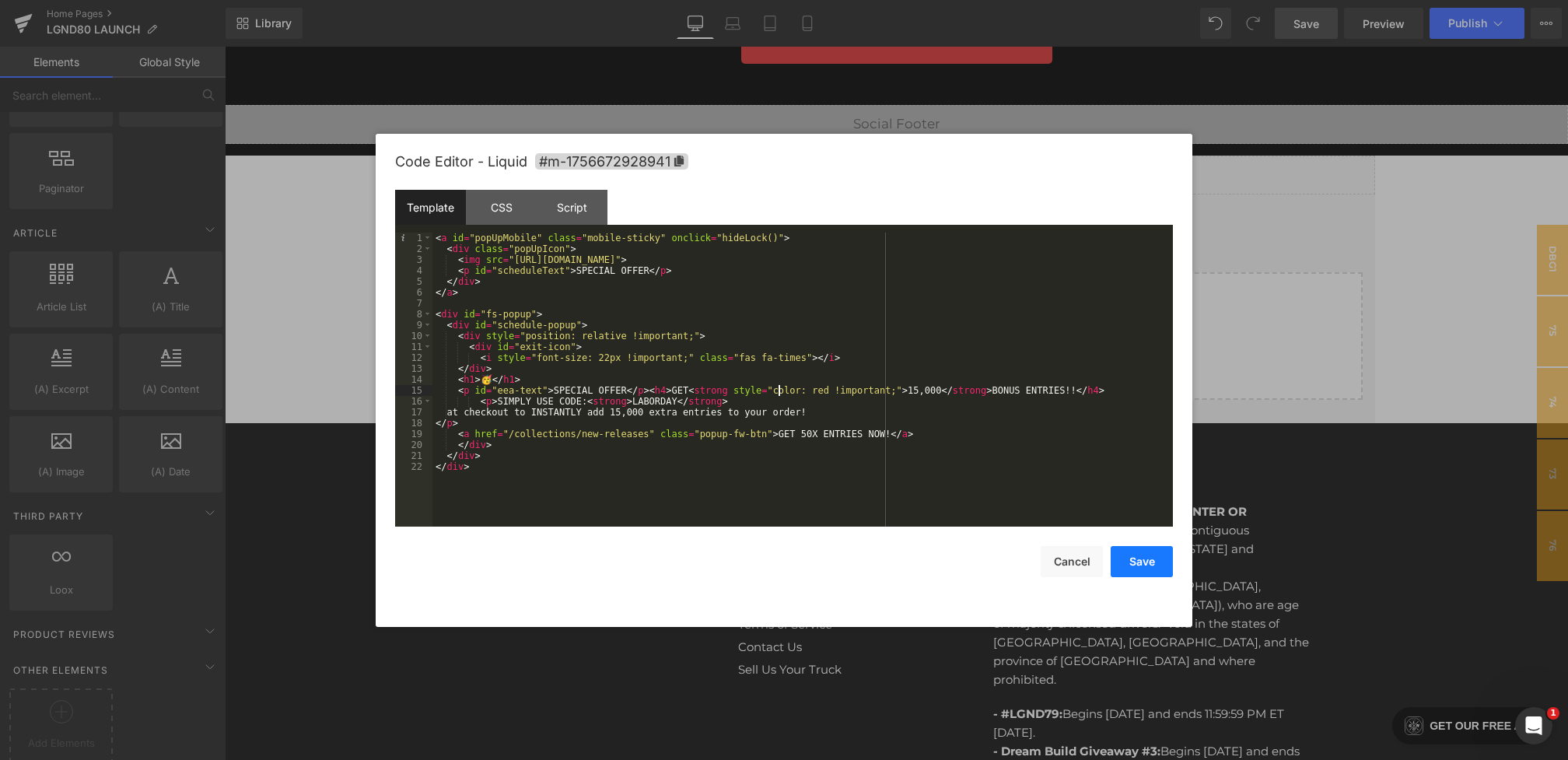
click at [1141, 560] on button "Save" at bounding box center [1142, 561] width 62 height 31
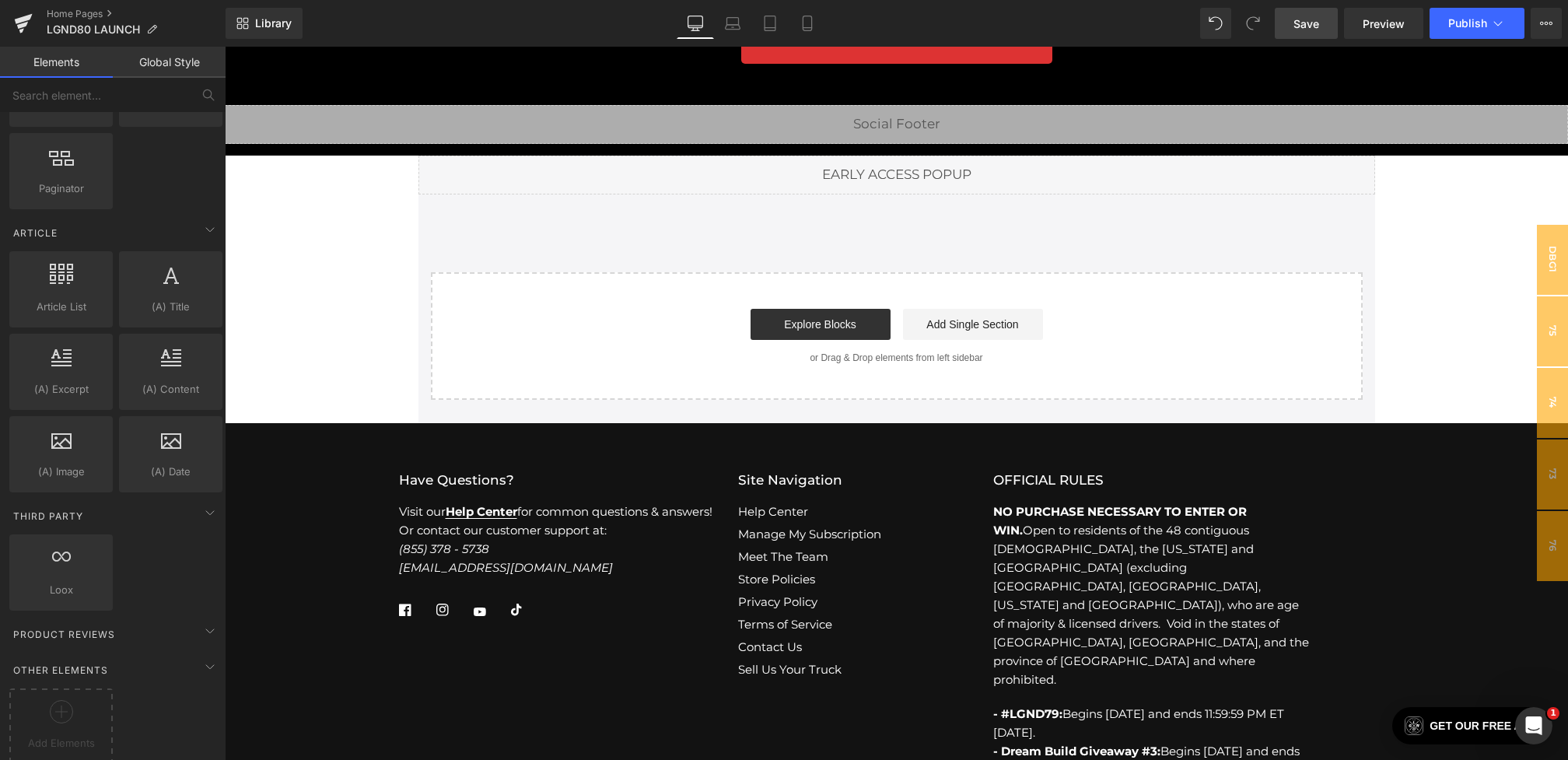
drag, startPoint x: 1304, startPoint y: 13, endPoint x: 817, endPoint y: 27, distance: 487.2
click at [1304, 13] on link "Save" at bounding box center [1306, 23] width 63 height 31
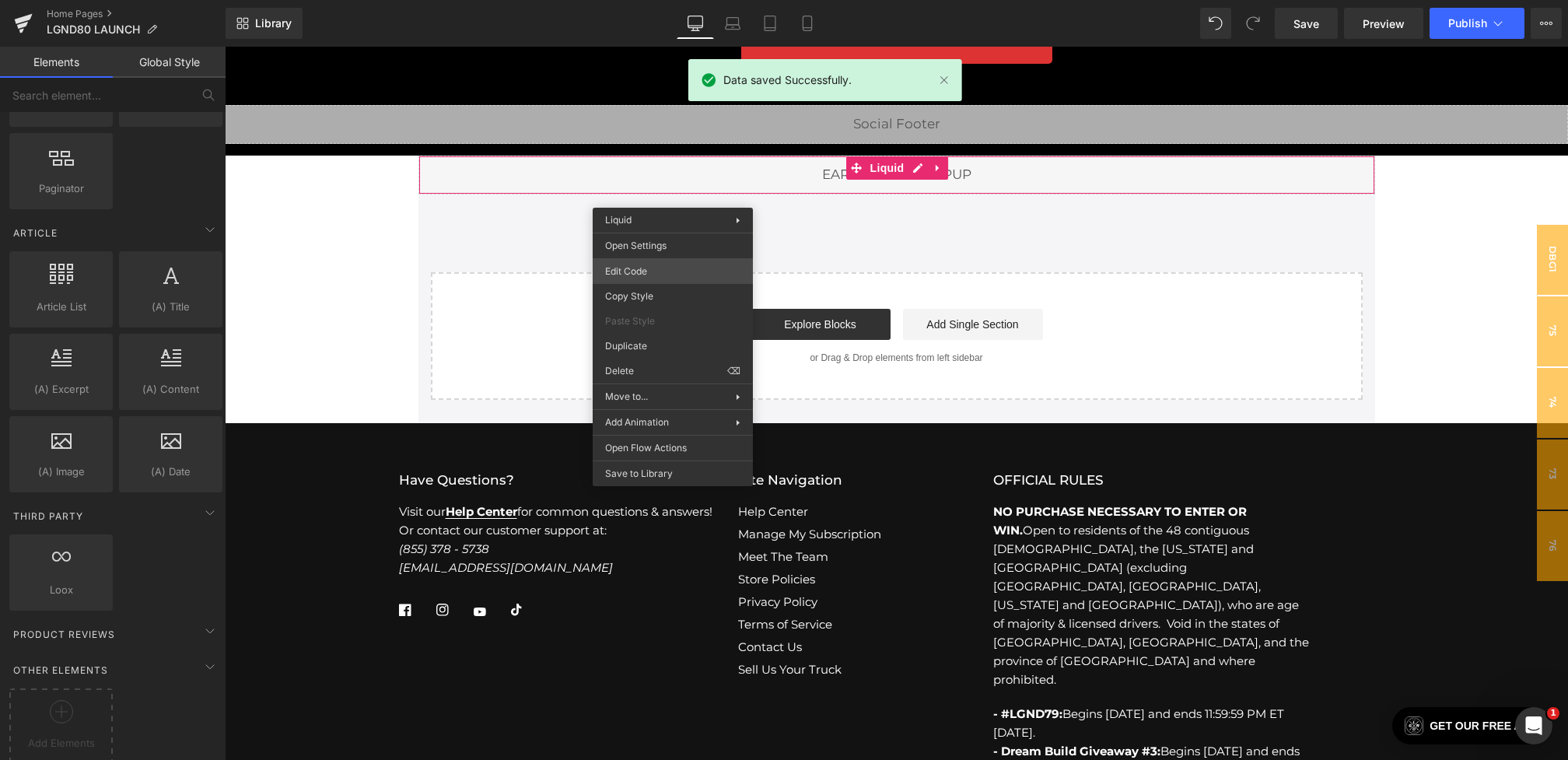
click at [648, 0] on div "You are previewing how the will restyle your page. You can not edit Elements in…" at bounding box center [784, 0] width 1568 height 0
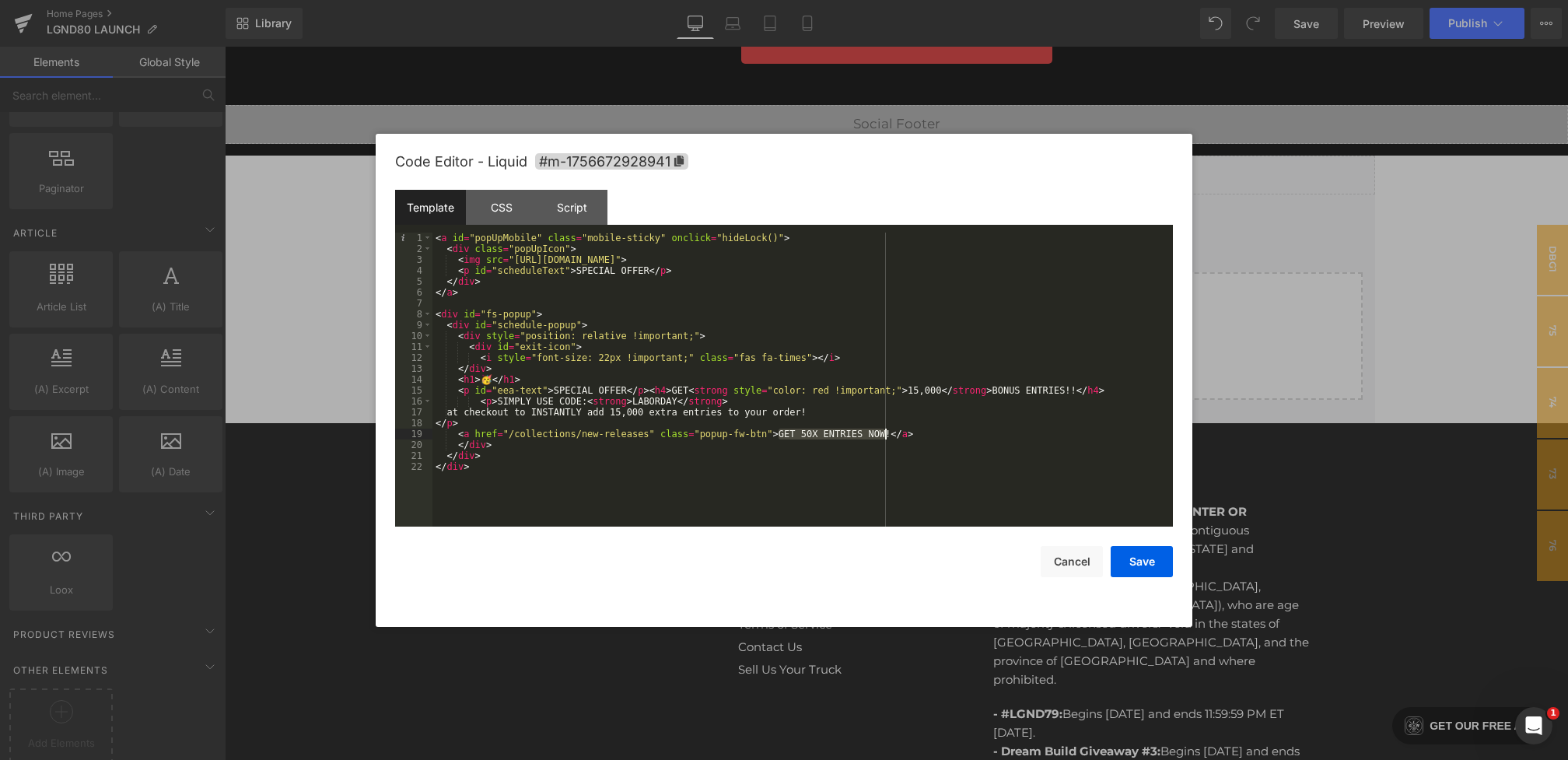
drag, startPoint x: 777, startPoint y: 435, endPoint x: 883, endPoint y: 431, distance: 106.1
click at [883, 431] on div "< a id = "popUpMobile" class = "mobile-sticky" onclick = "hideLock()" > < div c…" at bounding box center [802, 390] width 740 height 316
click at [1141, 560] on button "Save" at bounding box center [1142, 561] width 62 height 31
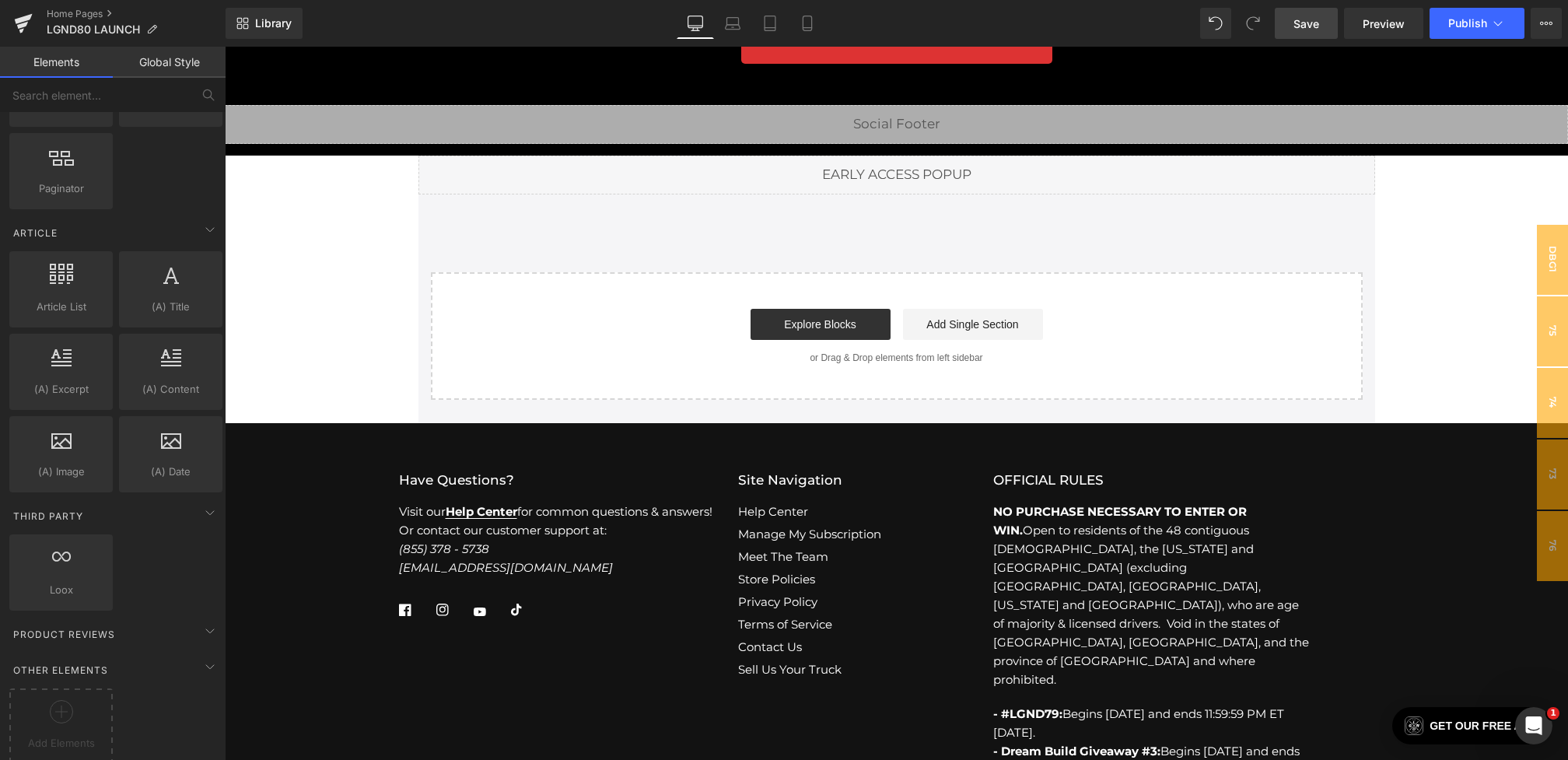
click at [1315, 25] on span "Save" at bounding box center [1306, 24] width 25 height 16
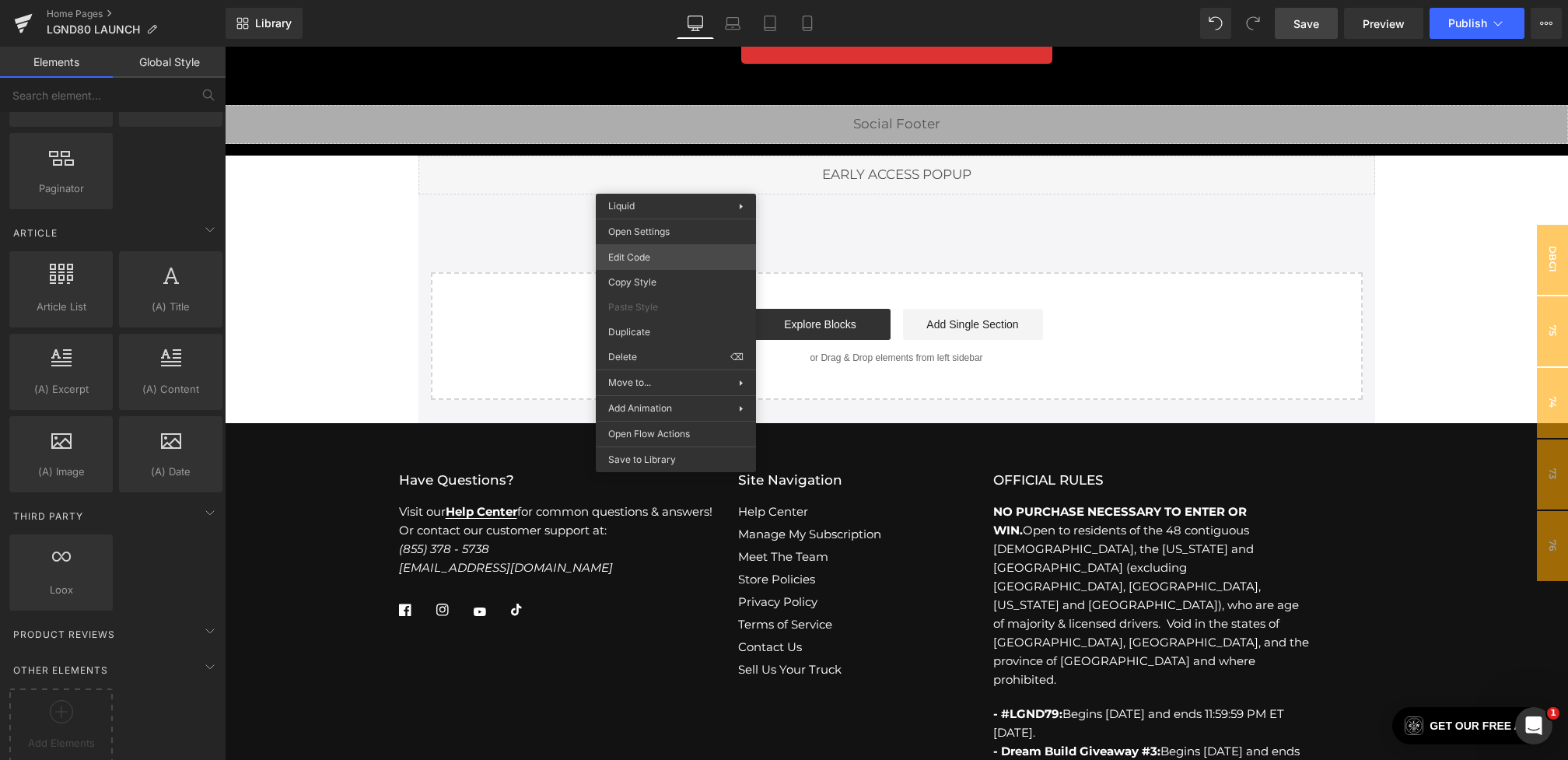
click at [635, 0] on div "You are previewing how the will restyle your page. You can not edit Elements in…" at bounding box center [784, 0] width 1568 height 0
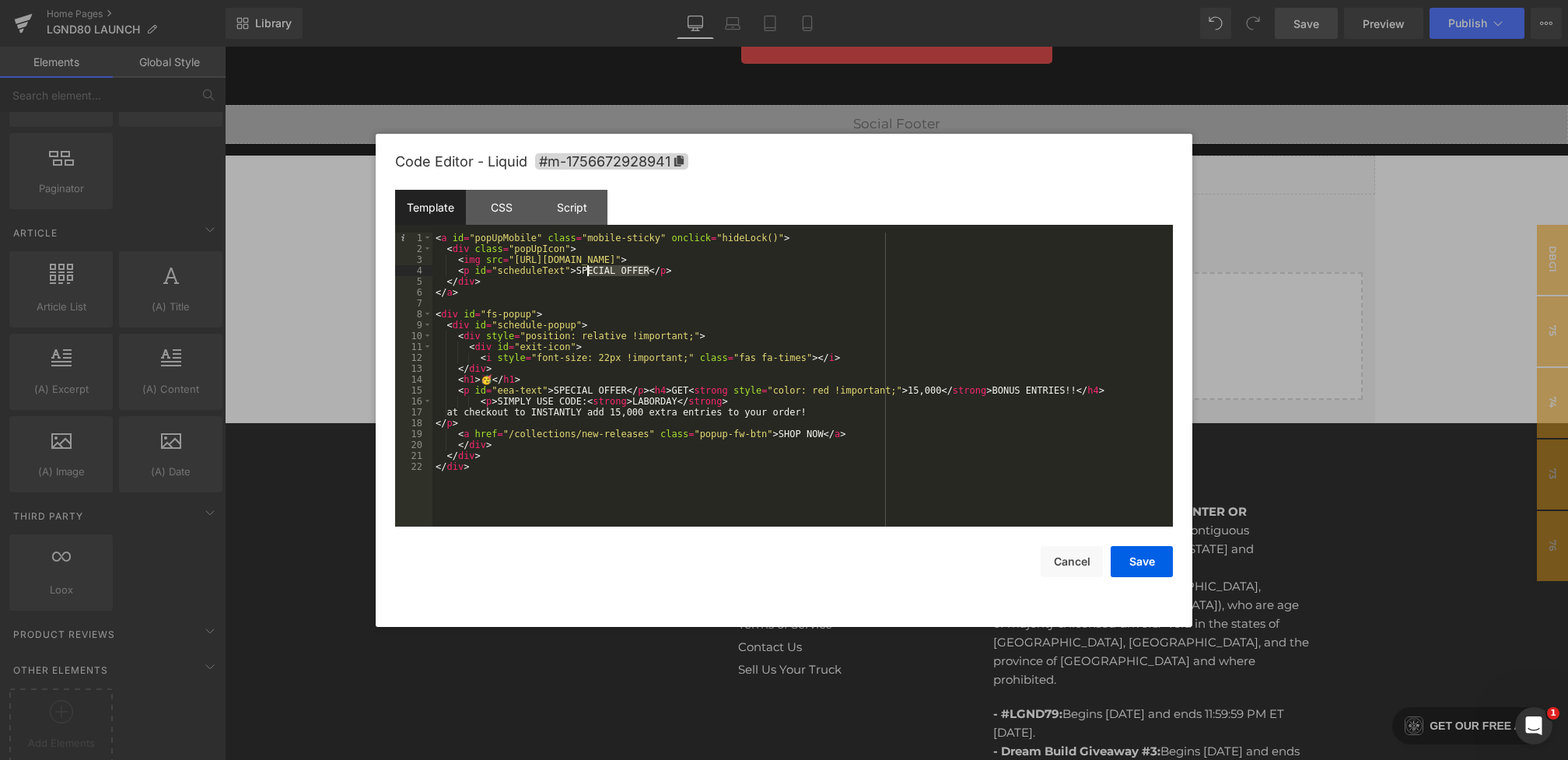
drag, startPoint x: 648, startPoint y: 274, endPoint x: 587, endPoint y: 273, distance: 61.0
click at [587, 274] on div "< a id = "popUpMobile" class = "mobile-sticky" onclick = "hideLock()" > < div c…" at bounding box center [802, 390] width 740 height 316
click at [500, 197] on div "CSS" at bounding box center [501, 207] width 71 height 35
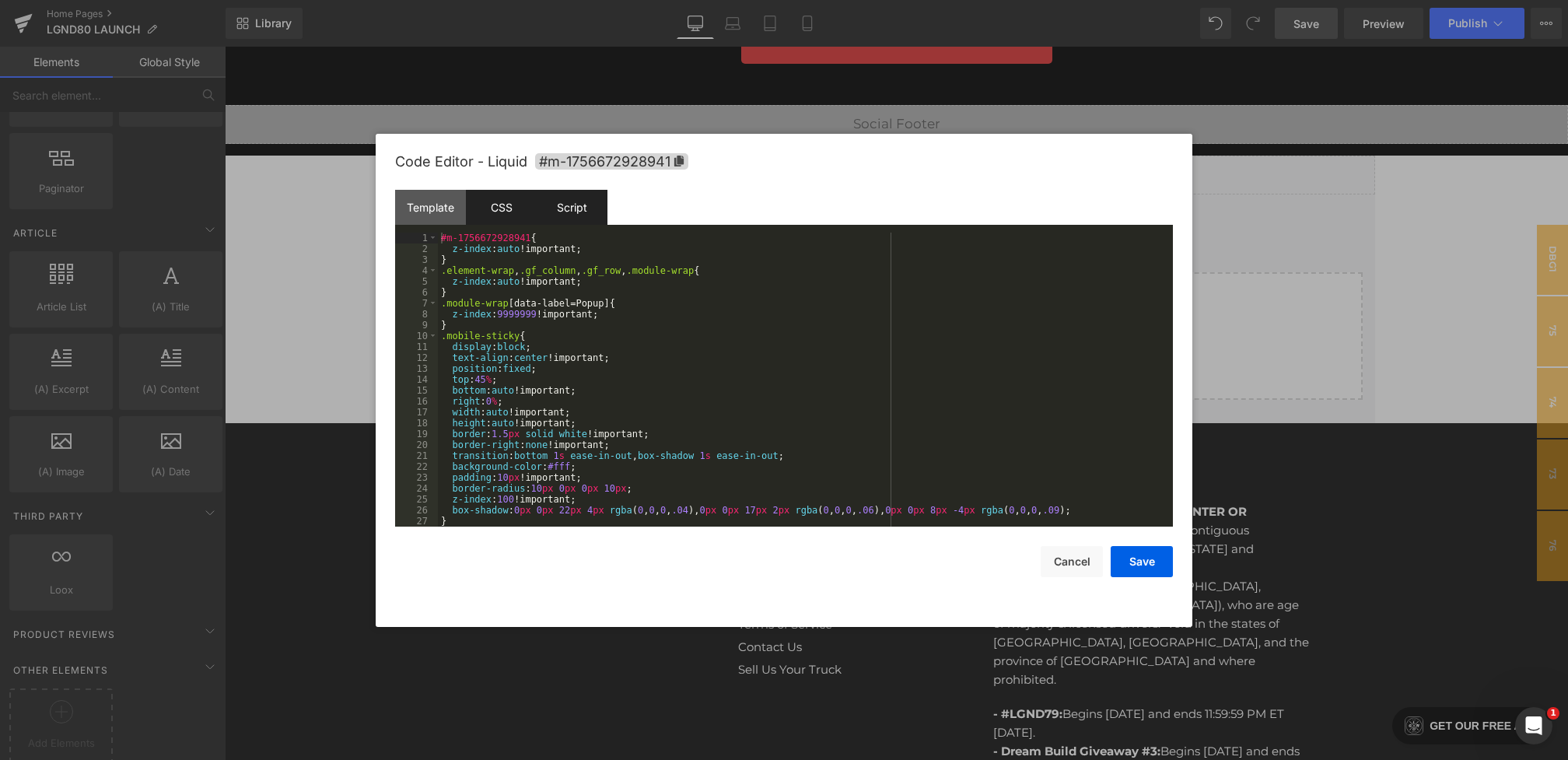
click at [576, 202] on div "Script" at bounding box center [572, 207] width 71 height 35
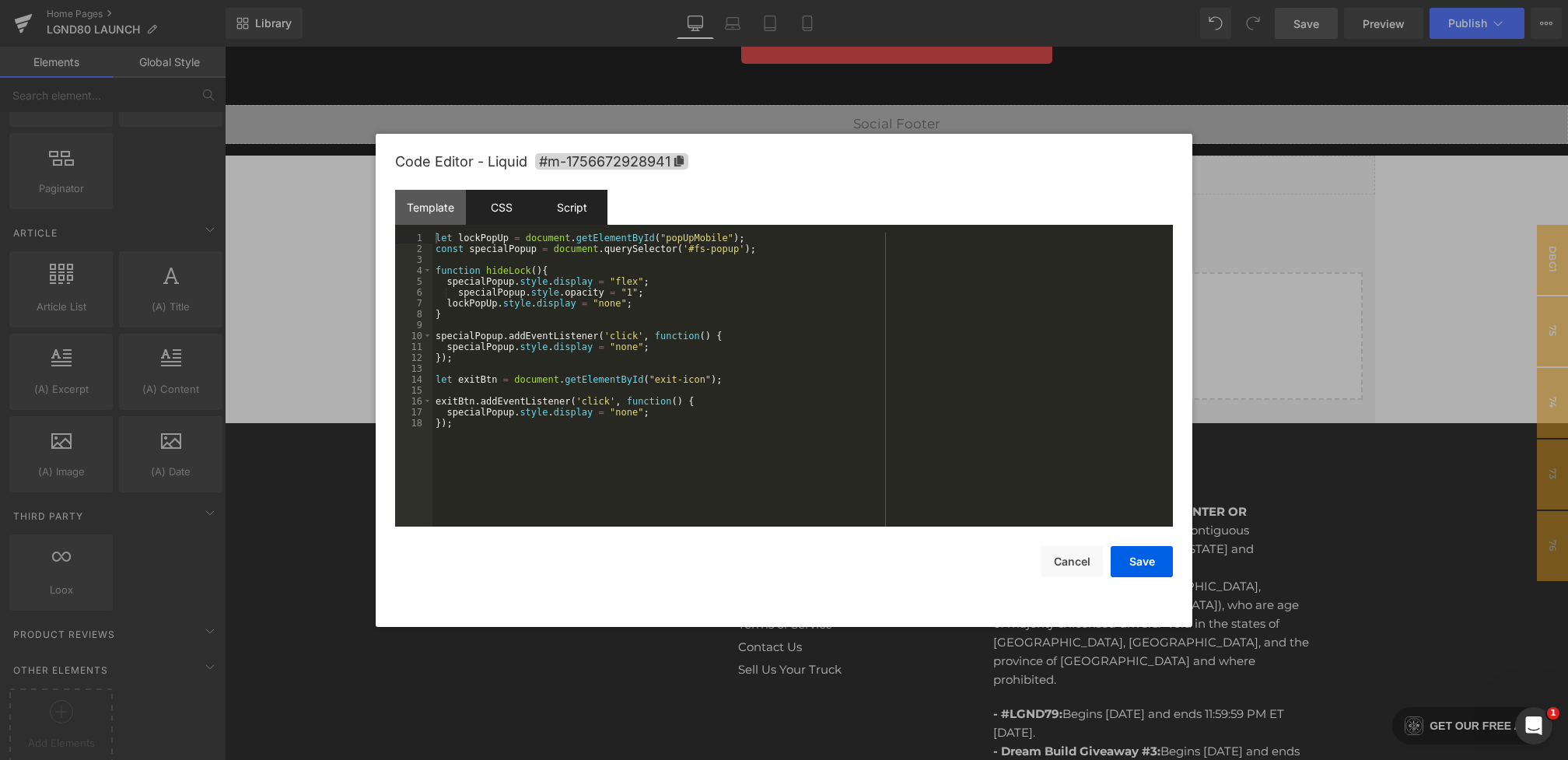
click at [519, 215] on div "CSS" at bounding box center [501, 207] width 71 height 35
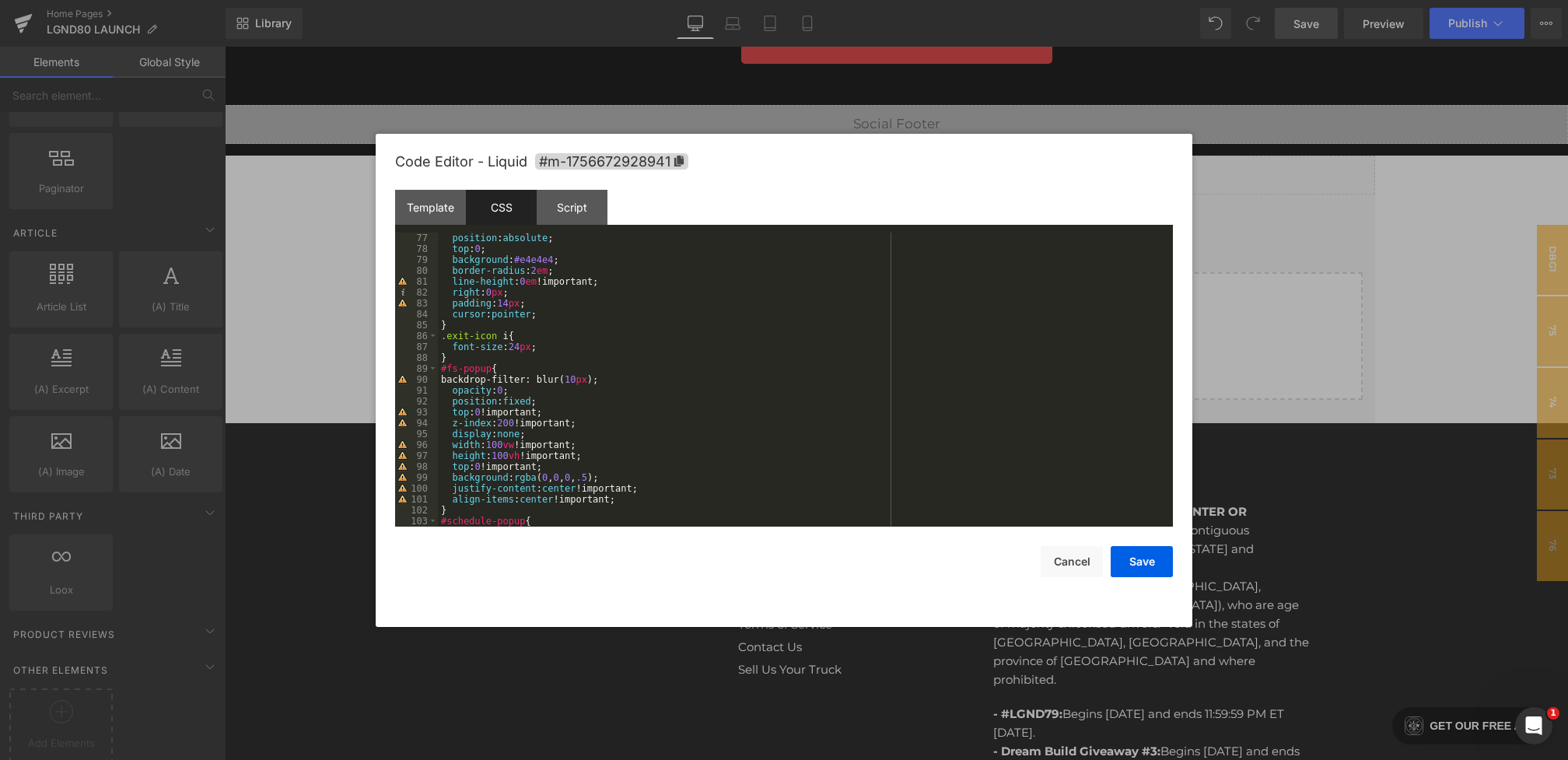
scroll to position [873, 0]
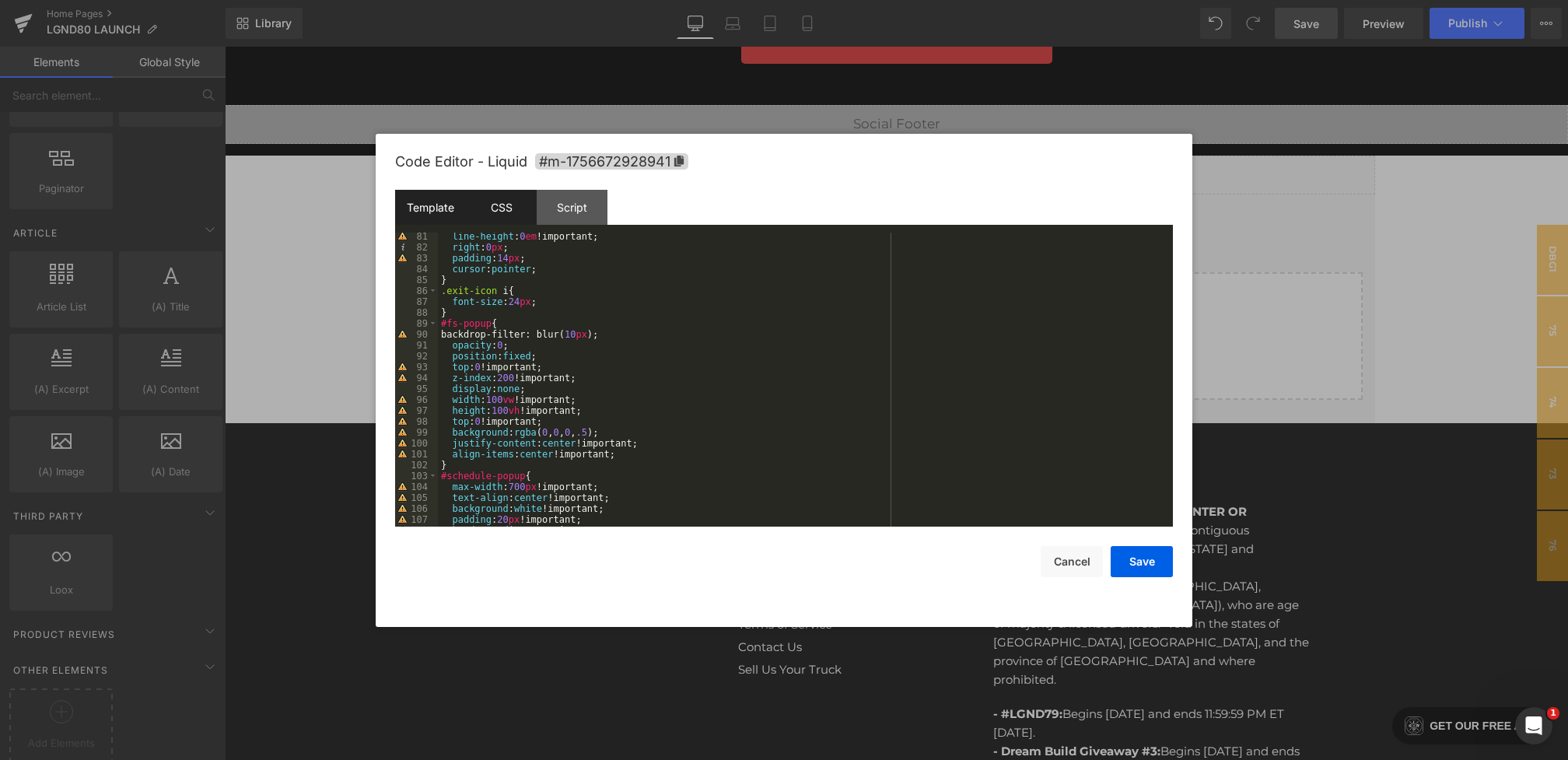
click at [451, 206] on div "Template" at bounding box center [431, 207] width 71 height 35
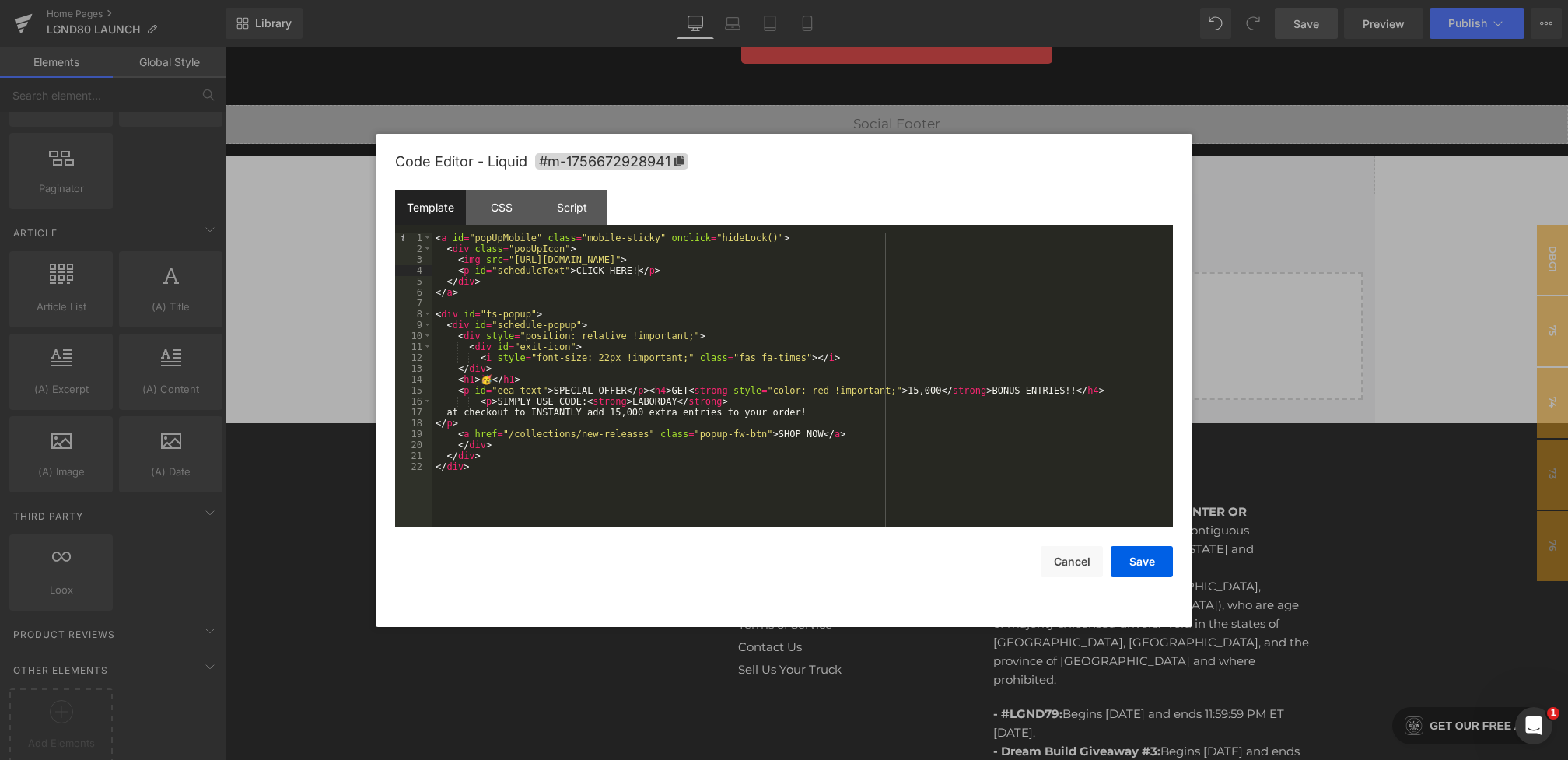
click at [821, 433] on div "< a id = "popUpMobile" class = "mobile-sticky" onclick = "hideLock()" > < div c…" at bounding box center [802, 390] width 740 height 316
click at [1137, 560] on button "Save" at bounding box center [1142, 561] width 62 height 31
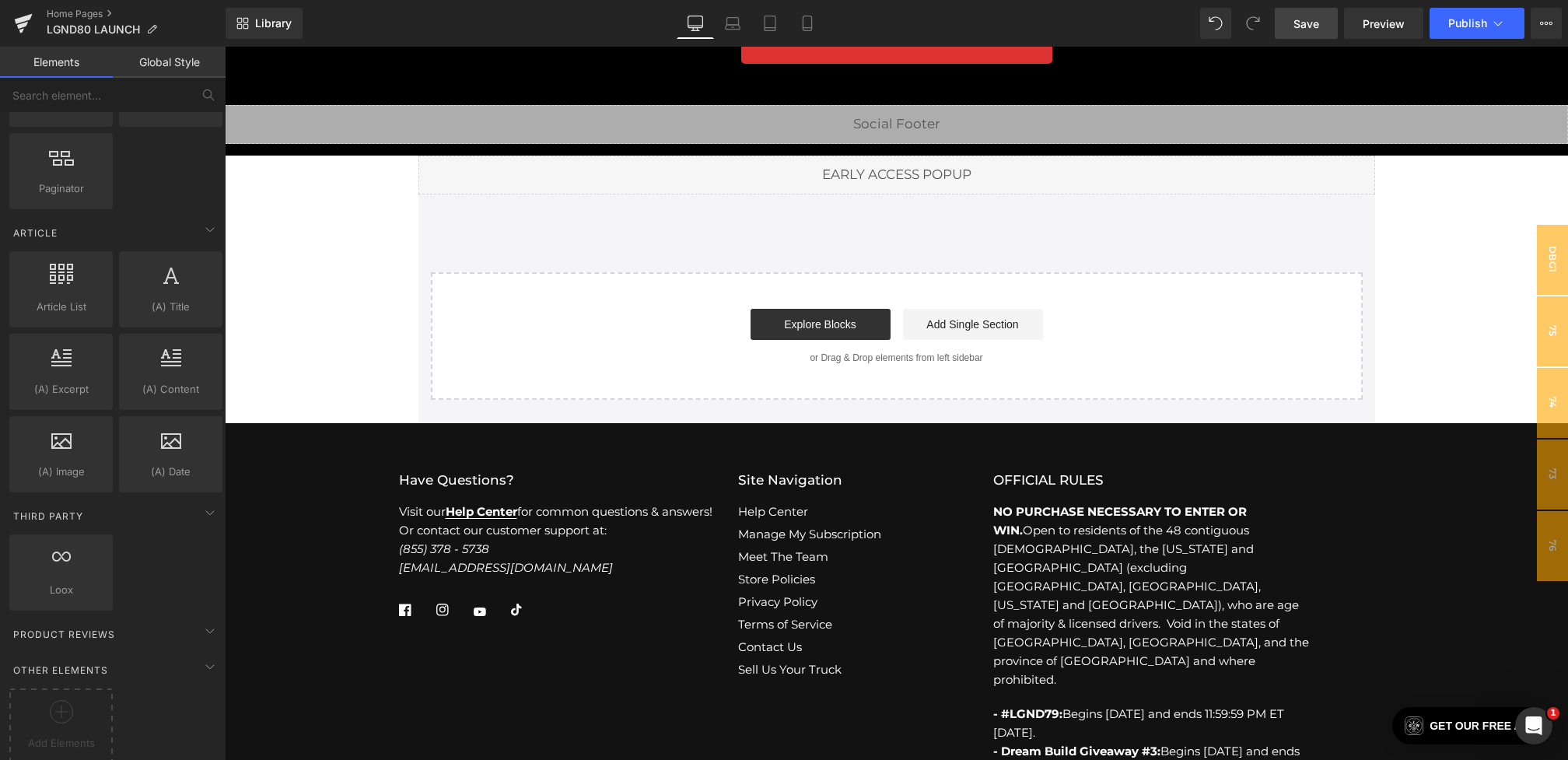
click at [1312, 25] on span "Save" at bounding box center [1306, 24] width 25 height 16
click at [1315, 26] on span "Save" at bounding box center [1306, 24] width 25 height 16
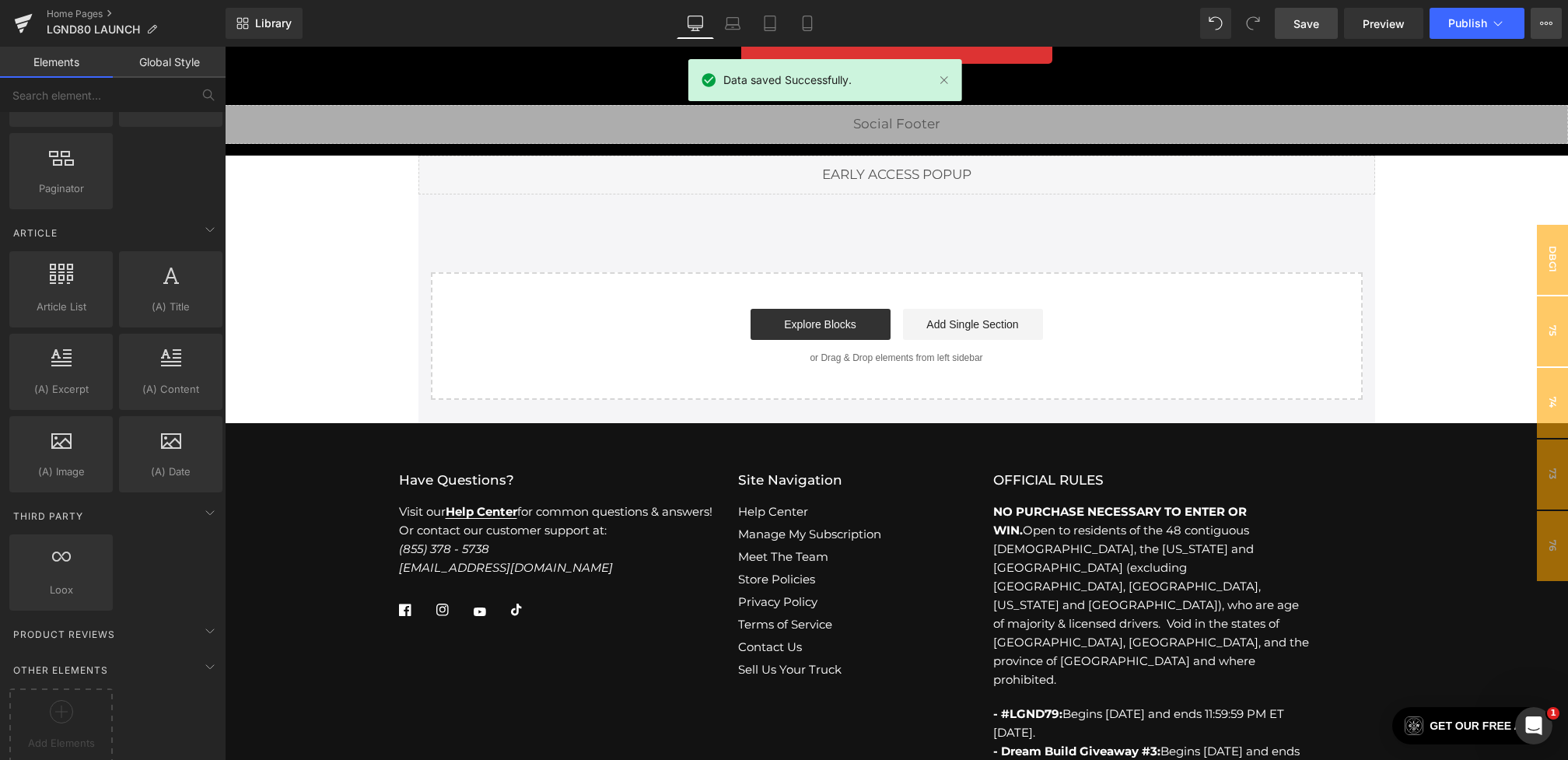
click at [1548, 25] on icon at bounding box center [1546, 23] width 12 height 12
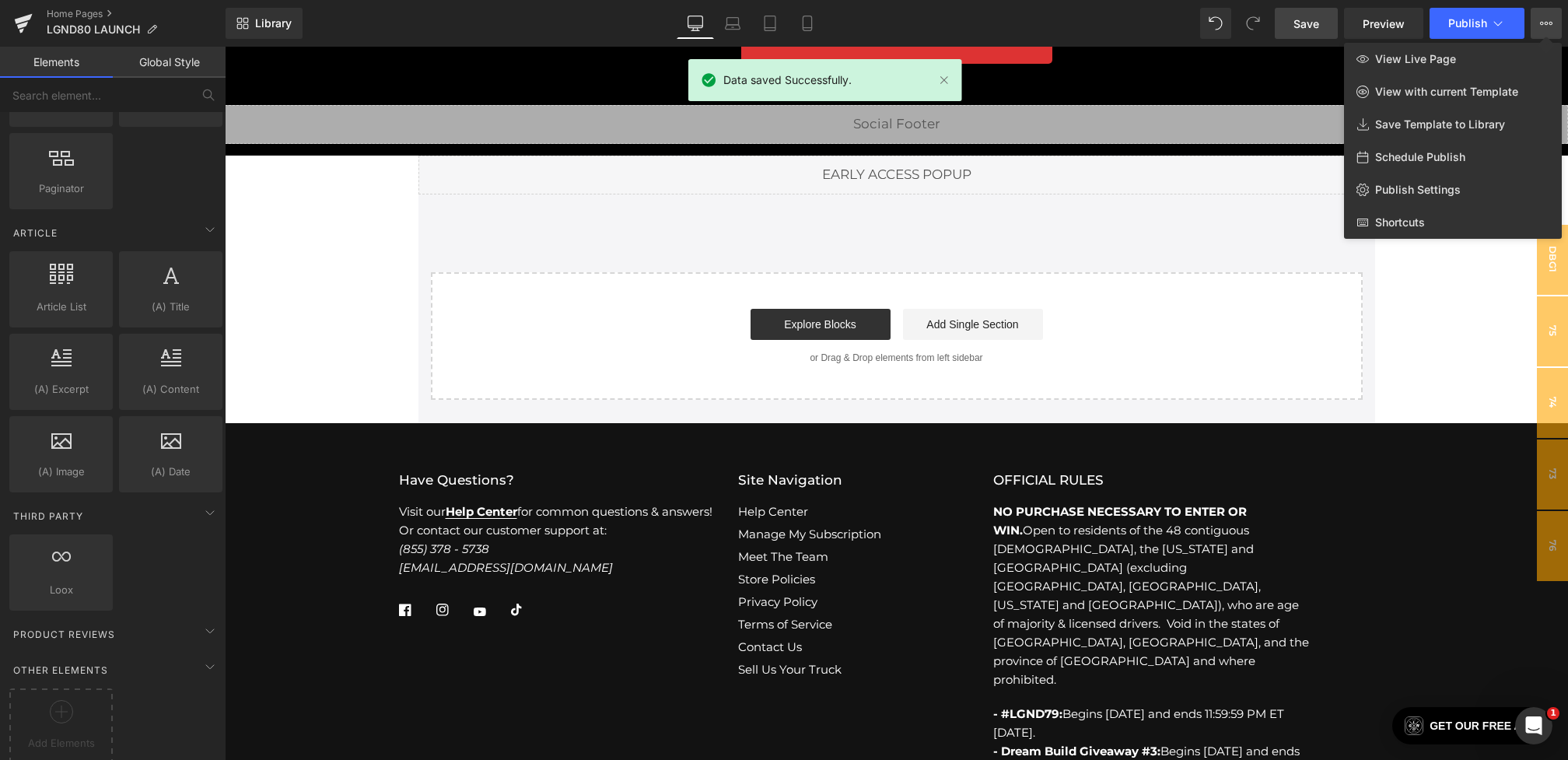
click at [1380, 154] on span "Schedule Publish" at bounding box center [1420, 157] width 90 height 14
select select
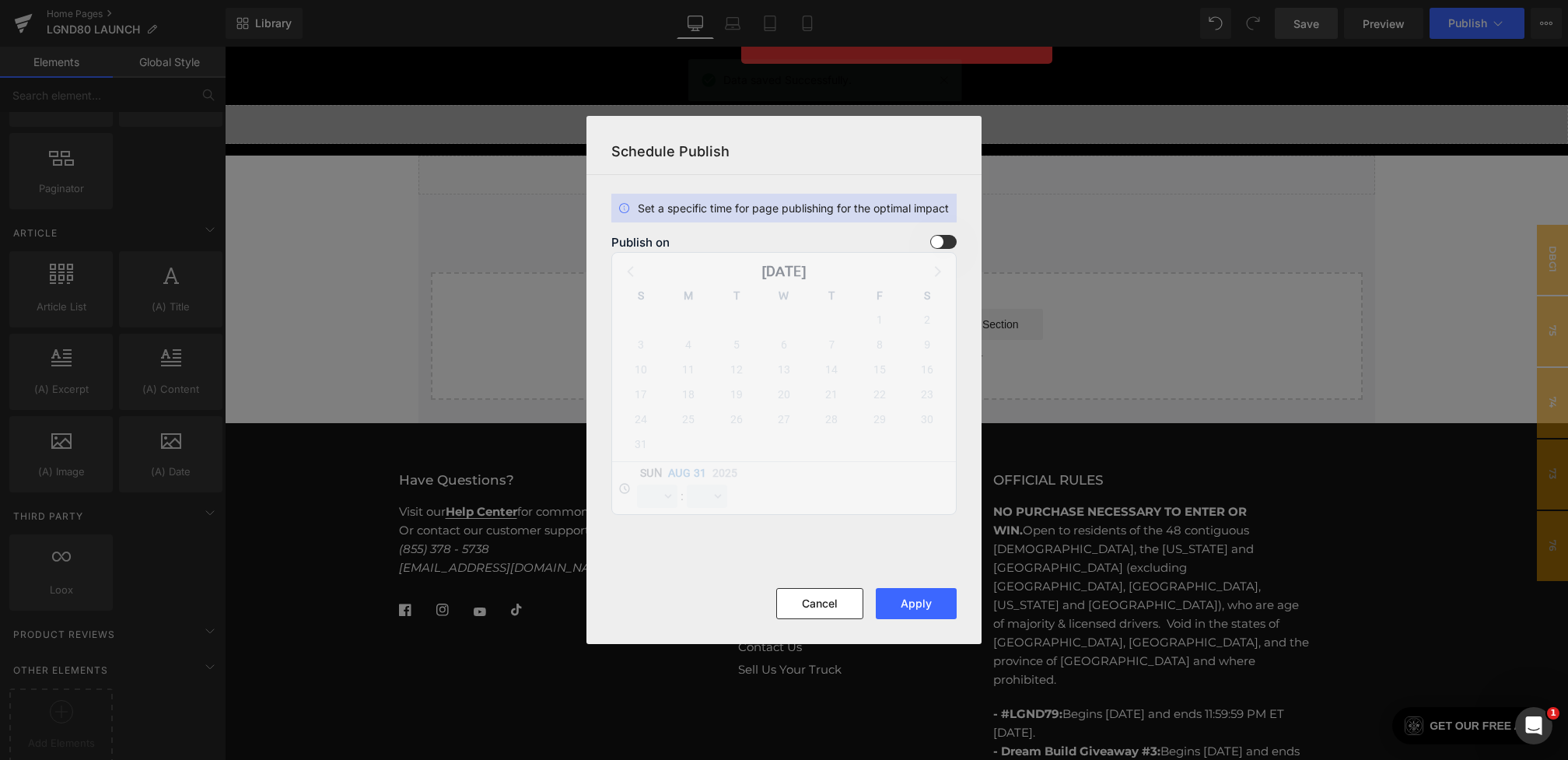
click at [948, 236] on span at bounding box center [943, 242] width 26 height 14
click at [0, 0] on input "checkbox" at bounding box center [0, 0] width 0 height 0
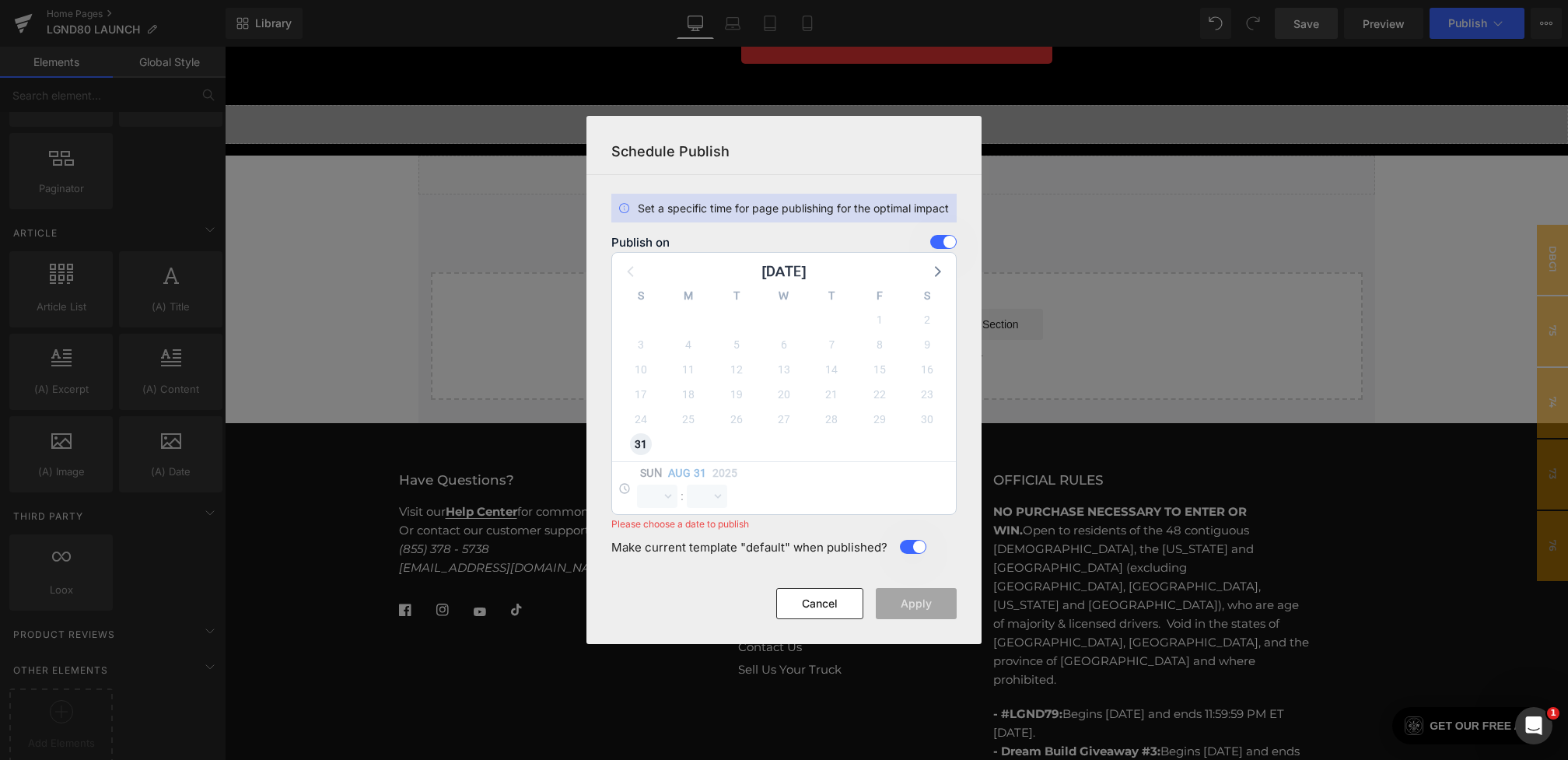
click at [640, 446] on span "31" at bounding box center [641, 444] width 22 height 22
click at [663, 503] on select "00 01 02 03 04 05 06 07 08 09 10 11 12 13 14 15 16 17 18 19 20 21 22 23" at bounding box center [657, 496] width 40 height 23
select select "23"
click at [637, 485] on select "00 01 02 03 04 05 06 07 08 09 10 11 12 13 14 15 16 17 18 19 20 21 22 23" at bounding box center [657, 496] width 40 height 23
click at [698, 495] on select "00 01 02 03 04 05 06 07 08 09 10 11 12 13 14 15 16 17 18 19 20 21 22 23 24 25 2…" at bounding box center [707, 496] width 40 height 23
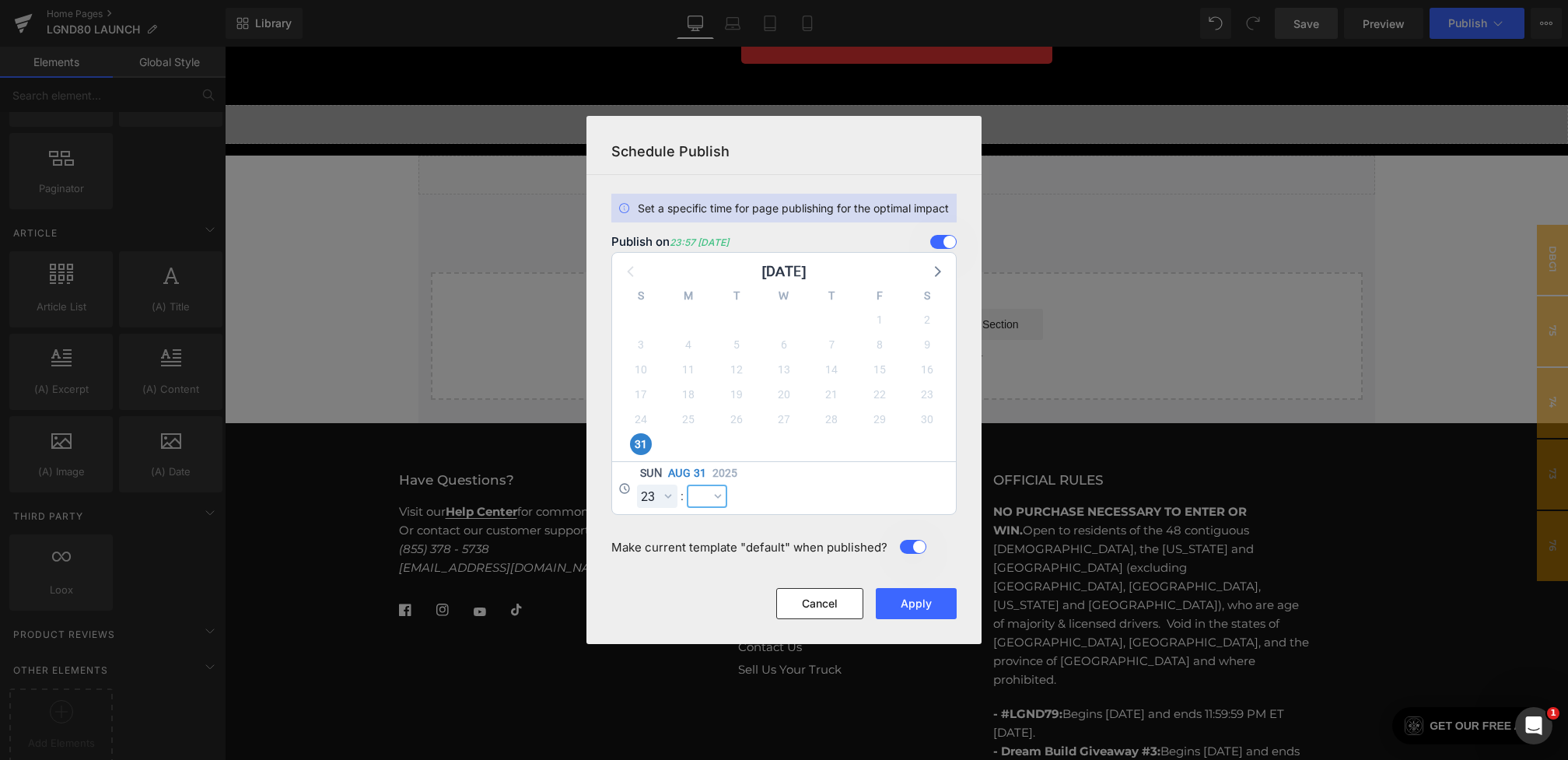
select select "0"
click at [687, 485] on select "00 01 02 03 04 05 06 07 08 09 10 11 12 13 14 15 16 17 18 19 20 21 22 23 24 25 2…" at bounding box center [707, 496] width 40 height 23
click at [901, 604] on button "Apply" at bounding box center [916, 604] width 81 height 31
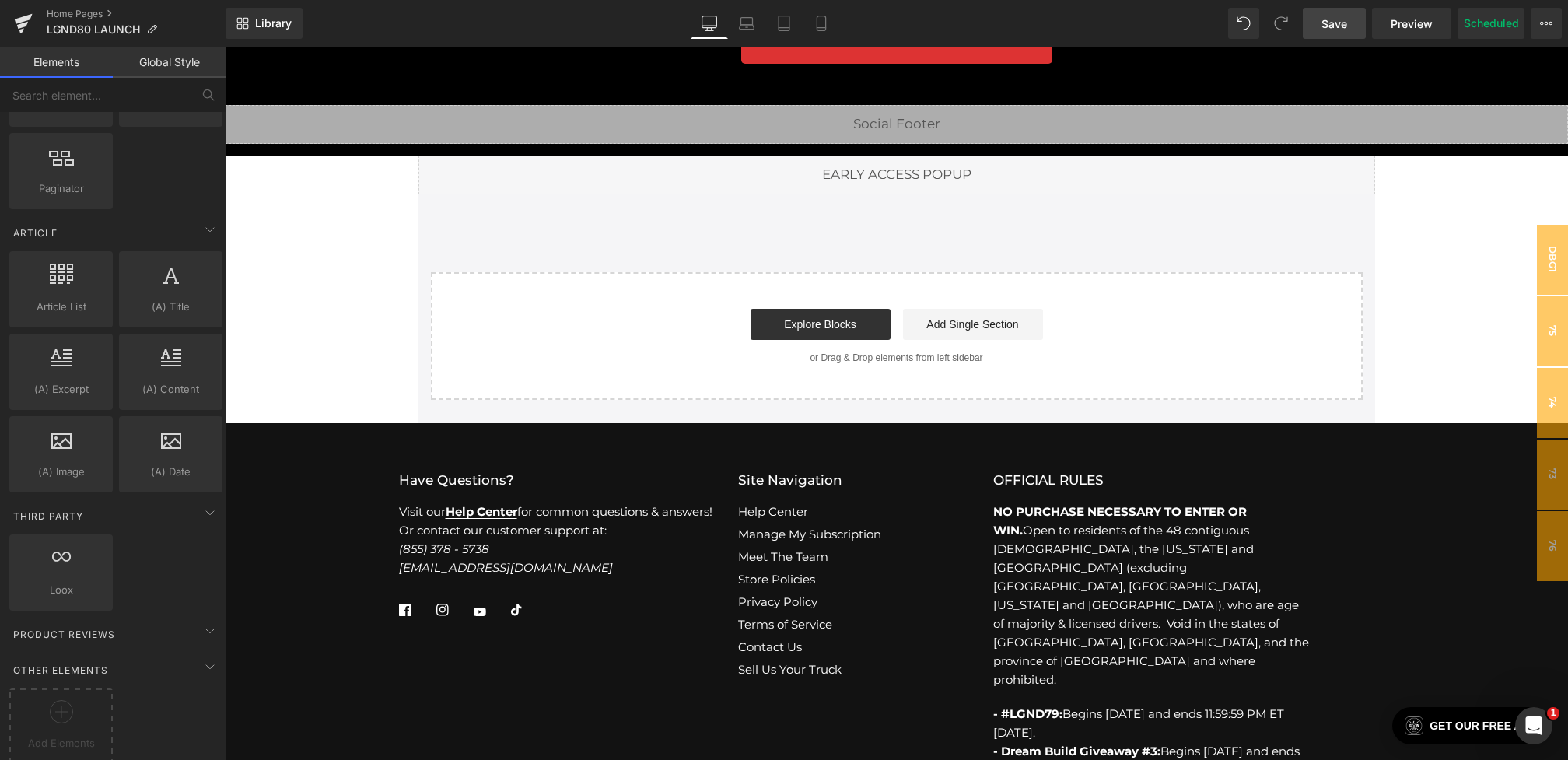
click at [1344, 44] on div "Library Desktop Desktop Laptop Tablet Mobile Save Preview Publish Scheduled Vie…" at bounding box center [897, 23] width 1343 height 47
click at [1344, 28] on span "Save" at bounding box center [1334, 24] width 25 height 16
